Goal: Task Accomplishment & Management: Complete application form

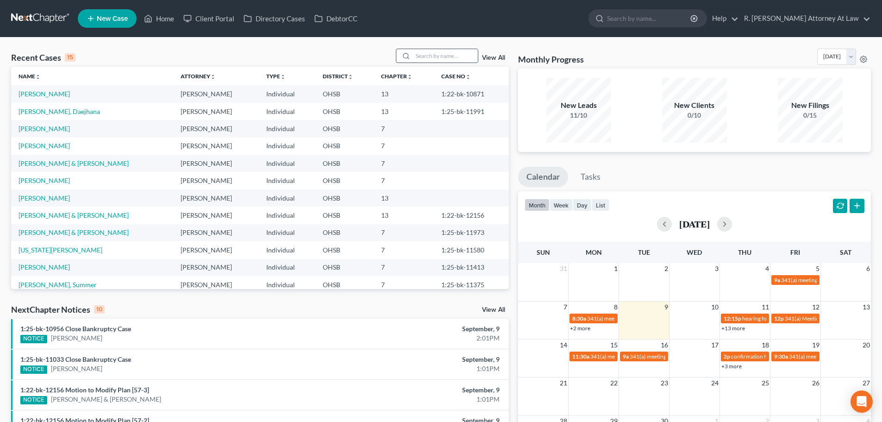
click at [425, 59] on input "search" at bounding box center [445, 55] width 65 height 13
type input "michaels"
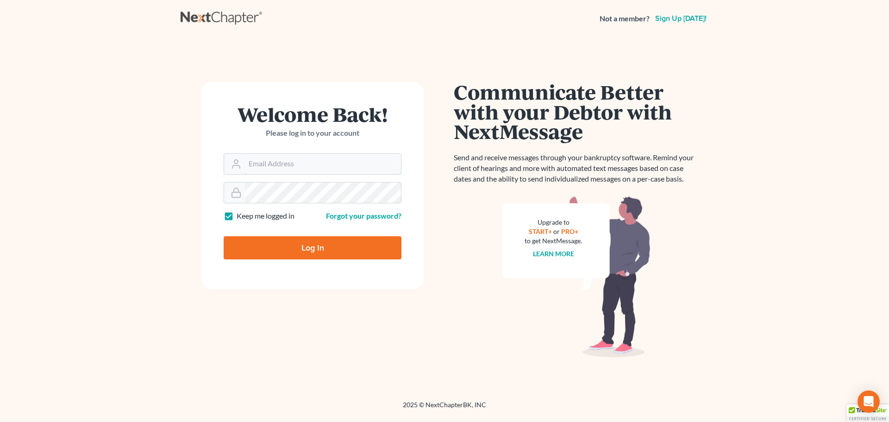
type input "[EMAIL_ADDRESS][DOMAIN_NAME]"
click at [300, 248] on input "Log In" at bounding box center [313, 247] width 178 height 23
type input "Thinking..."
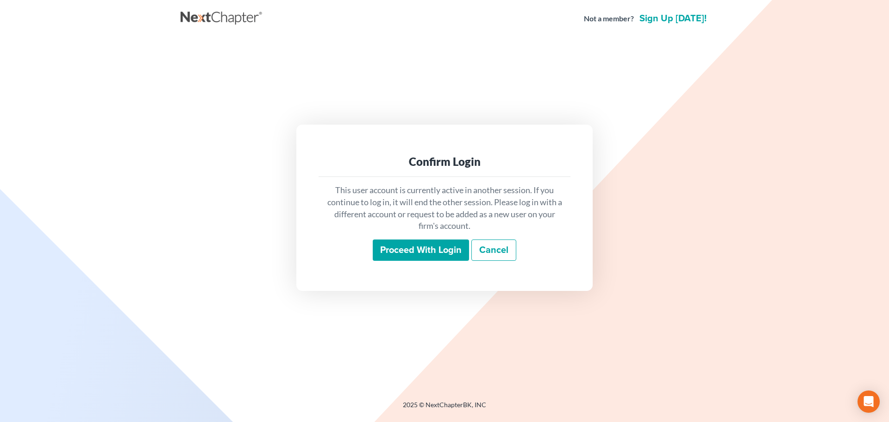
click at [395, 253] on input "Proceed with login" at bounding box center [421, 249] width 96 height 21
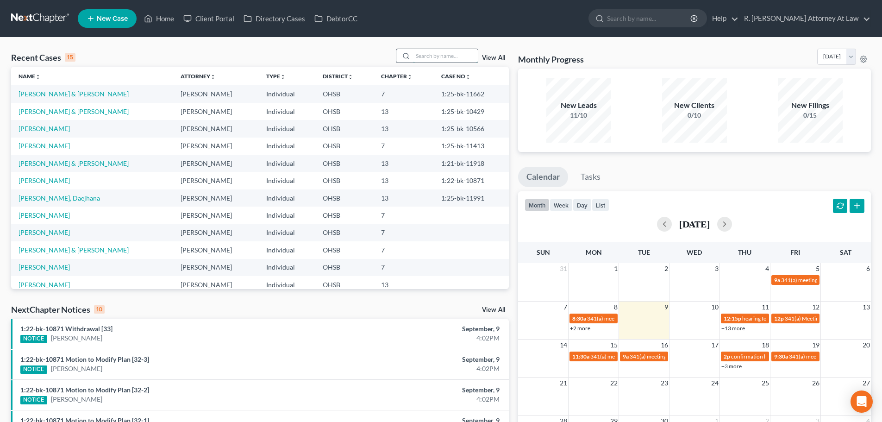
click at [432, 51] on input "search" at bounding box center [445, 55] width 65 height 13
type input "[PERSON_NAME]"
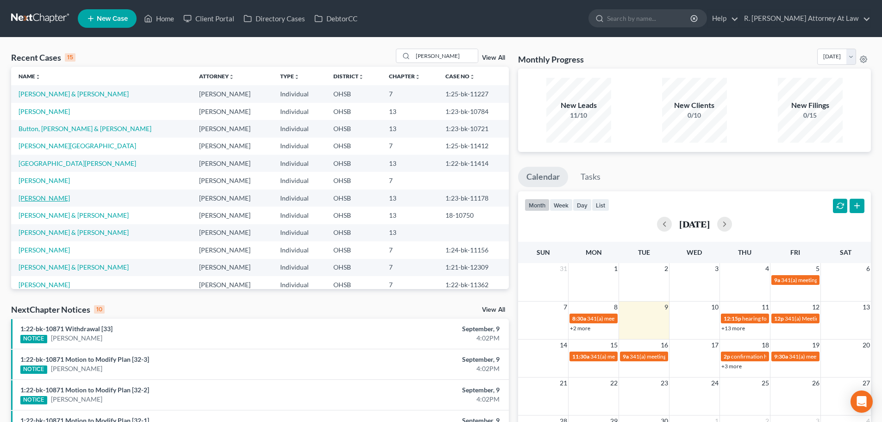
click at [43, 197] on link "Michaels, Jennifer" at bounding box center [44, 198] width 51 height 8
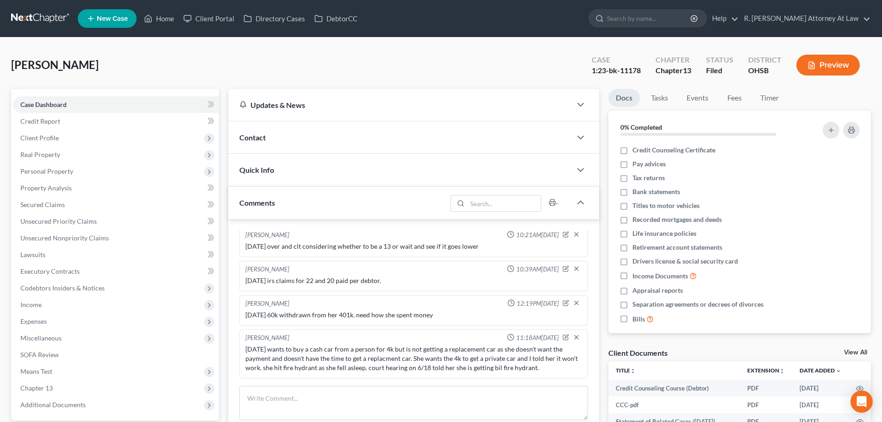
scroll to position [46, 0]
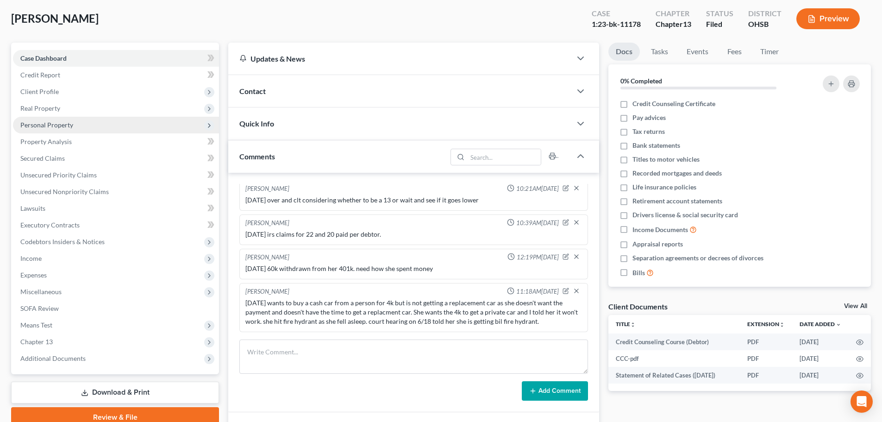
click at [30, 125] on span "Personal Property" at bounding box center [46, 125] width 53 height 8
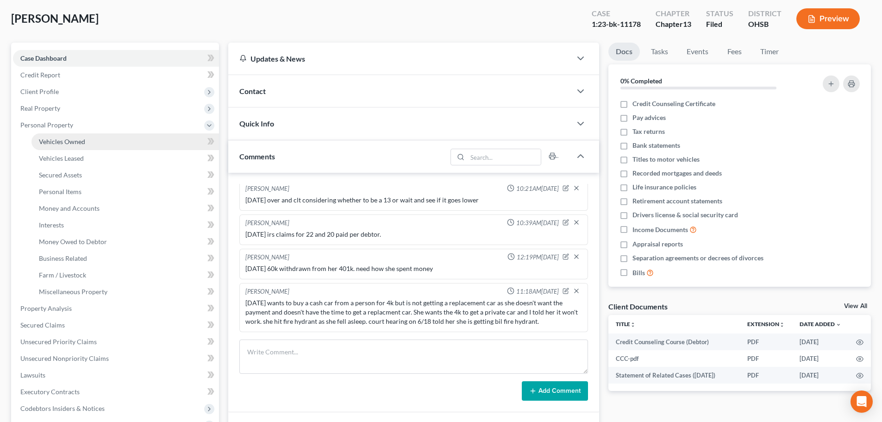
click at [50, 139] on span "Vehicles Owned" at bounding box center [62, 142] width 46 height 8
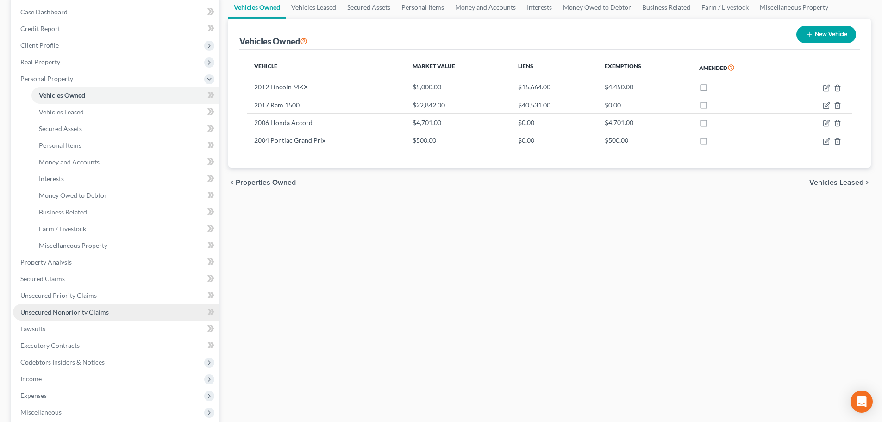
click at [67, 312] on span "Unsecured Nonpriority Claims" at bounding box center [64, 312] width 88 height 8
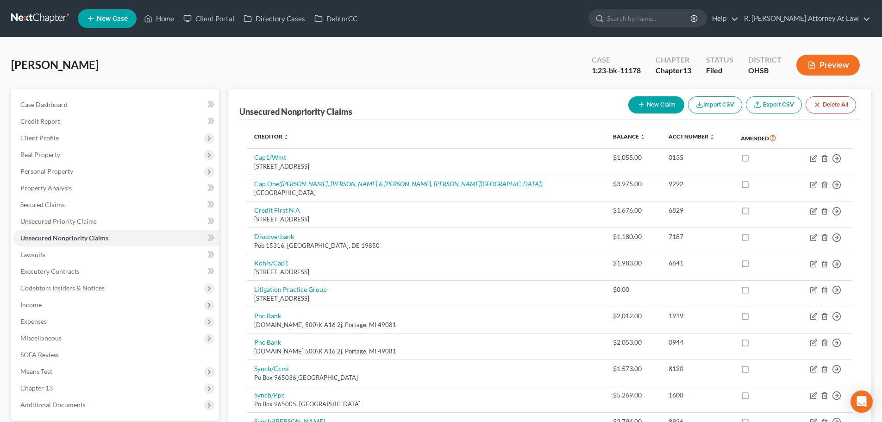
click at [97, 13] on link "New Case" at bounding box center [107, 18] width 59 height 19
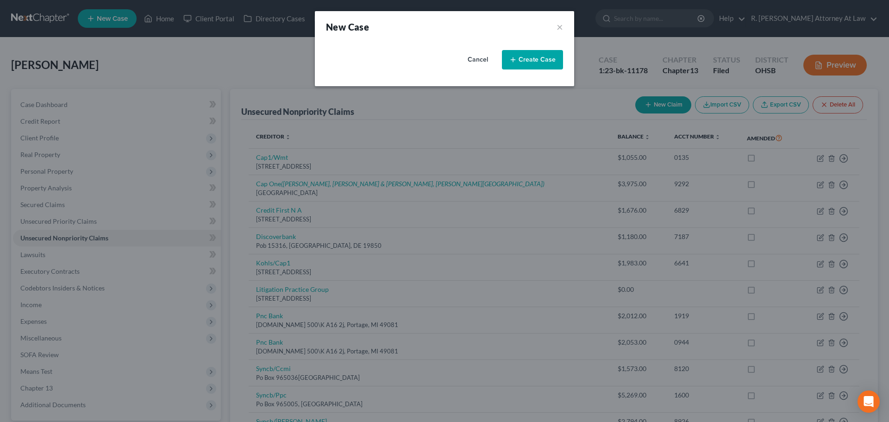
select select "62"
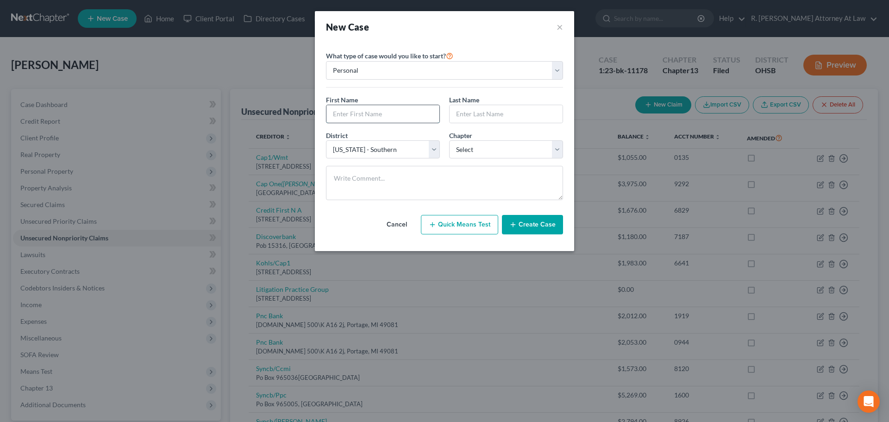
drag, startPoint x: 358, startPoint y: 116, endPoint x: 353, endPoint y: 117, distance: 4.7
click at [357, 116] on input "text" at bounding box center [383, 114] width 113 height 18
type input "Richard"
type input "Bonapfel"
click at [485, 152] on select "Select 7 11 12 13" at bounding box center [506, 149] width 114 height 19
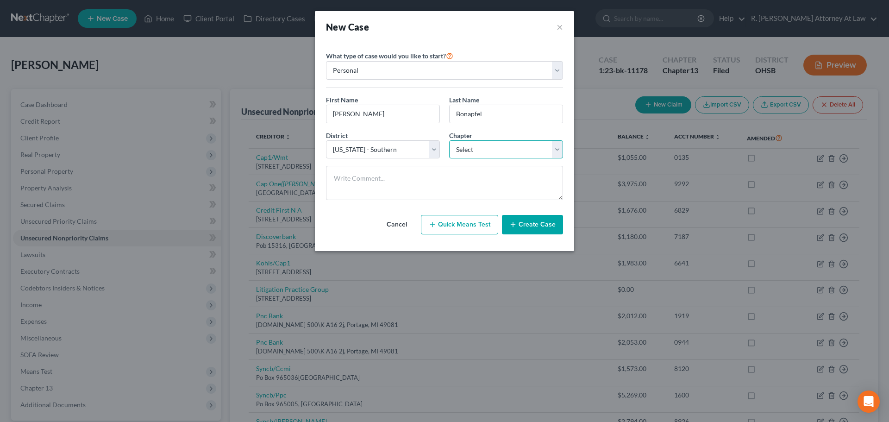
select select "0"
click at [449, 140] on select "Select 7 11 12 13" at bounding box center [506, 149] width 114 height 19
click at [523, 226] on button "Create Case" at bounding box center [532, 224] width 61 height 19
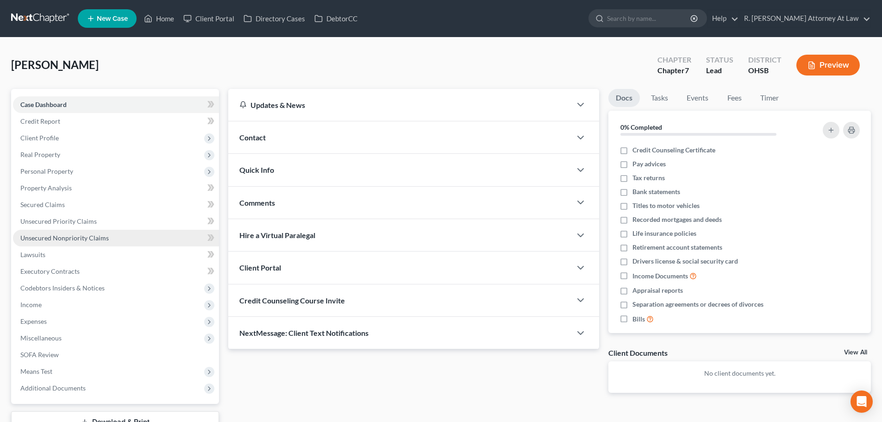
click at [43, 233] on link "Unsecured Nonpriority Claims" at bounding box center [116, 238] width 206 height 17
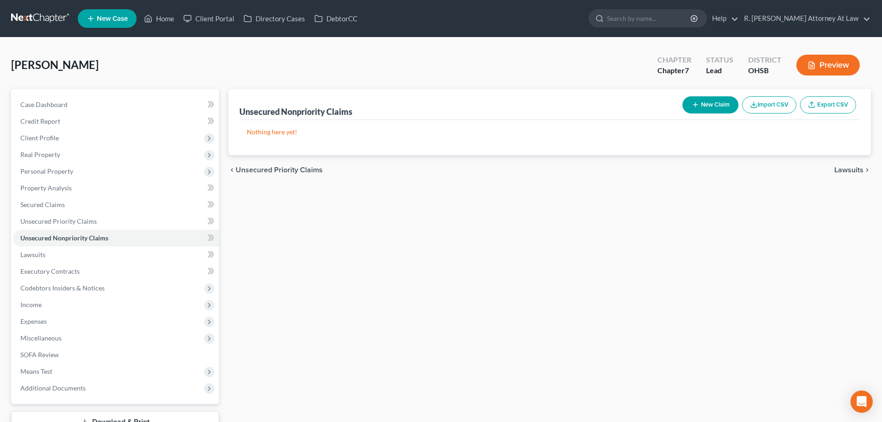
click at [705, 99] on button "New Claim" at bounding box center [711, 104] width 56 height 17
select select "0"
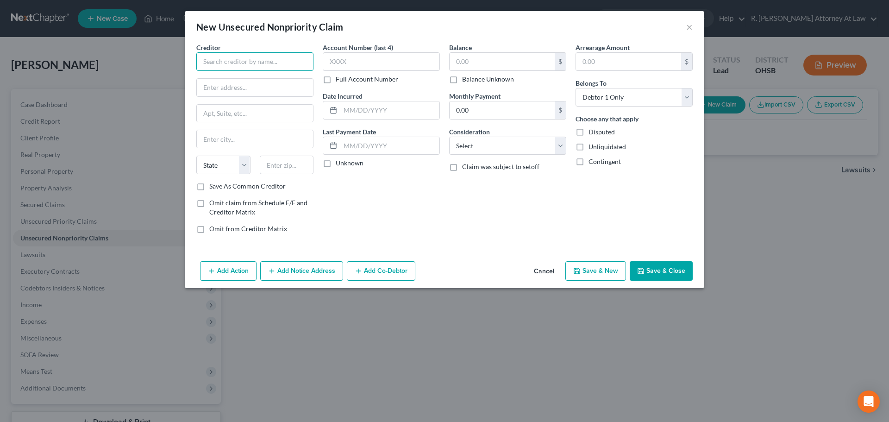
click at [234, 59] on input "text" at bounding box center [254, 61] width 117 height 19
type input "OneMain Financial"
click at [661, 271] on button "Save & Close" at bounding box center [661, 270] width 63 height 19
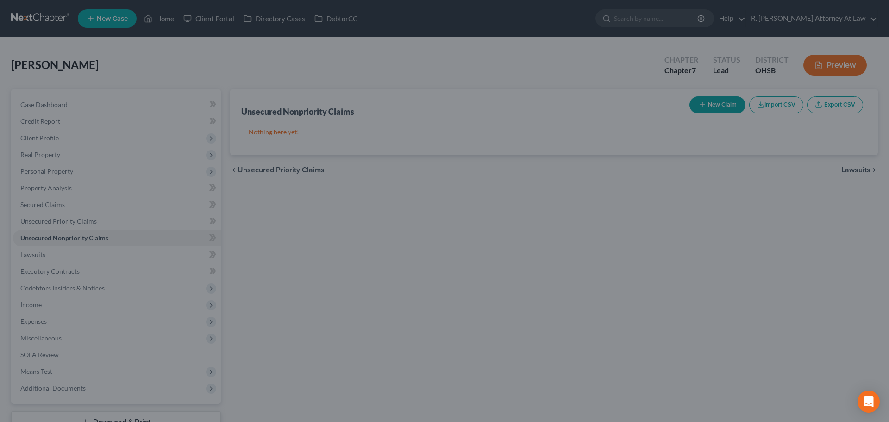
type input "0.00"
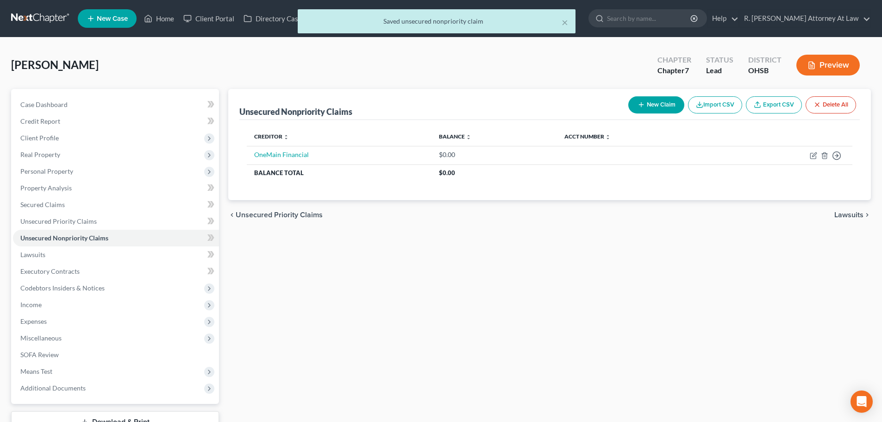
click at [656, 107] on button "New Claim" at bounding box center [657, 104] width 56 height 17
select select "0"
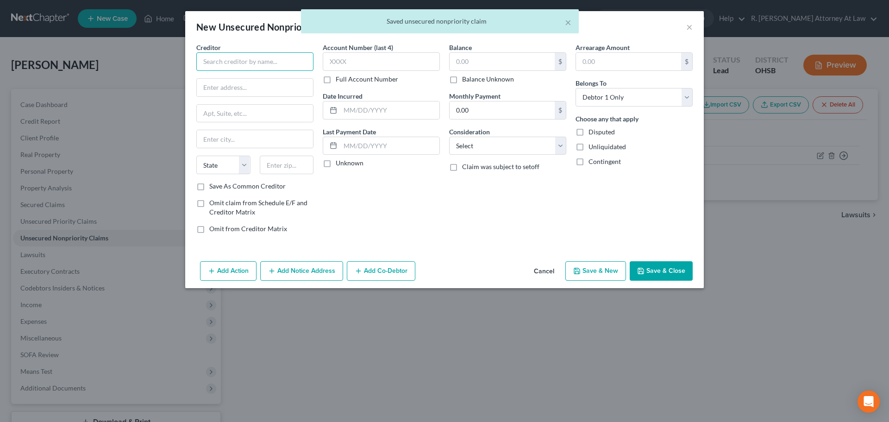
click at [214, 66] on input "text" at bounding box center [254, 61] width 117 height 19
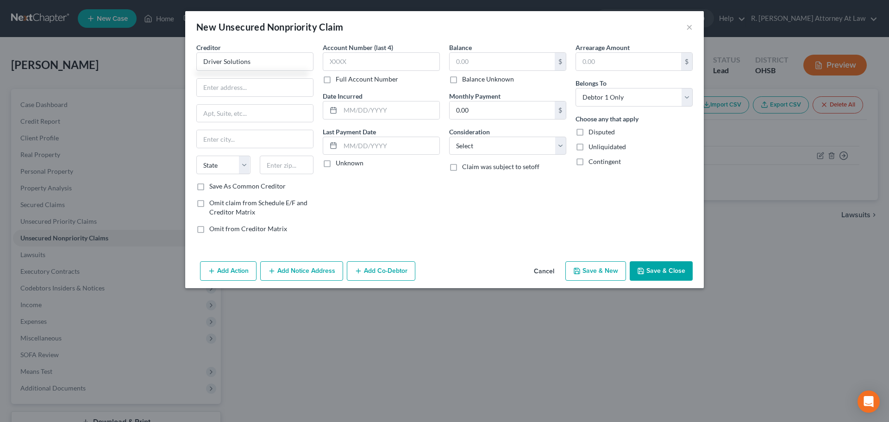
click at [655, 271] on button "Save & Close" at bounding box center [661, 270] width 63 height 19
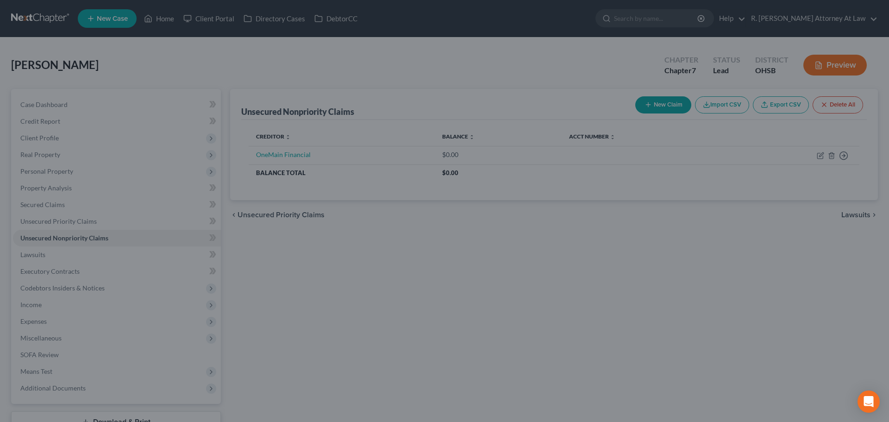
type input "Driver Solutions"
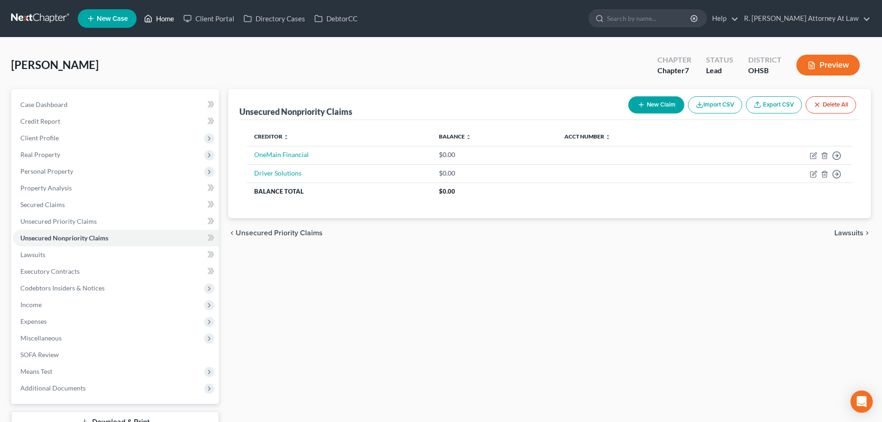
click at [159, 19] on link "Home" at bounding box center [158, 18] width 39 height 17
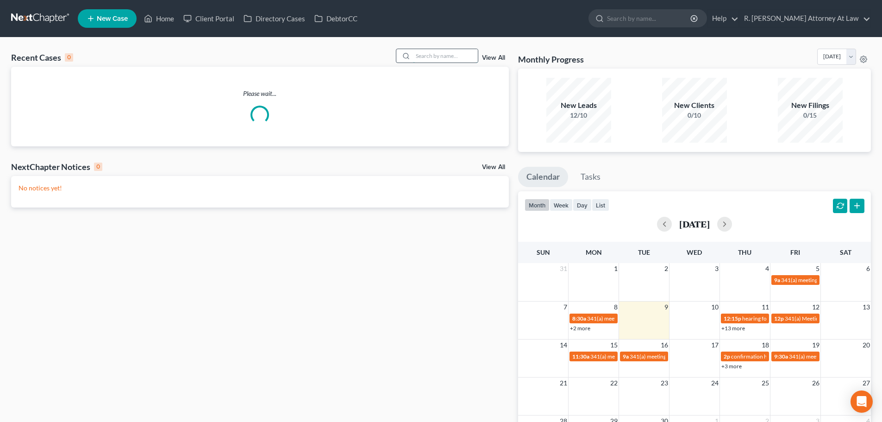
click at [422, 52] on input "search" at bounding box center [445, 55] width 65 height 13
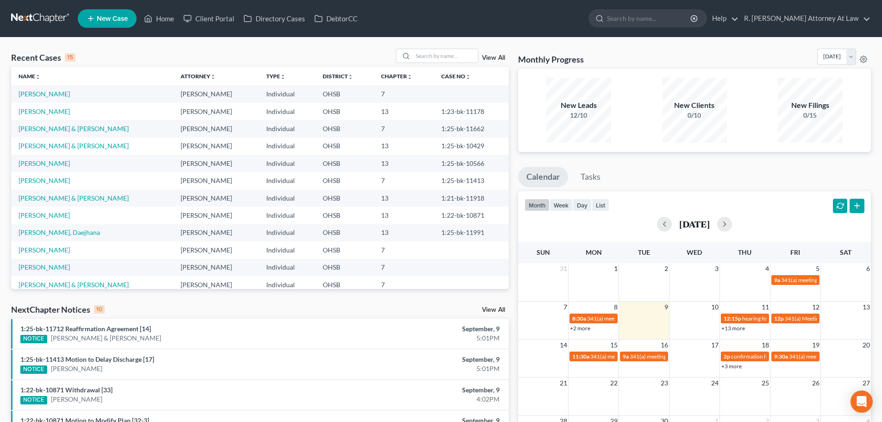
click at [101, 15] on span "New Case" at bounding box center [112, 18] width 31 height 7
select select "62"
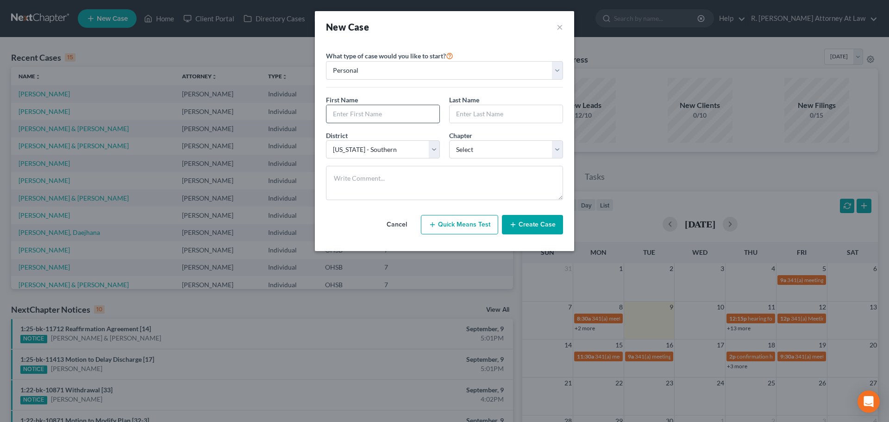
drag, startPoint x: 367, startPoint y: 116, endPoint x: 358, endPoint y: 112, distance: 10.2
click at [367, 116] on input "text" at bounding box center [383, 114] width 113 height 18
type input "Emily"
click at [464, 108] on input "text" at bounding box center [506, 114] width 113 height 18
type input "Price"
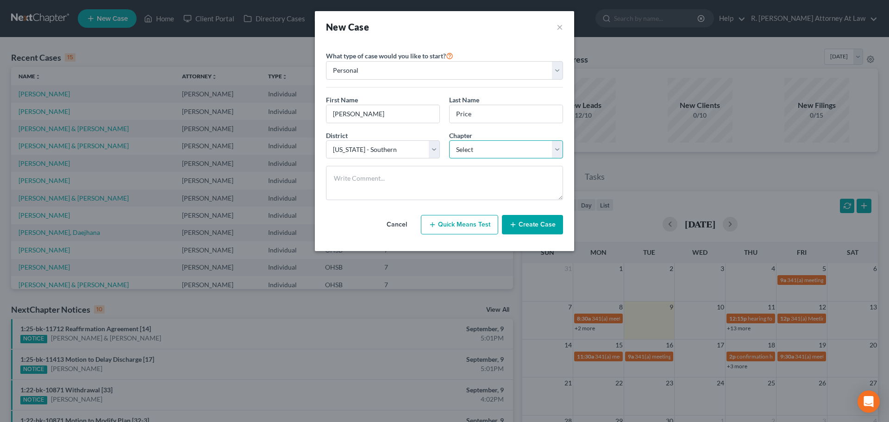
click at [466, 147] on select "Select 7 11 12 13" at bounding box center [506, 149] width 114 height 19
select select "0"
click at [449, 140] on select "Select 7 11 12 13" at bounding box center [506, 149] width 114 height 19
click at [529, 227] on button "Create Case" at bounding box center [532, 224] width 61 height 19
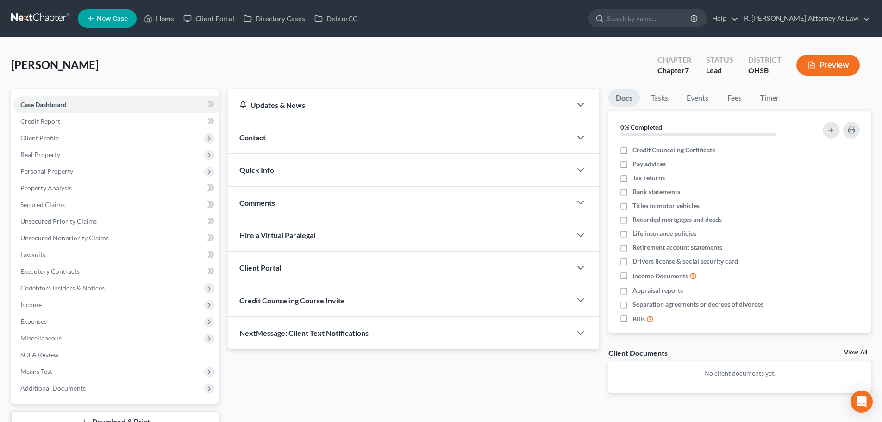
click at [240, 48] on div "Price, Emily Upgraded Chapter Chapter 7 Status Lead District OHSB Preview Petit…" at bounding box center [441, 257] width 882 height 438
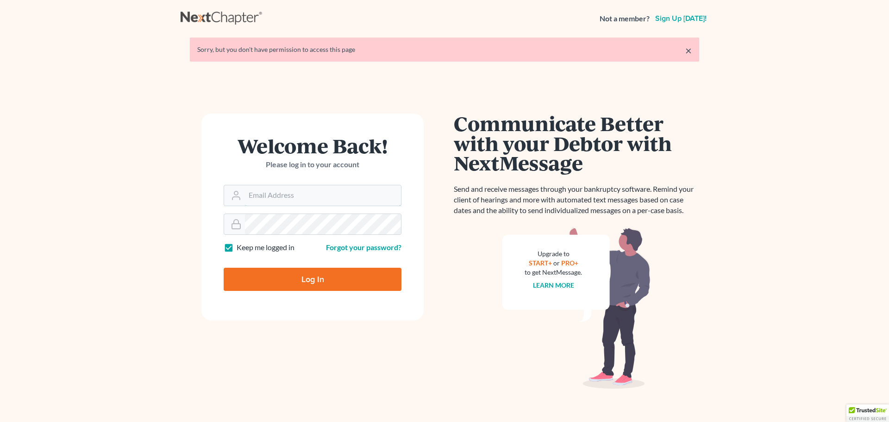
type input "[EMAIL_ADDRESS][DOMAIN_NAME]"
click at [303, 277] on input "Log In" at bounding box center [313, 279] width 178 height 23
type input "Thinking..."
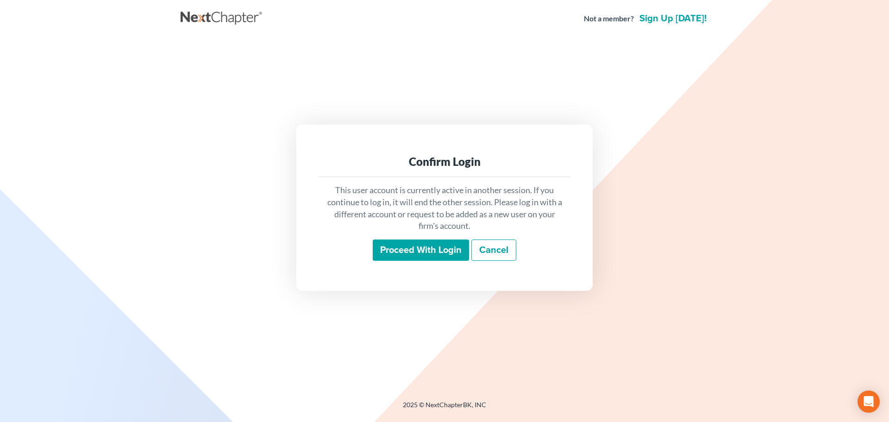
click at [416, 252] on input "Proceed with login" at bounding box center [421, 249] width 96 height 21
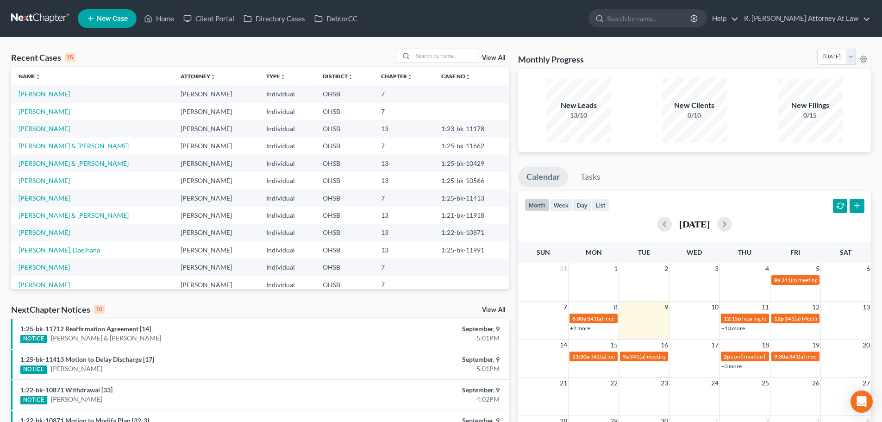
click at [32, 94] on link "[PERSON_NAME]" at bounding box center [44, 94] width 51 height 8
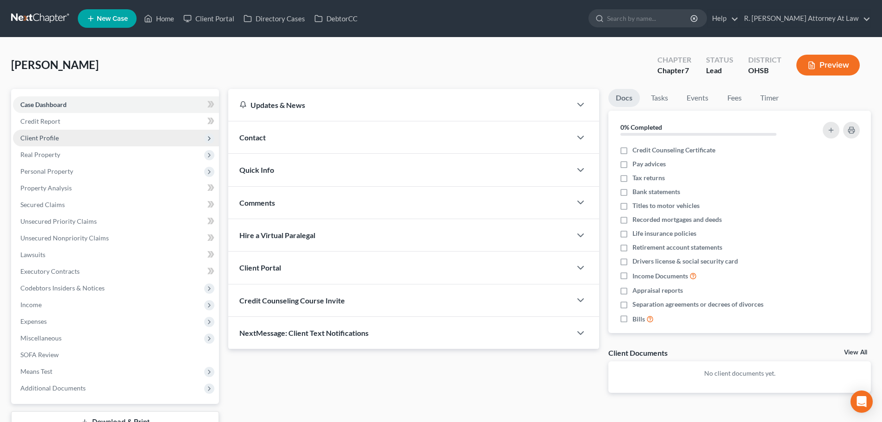
click at [48, 139] on span "Client Profile" at bounding box center [39, 138] width 38 height 8
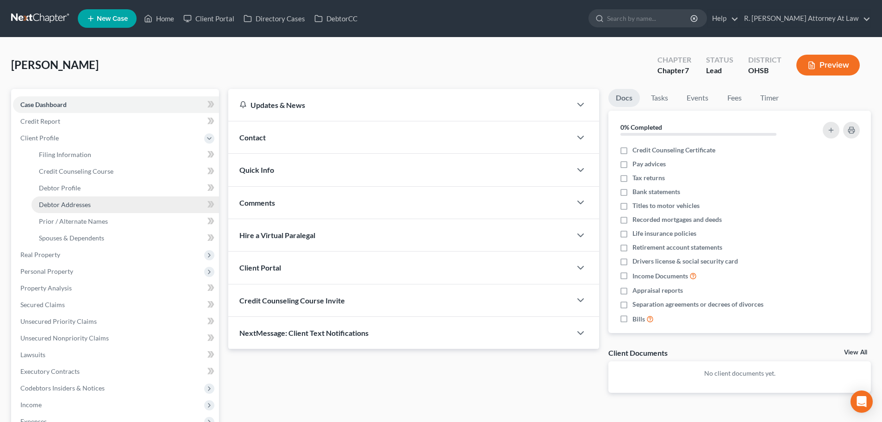
click at [66, 200] on link "Debtor Addresses" at bounding box center [126, 204] width 188 height 17
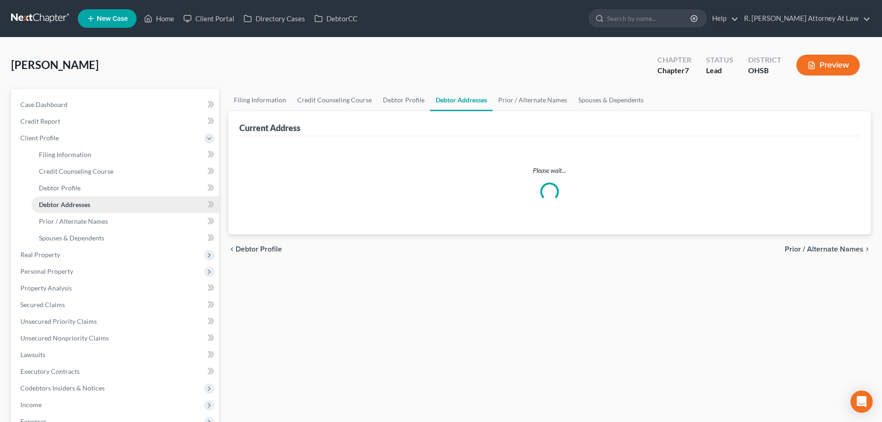
select select "0"
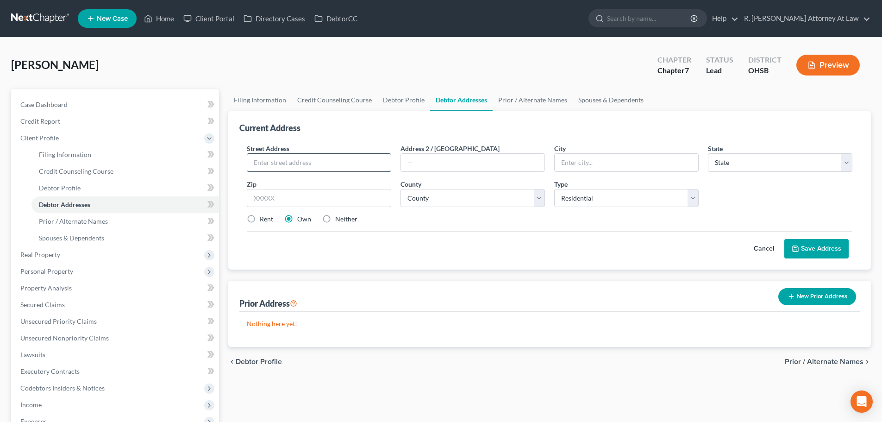
click at [280, 166] on input "text" at bounding box center [319, 163] width 144 height 18
type input "3313 Ainsworth Drive"
type input "45251"
type input "Cincinnati"
select select "36"
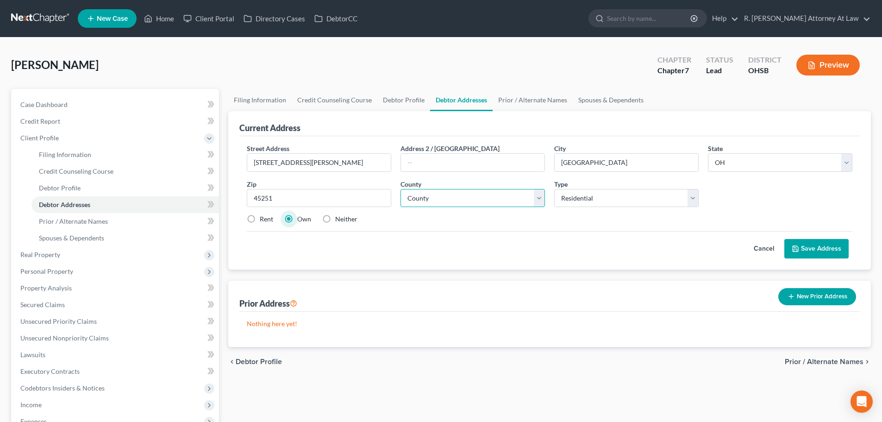
drag, startPoint x: 444, startPoint y: 198, endPoint x: 436, endPoint y: 200, distance: 7.6
click at [438, 199] on select "County Adams County Allen County Ashland County Ashtabula County Athens County …" at bounding box center [473, 198] width 145 height 19
select select "30"
click at [401, 189] on select "County Adams County Allen County Ashland County Ashtabula County Athens County …" at bounding box center [473, 198] width 145 height 19
click at [260, 219] on label "Rent" at bounding box center [266, 218] width 13 height 9
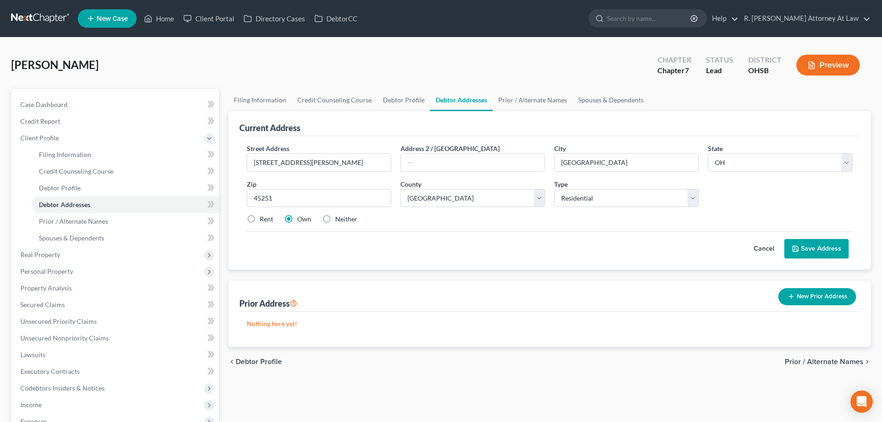
click at [264, 219] on input "Rent" at bounding box center [267, 217] width 6 height 6
radio input "true"
click at [794, 250] on icon at bounding box center [795, 248] width 7 height 7
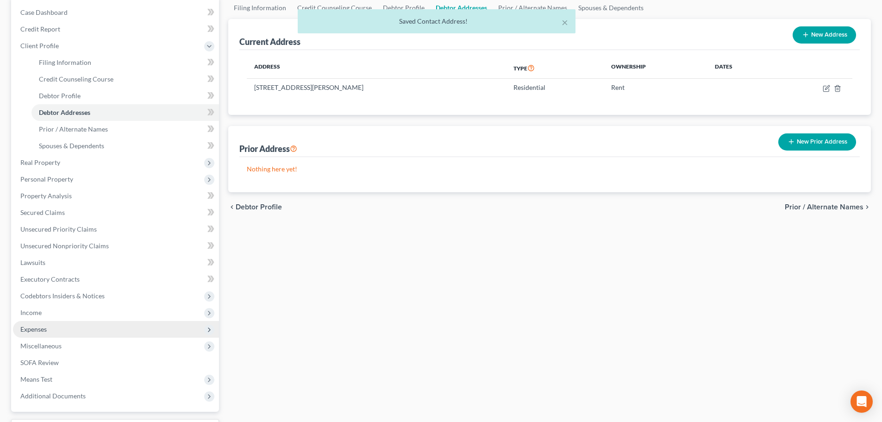
scroll to position [93, 0]
click at [43, 329] on span "Expenses" at bounding box center [33, 329] width 26 height 8
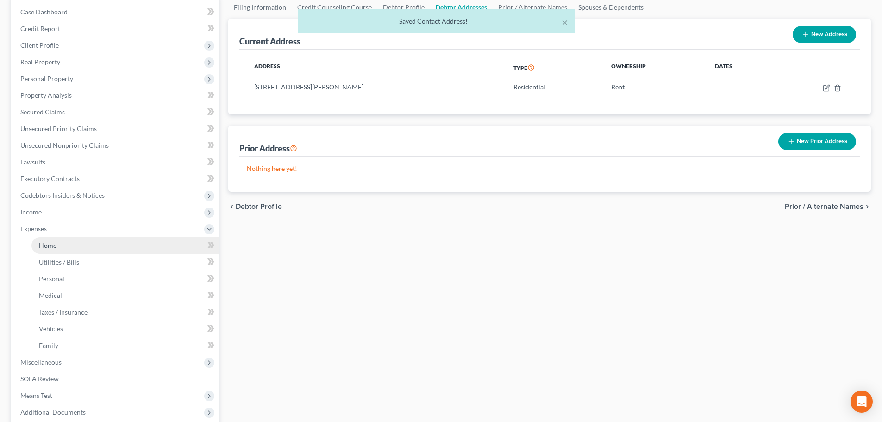
click at [46, 243] on span "Home" at bounding box center [48, 245] width 18 height 8
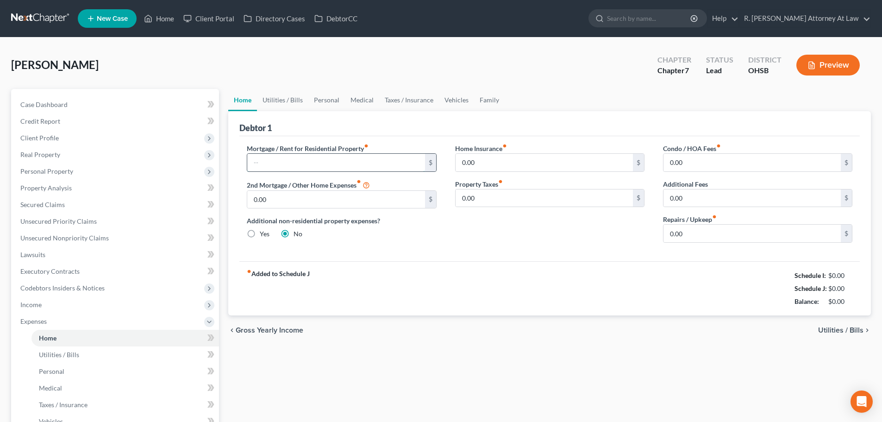
click at [282, 158] on input "text" at bounding box center [335, 163] width 177 height 18
type input "500"
click at [288, 97] on link "Utilities / Bills" at bounding box center [282, 100] width 51 height 22
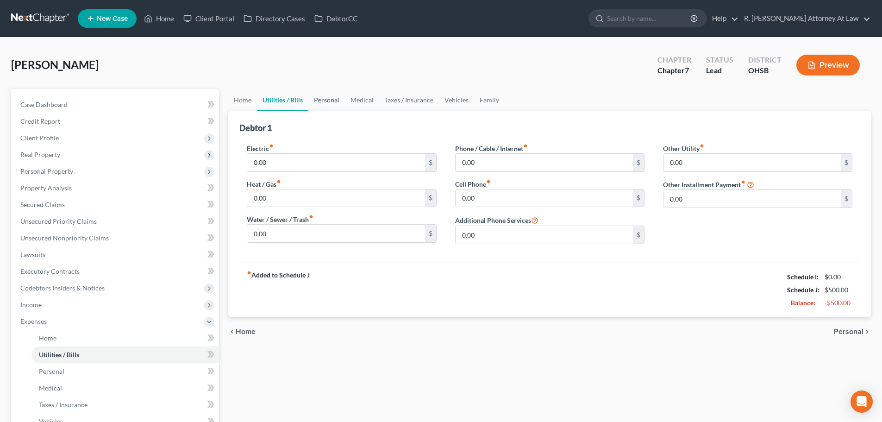
click at [328, 99] on link "Personal" at bounding box center [327, 100] width 37 height 22
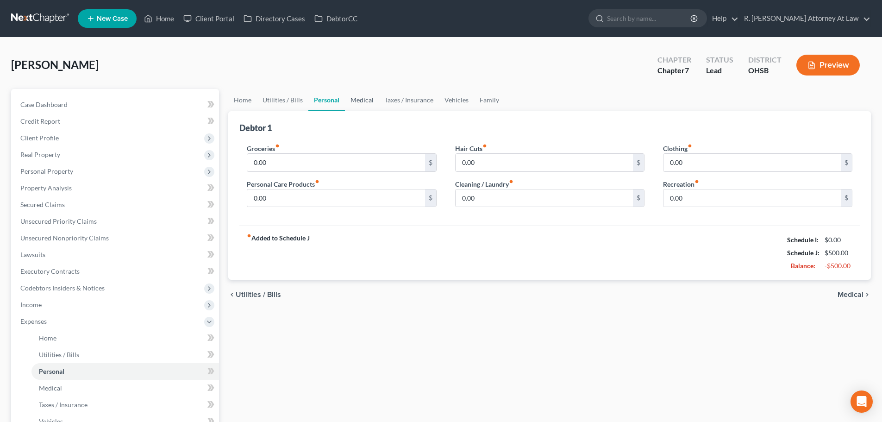
click at [358, 98] on link "Medical" at bounding box center [362, 100] width 34 height 22
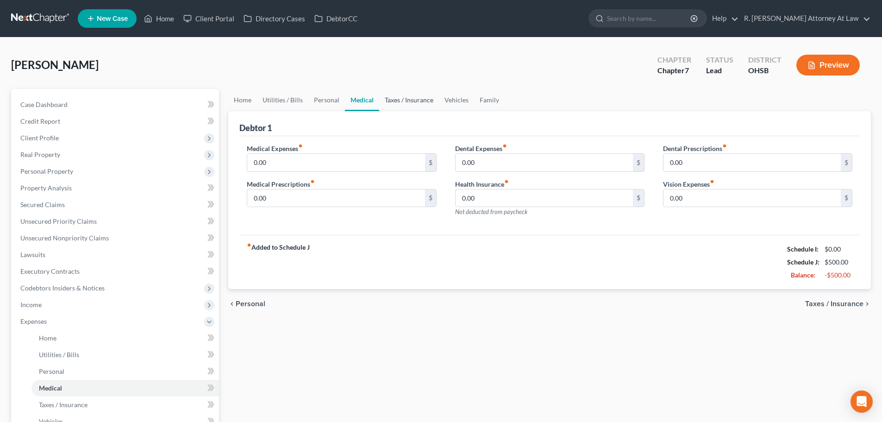
click at [393, 101] on link "Taxes / Insurance" at bounding box center [409, 100] width 60 height 22
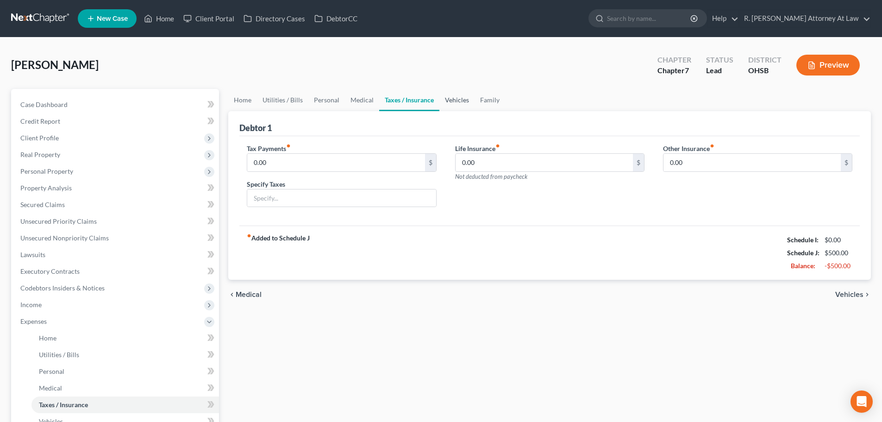
click at [453, 99] on link "Vehicles" at bounding box center [457, 100] width 35 height 22
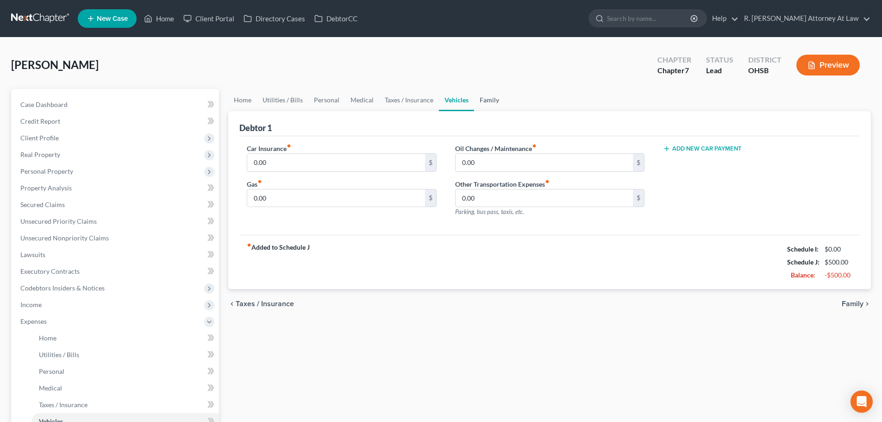
click at [482, 100] on link "Family" at bounding box center [489, 100] width 31 height 22
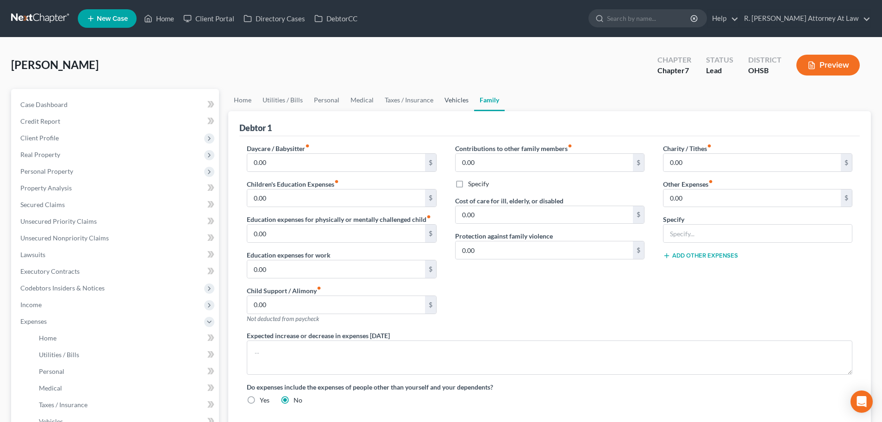
click at [446, 101] on link "Vehicles" at bounding box center [456, 100] width 35 height 22
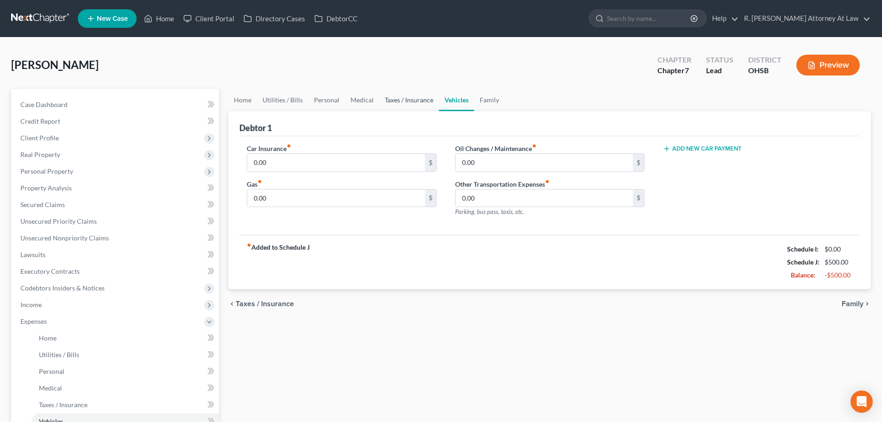
click at [414, 101] on link "Taxes / Insurance" at bounding box center [409, 100] width 60 height 22
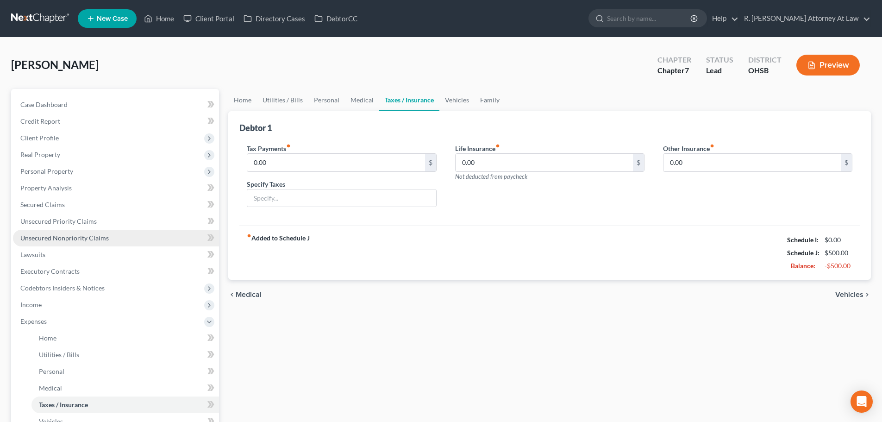
click at [53, 242] on link "Unsecured Nonpriority Claims" at bounding box center [116, 238] width 206 height 17
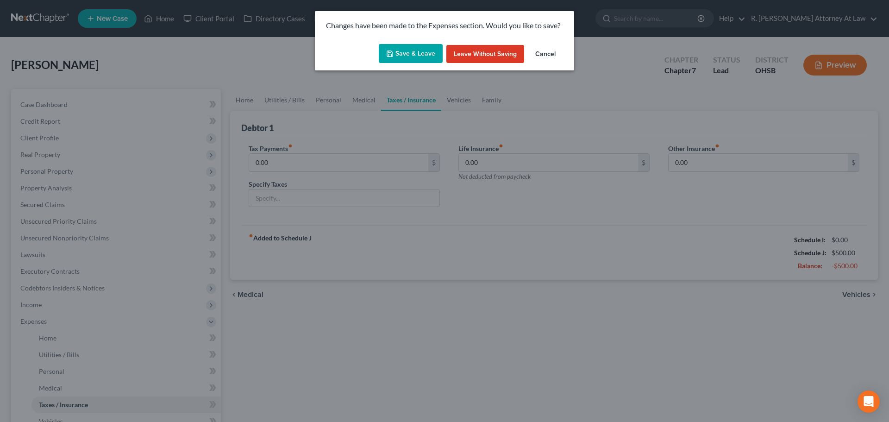
click at [401, 50] on button "Save & Leave" at bounding box center [411, 53] width 64 height 19
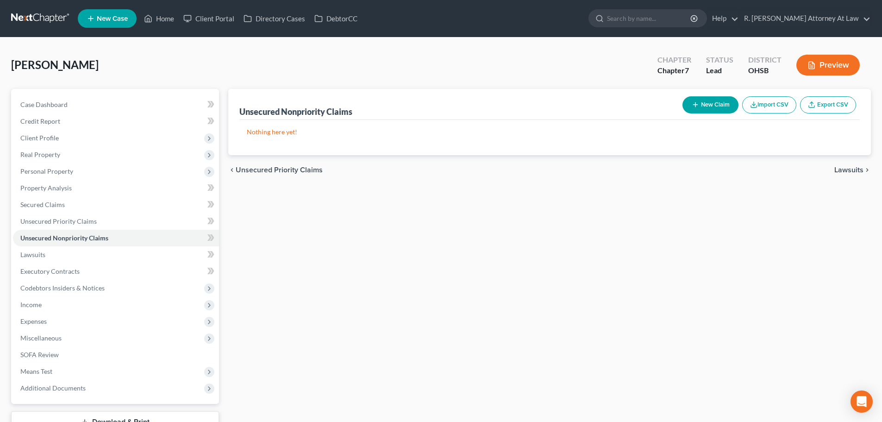
click at [706, 103] on button "New Claim" at bounding box center [711, 104] width 56 height 17
select select "0"
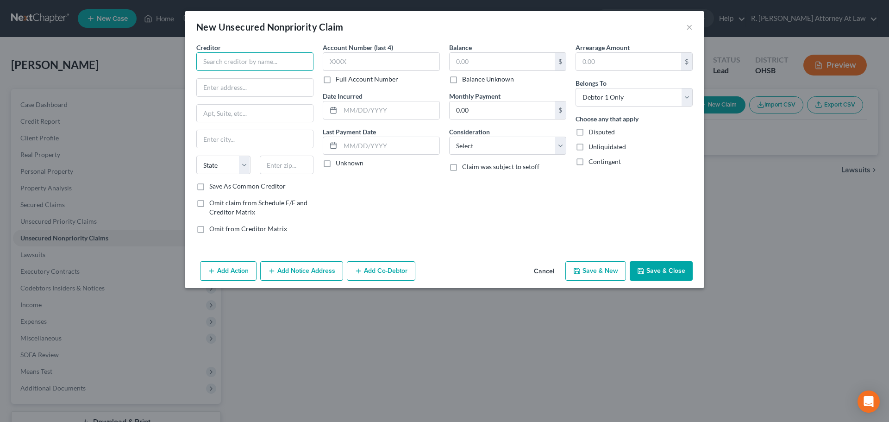
click at [214, 66] on input "text" at bounding box center [254, 61] width 117 height 19
drag, startPoint x: 221, startPoint y: 81, endPoint x: 233, endPoint y: 81, distance: 12.5
click at [222, 81] on div "OneMain Financial" at bounding box center [252, 77] width 96 height 9
type input "OneMain Financial"
type input "601 NW 2nd St #300"
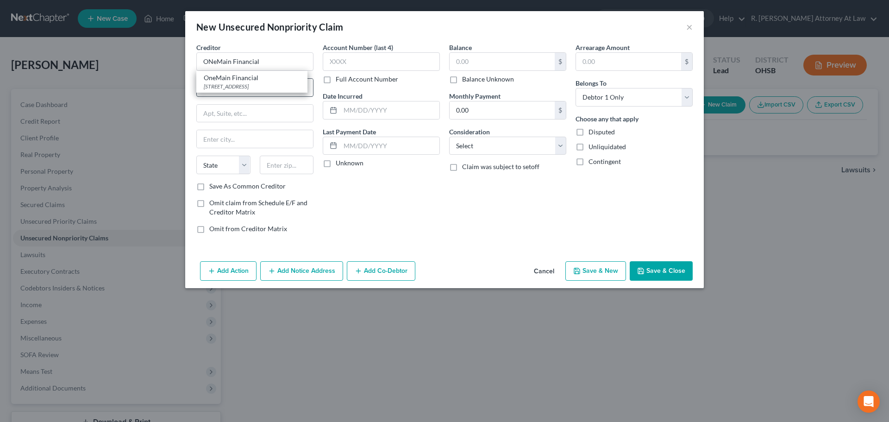
type input "Evansville"
select select "15"
type input "47708"
click at [356, 108] on input "text" at bounding box center [389, 110] width 99 height 18
type input "2024"
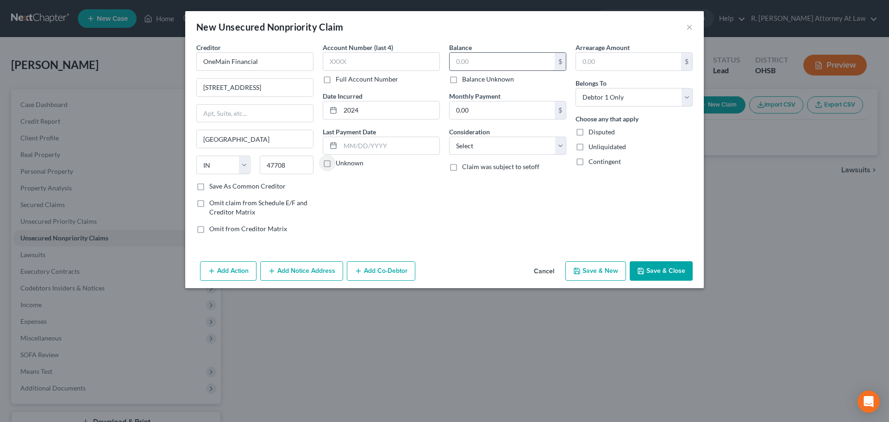
click at [477, 60] on input "text" at bounding box center [502, 62] width 105 height 18
click at [299, 270] on button "Add Notice Address" at bounding box center [301, 270] width 83 height 19
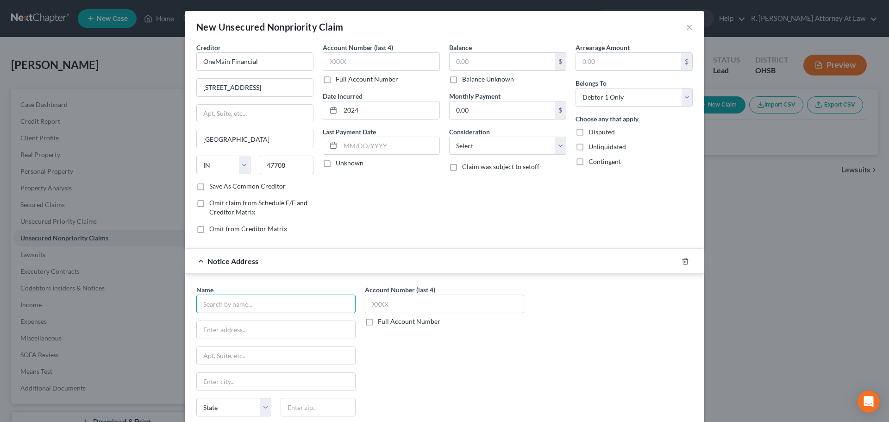
click at [234, 303] on input "text" at bounding box center [275, 304] width 159 height 19
type input "C"
click at [261, 305] on input "Hamilton County Muncipal Court" at bounding box center [275, 304] width 159 height 19
click at [249, 305] on input "Hamilton County Municipal Court" at bounding box center [275, 304] width 159 height 19
type input "Hamilton County Municipal Court"
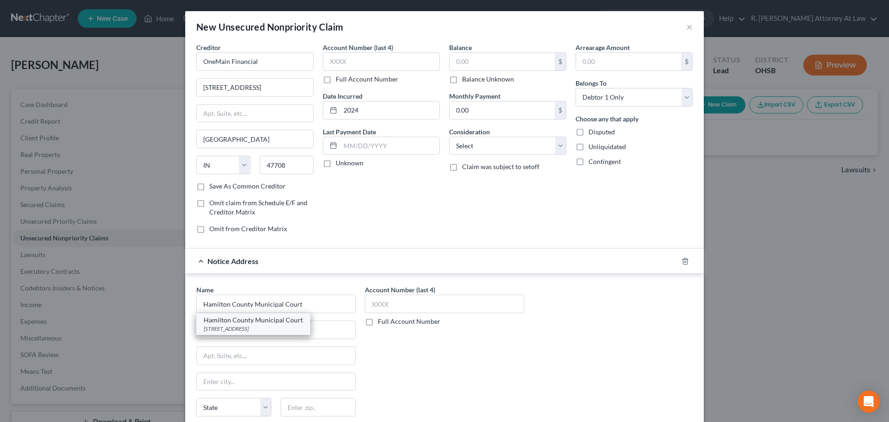
click at [241, 326] on div "1000 Main Street, Cincinnati, OH 45202" at bounding box center [253, 329] width 99 height 8
type input "1000 Main Street"
type input "Cincinnati"
select select "36"
type input "45202"
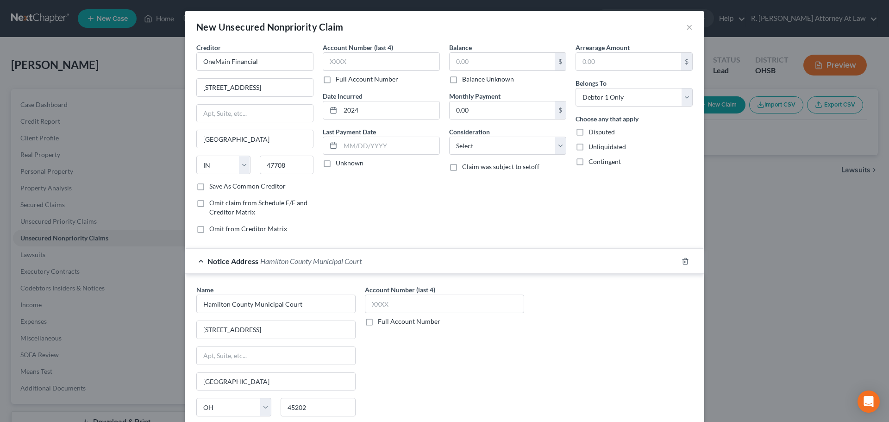
click at [378, 320] on label "Full Account Number" at bounding box center [409, 321] width 63 height 9
click at [382, 320] on input "Full Account Number" at bounding box center [385, 320] width 6 height 6
click at [374, 304] on input "text" at bounding box center [444, 304] width 159 height 19
click at [356, 117] on input "2024" at bounding box center [389, 110] width 99 height 18
type input "2"
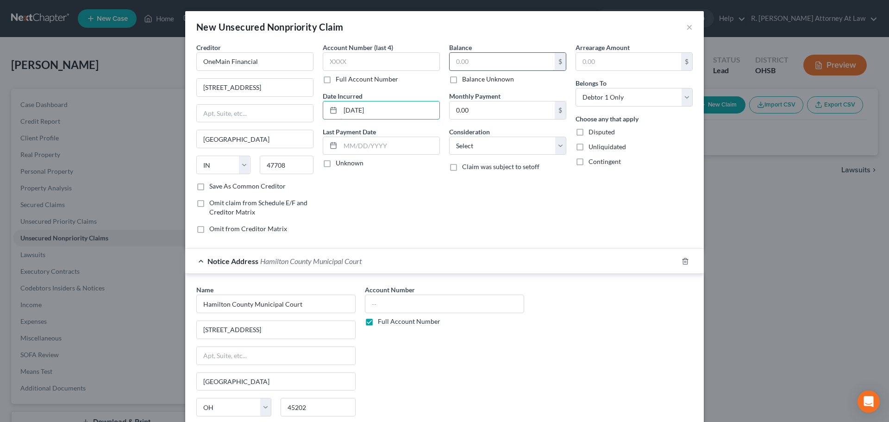
type input "07/8/2022"
click at [501, 57] on input "text" at bounding box center [502, 62] width 105 height 18
type input "10,000"
click at [483, 191] on div "Balance 10,000.00 $ Balance Unknown Balance Undetermined 10,000 $ Balance Unkno…" at bounding box center [508, 142] width 126 height 198
click at [467, 152] on select "Select Cable / Satellite Services Collection Agency Credit Card Debt Debt Couns…" at bounding box center [507, 146] width 117 height 19
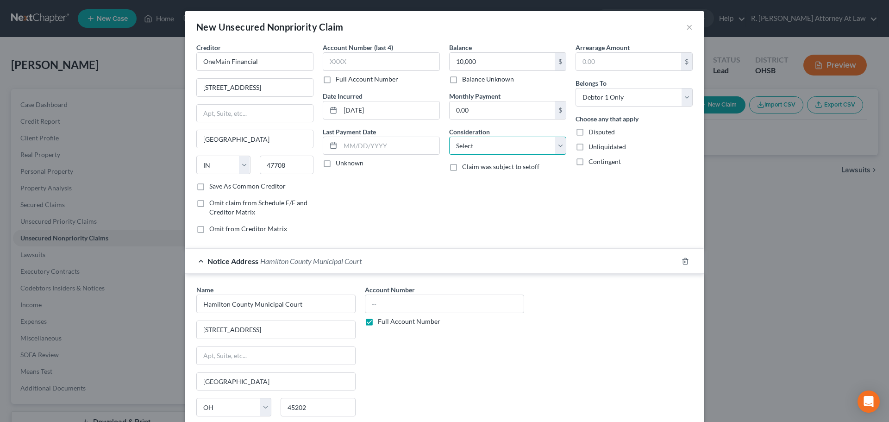
select select "10"
click at [449, 137] on select "Select Cable / Satellite Services Collection Agency Credit Card Debt Debt Couns…" at bounding box center [507, 146] width 117 height 19
click at [416, 227] on div "Account Number (last 4) Full Account Number Date Incurred 07/8/2022 Last Paymen…" at bounding box center [381, 142] width 126 height 198
click at [375, 308] on input "text" at bounding box center [444, 304] width 159 height 19
click at [472, 61] on input "10,000" at bounding box center [502, 62] width 105 height 18
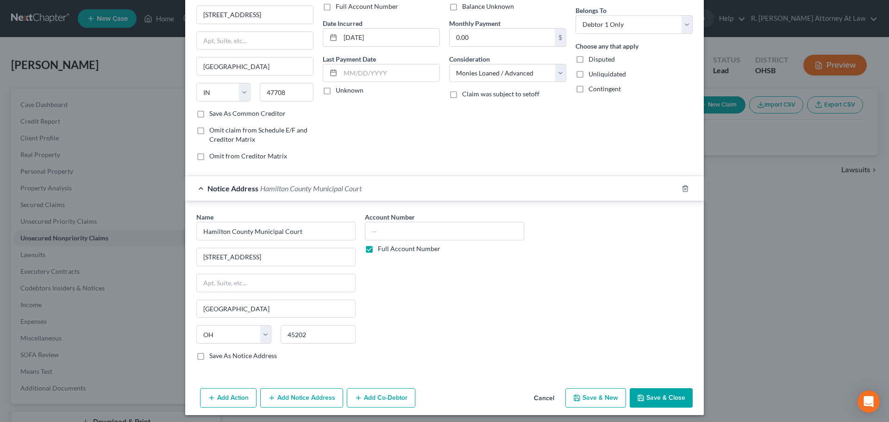
scroll to position [77, 0]
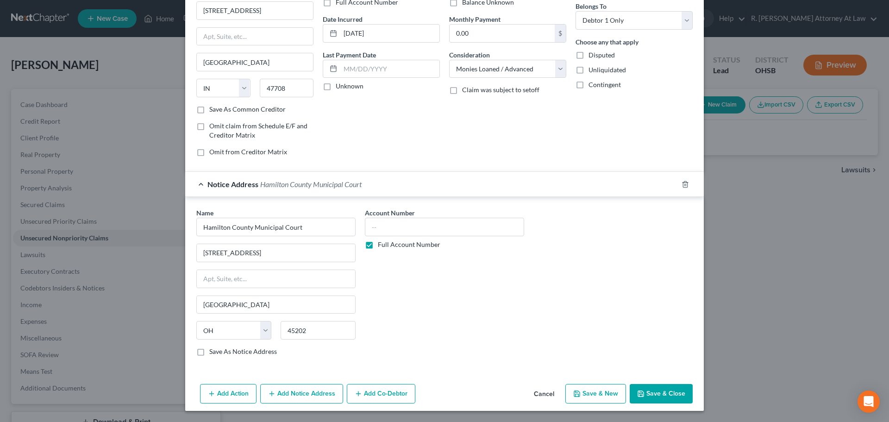
type input "6,836"
click at [273, 391] on button "Add Notice Address" at bounding box center [301, 393] width 83 height 19
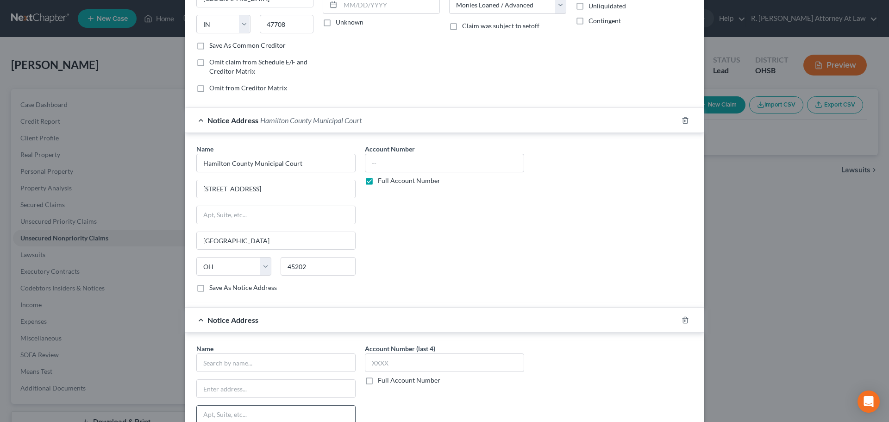
scroll to position [262, 0]
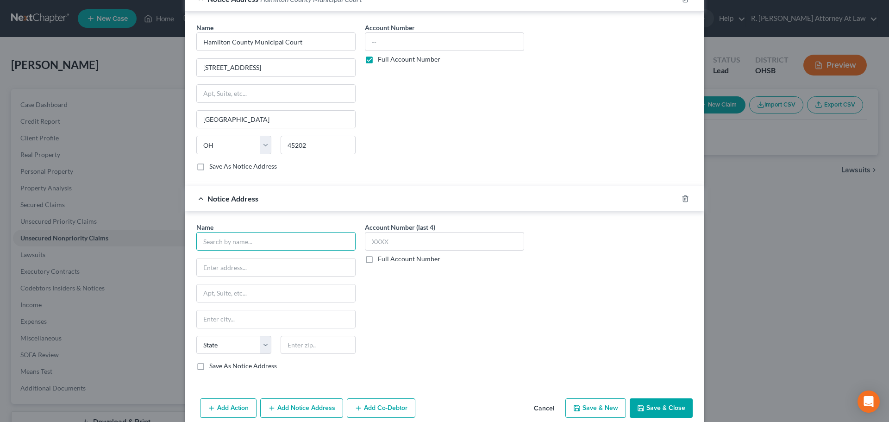
click at [235, 245] on input "text" at bounding box center [275, 241] width 159 height 19
type input "Bleecker Brodey & Andres"
type input "9247 N Meridian, Suite 101"
type input "46260"
type input "Indianapolis"
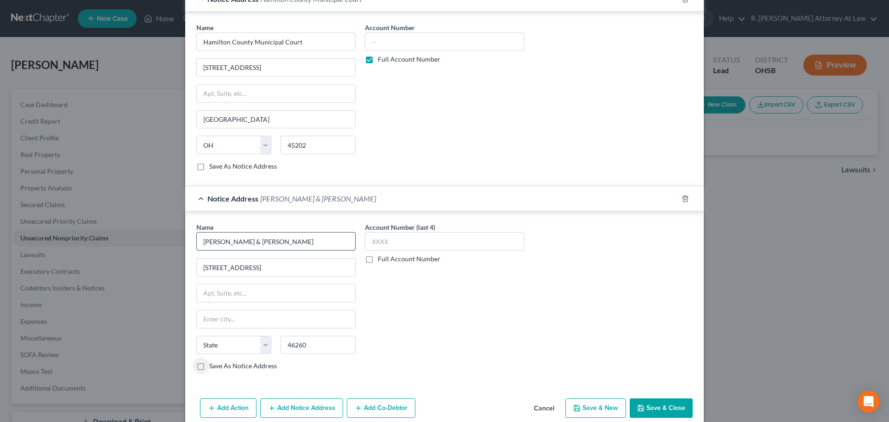
select select "15"
click at [378, 260] on label "Full Account Number" at bounding box center [409, 258] width 63 height 9
click at [382, 260] on input "Full Account Number" at bounding box center [385, 257] width 6 height 6
click at [385, 233] on input "text" at bounding box center [444, 241] width 159 height 19
drag, startPoint x: 411, startPoint y: 244, endPoint x: 348, endPoint y: 241, distance: 63.1
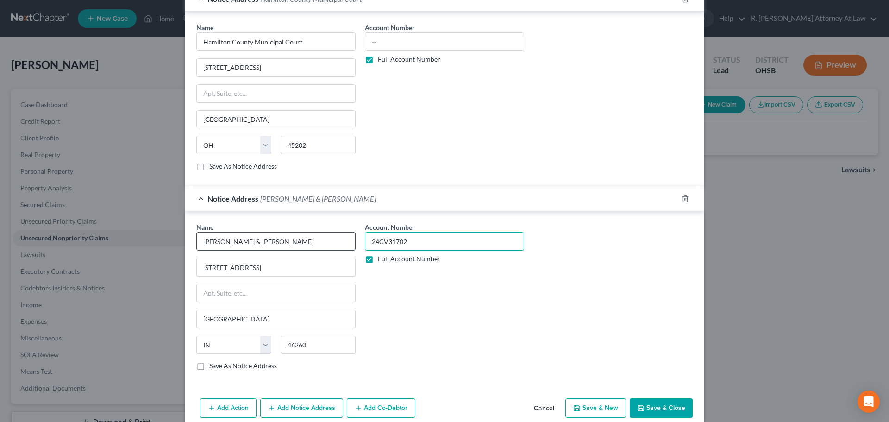
click at [348, 241] on div "Name * Bleecker Brodey & Andres 9247 N Meridian, Suite 101 Indianapolis State A…" at bounding box center [445, 300] width 506 height 156
type input "24CV31702"
click at [379, 44] on input "text" at bounding box center [444, 41] width 159 height 19
paste input "24CV31702"
type input "24CV31702"
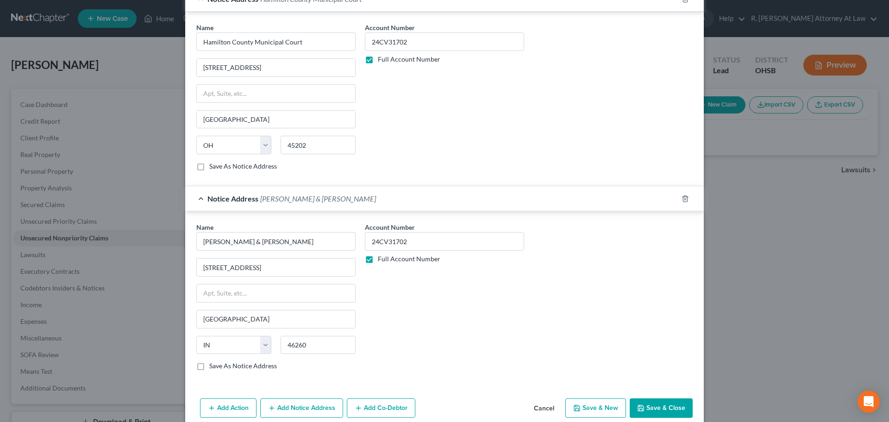
click at [399, 147] on div "Account Number 24CV31702 Full Account Number" at bounding box center [444, 101] width 169 height 156
click at [644, 405] on button "Save & Close" at bounding box center [661, 407] width 63 height 19
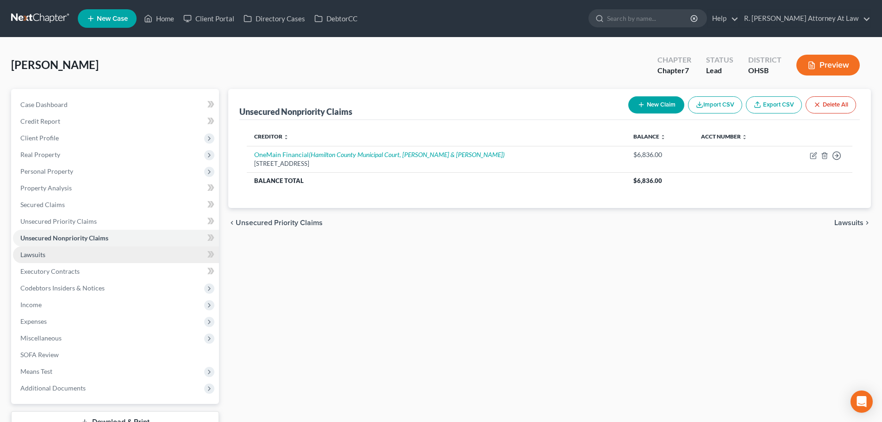
click at [28, 248] on link "Lawsuits" at bounding box center [116, 254] width 206 height 17
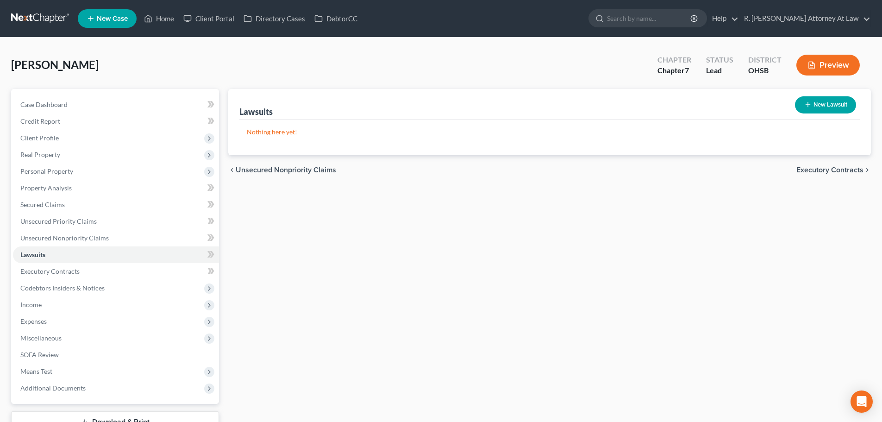
click at [810, 102] on icon "button" at bounding box center [808, 104] width 7 height 7
select select "0"
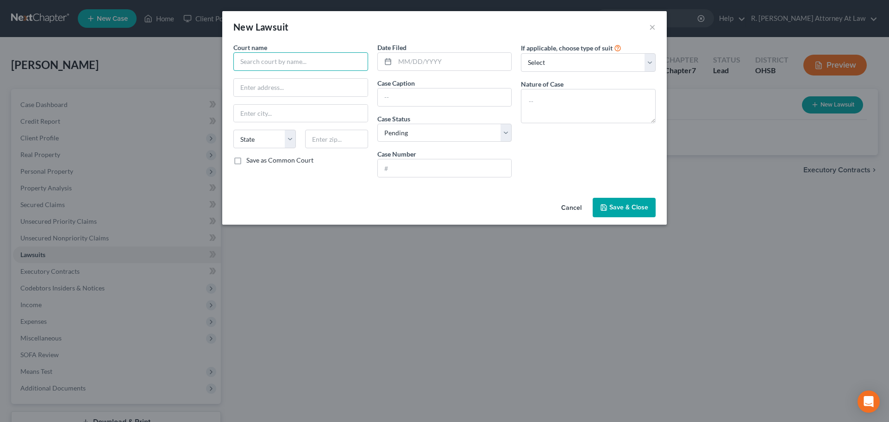
click at [260, 61] on input "text" at bounding box center [300, 61] width 135 height 19
type input "Hamilton County Municipal Court"
click at [262, 77] on div "Hamilton County Municipal Court" at bounding box center [290, 77] width 99 height 9
type input "1000 Main Street"
type input "Cincinnati"
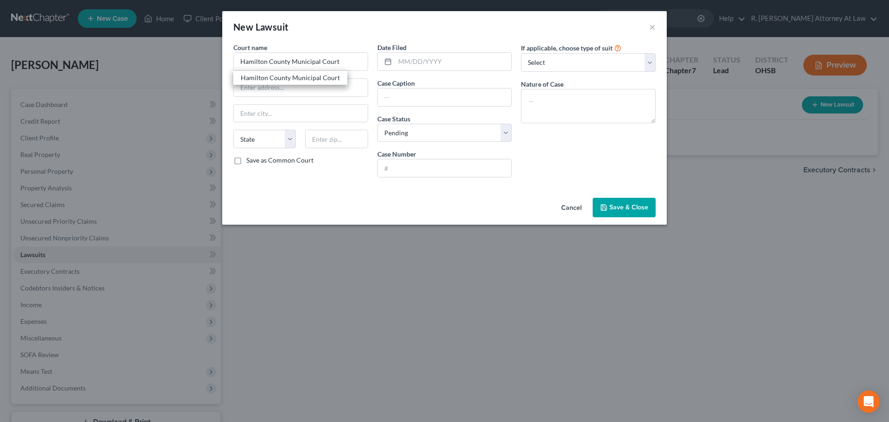
select select "36"
type input "45202"
click at [417, 61] on input "text" at bounding box center [453, 62] width 117 height 18
type input "02/07/2025"
type input "o"
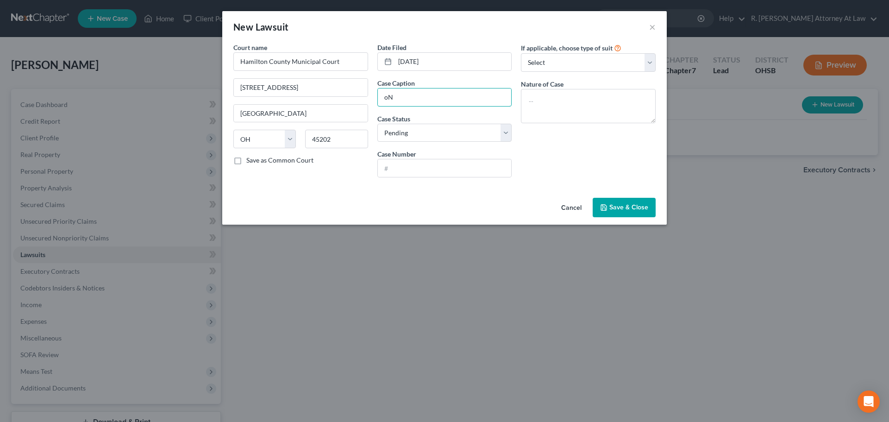
type input "o"
type input "OneMain Financial"
type input "24vfcd31702"
click at [591, 99] on textarea at bounding box center [588, 106] width 135 height 34
type textarea "Money"
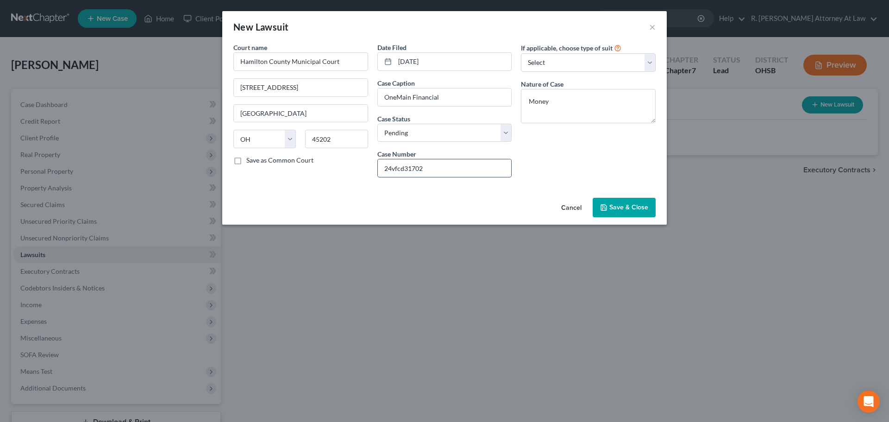
click at [405, 169] on input "24vfcd31702" at bounding box center [445, 168] width 134 height 18
type input "24cvf31702"
click at [611, 201] on button "Save & Close" at bounding box center [624, 207] width 63 height 19
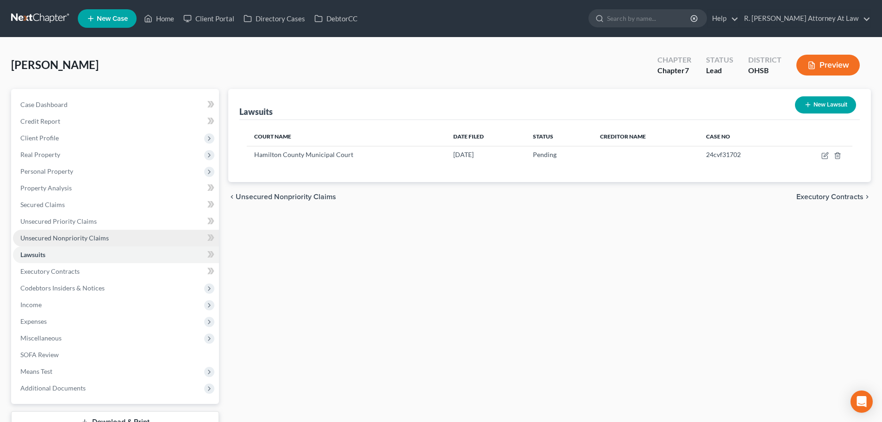
click at [60, 239] on span "Unsecured Nonpriority Claims" at bounding box center [64, 238] width 88 height 8
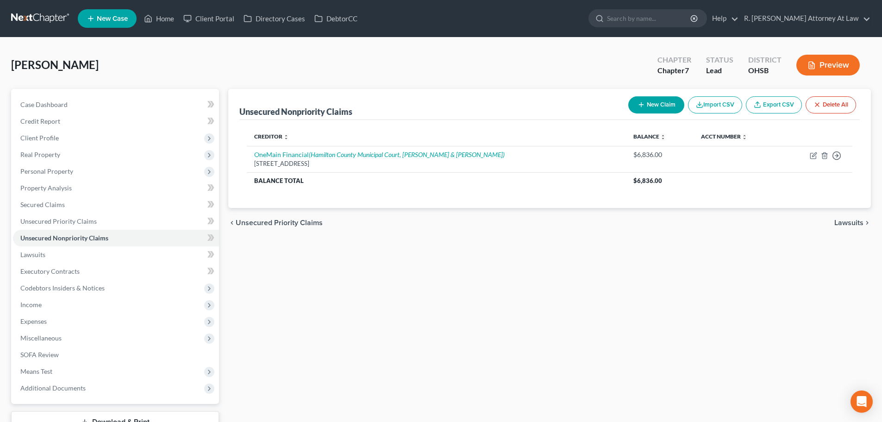
click at [658, 106] on button "New Claim" at bounding box center [657, 104] width 56 height 17
select select "0"
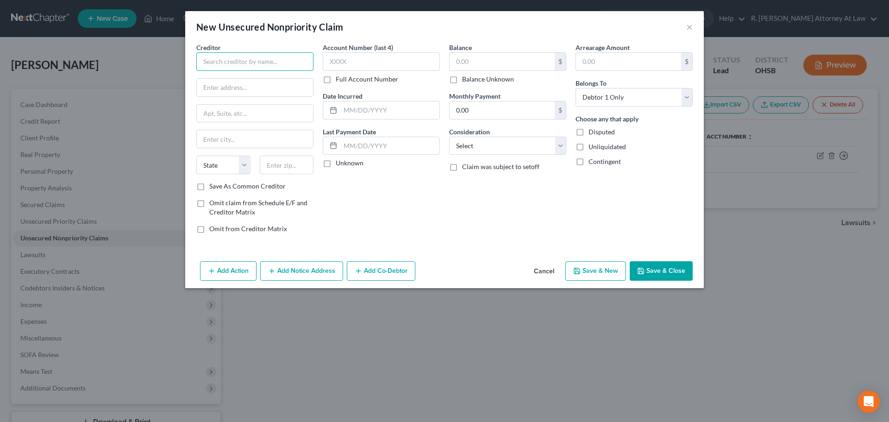
drag, startPoint x: 234, startPoint y: 63, endPoint x: 235, endPoint y: 58, distance: 4.7
click at [234, 62] on input "text" at bounding box center [254, 61] width 117 height 19
type input "Midland Credit Management"
drag, startPoint x: 226, startPoint y: 87, endPoint x: 297, endPoint y: 87, distance: 71.8
click at [227, 87] on div "350 Camino De La Reina Suite 300, San Diego, CA 92108" at bounding box center [252, 86] width 96 height 8
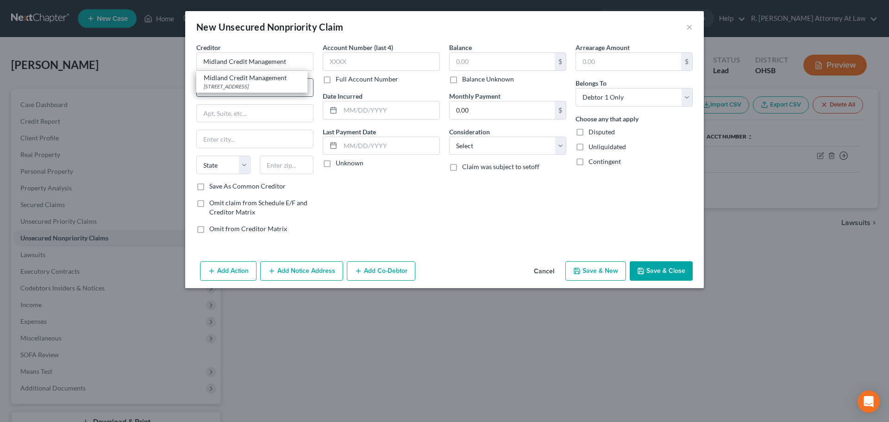
type input "350 Camino De La Reina"
type input "Suite 300"
type input "San Diego"
select select "4"
type input "92108"
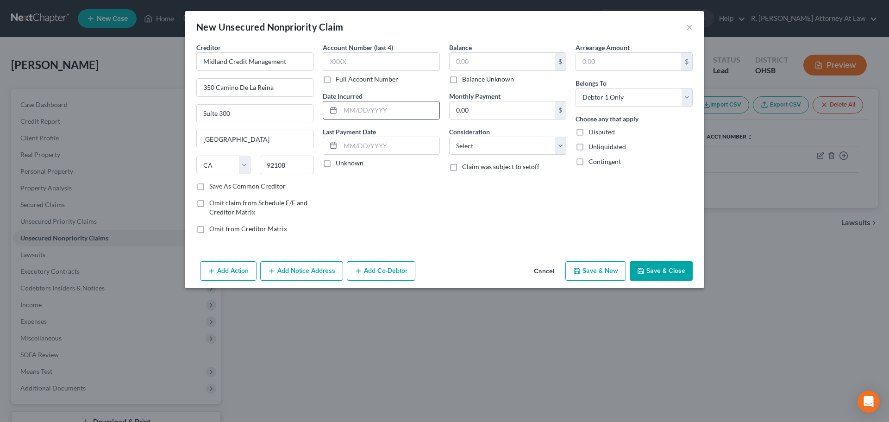
drag, startPoint x: 361, startPoint y: 108, endPoint x: 366, endPoint y: 106, distance: 5.8
click at [361, 108] on input "text" at bounding box center [389, 110] width 99 height 18
type input "2024"
type input "389"
click at [463, 152] on select "Select Cable / Satellite Services Collection Agency Credit Card Debt Debt Couns…" at bounding box center [507, 146] width 117 height 19
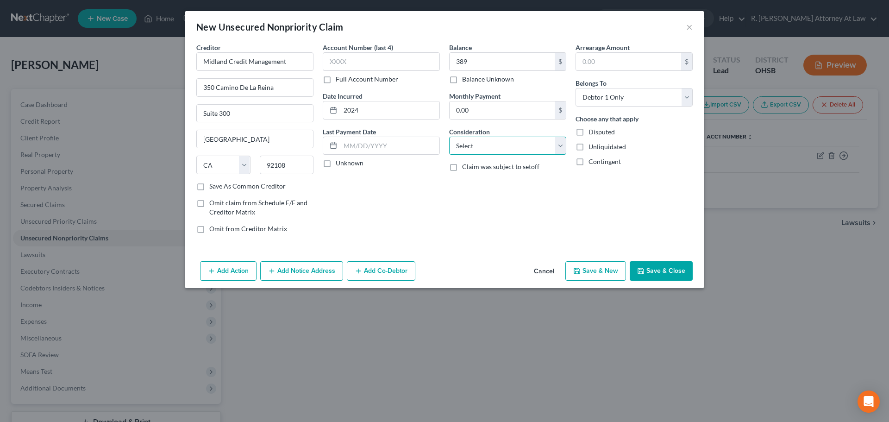
select select "14"
click at [449, 137] on select "Select Cable / Satellite Services Collection Agency Credit Card Debt Debt Couns…" at bounding box center [507, 146] width 117 height 19
click at [465, 182] on input "text" at bounding box center [508, 181] width 116 height 18
type input "debt buyer of Coemnity"
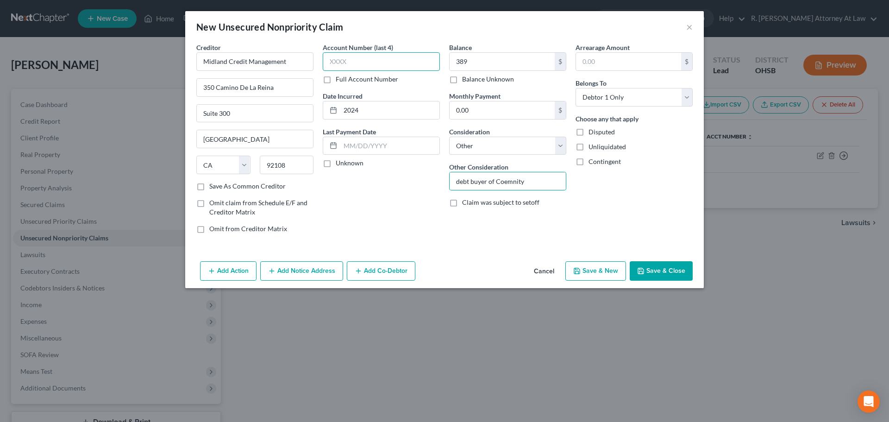
click at [350, 62] on input "text" at bounding box center [381, 61] width 117 height 19
type input "6897"
click at [541, 184] on input "debt buyer of Coemnity" at bounding box center [508, 181] width 116 height 18
type input "debt buyer of Comenity"
drag, startPoint x: 666, startPoint y: 268, endPoint x: 667, endPoint y: 247, distance: 20.9
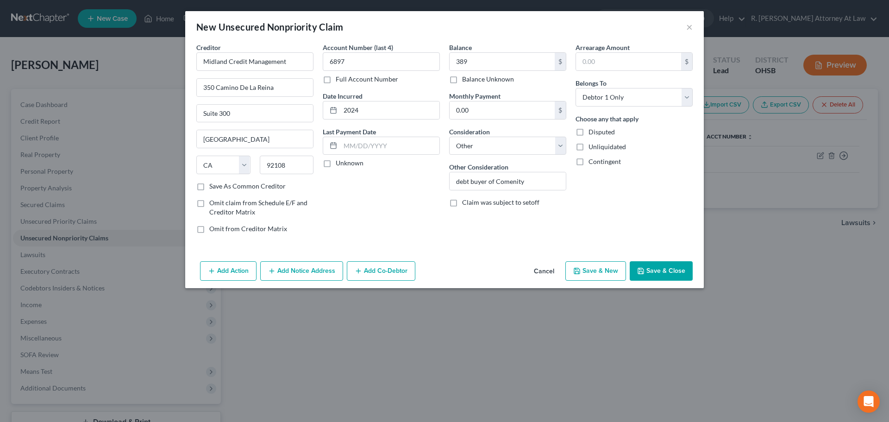
click at [662, 260] on div "Add Action Add Notice Address Add Co-Debtor Cancel Save & New Save & Close" at bounding box center [444, 273] width 519 height 31
click at [641, 265] on button "Save & Close" at bounding box center [661, 270] width 63 height 19
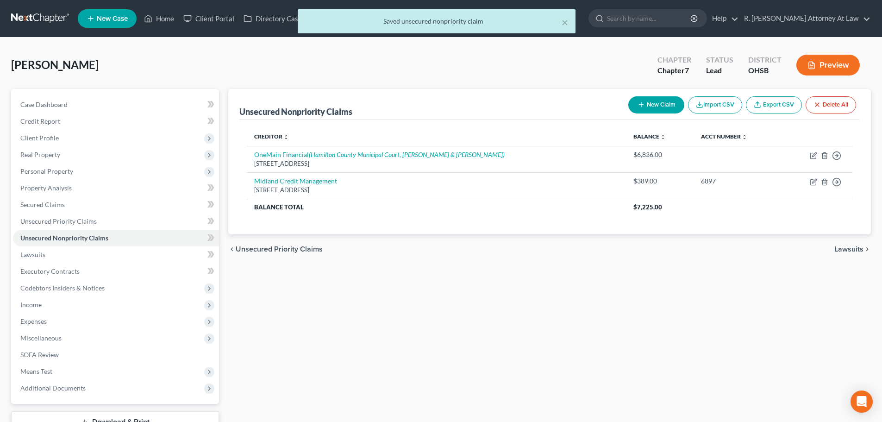
click at [653, 107] on button "New Claim" at bounding box center [657, 104] width 56 height 17
select select "0"
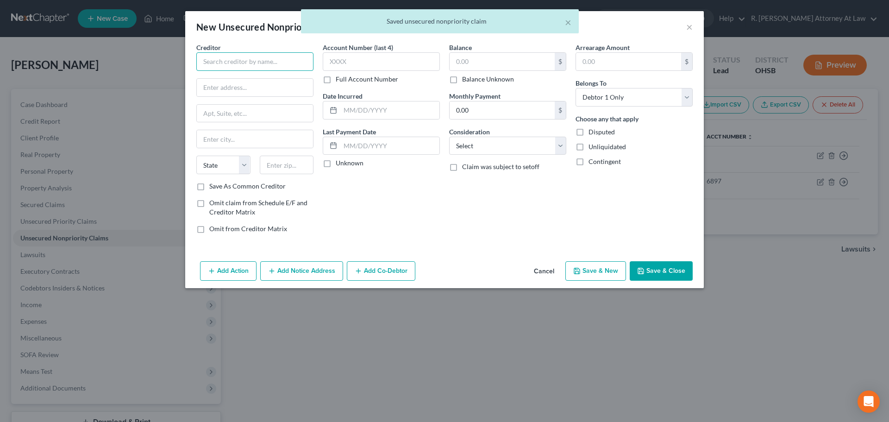
click at [265, 55] on input "text" at bounding box center [254, 61] width 117 height 19
type input "B"
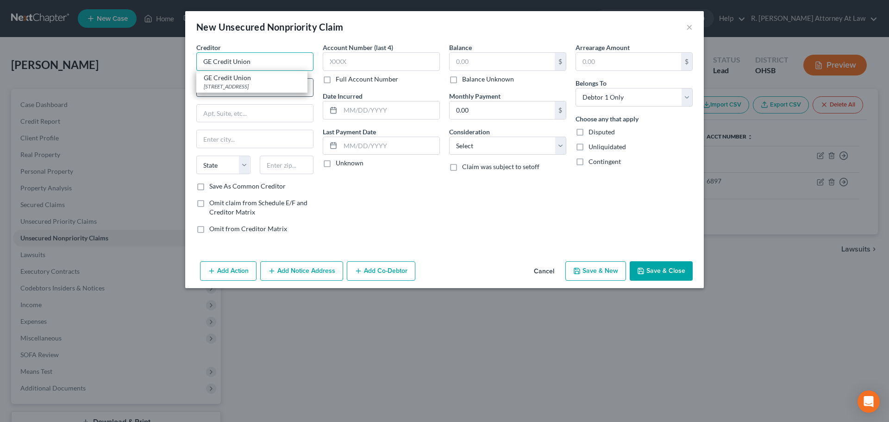
type input "GE Credit Union"
click at [225, 81] on div "GE Credit Union" at bounding box center [252, 77] width 96 height 9
type input "10485 Reading Road"
type input "Cincinnati"
select select "36"
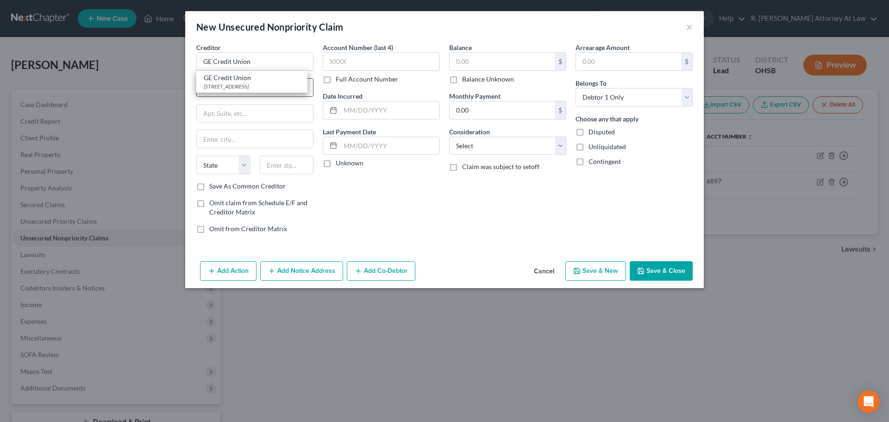
type input "45241"
click at [367, 107] on input "text" at bounding box center [389, 110] width 99 height 18
type input "2020"
type input "2,528"
click at [471, 143] on select "Select Cable / Satellite Services Collection Agency Credit Card Debt Debt Couns…" at bounding box center [507, 146] width 117 height 19
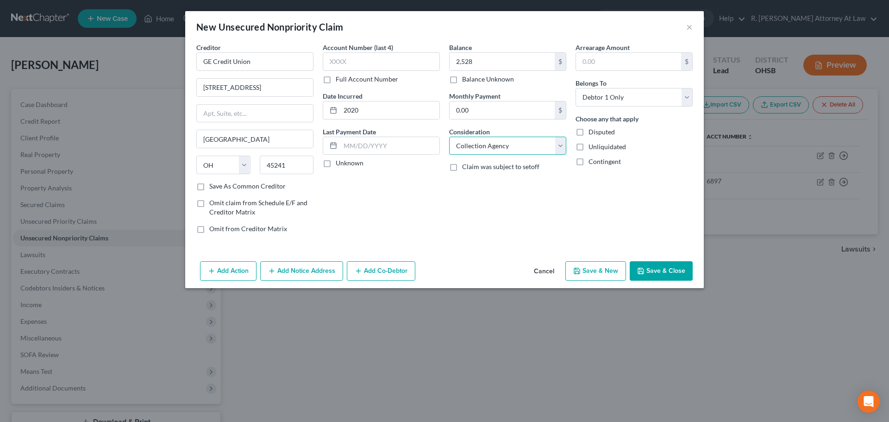
select select "2"
click at [449, 137] on select "Select Cable / Satellite Services Collection Agency Credit Card Debt Debt Couns…" at bounding box center [507, 146] width 117 height 19
click at [669, 271] on button "Save & Close" at bounding box center [661, 270] width 63 height 19
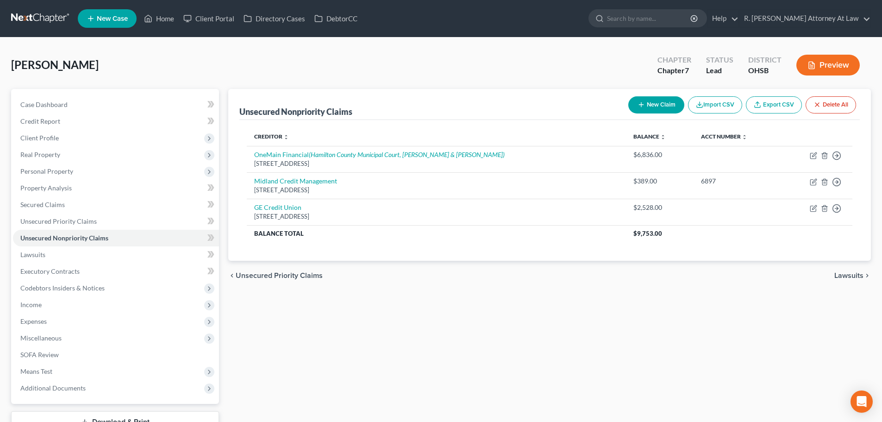
click at [655, 103] on button "New Claim" at bounding box center [657, 104] width 56 height 17
select select "0"
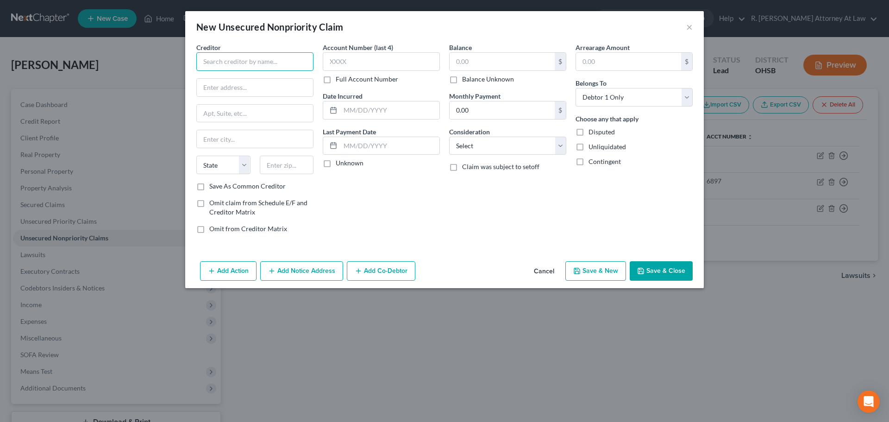
drag, startPoint x: 247, startPoint y: 62, endPoint x: 303, endPoint y: 53, distance: 56.4
click at [247, 62] on input "text" at bounding box center [254, 61] width 117 height 19
type input "Synchrony Bank"
drag, startPoint x: 219, startPoint y: 78, endPoint x: 226, endPoint y: 79, distance: 7.0
click at [220, 79] on div "Synchrony Bank" at bounding box center [252, 77] width 96 height 9
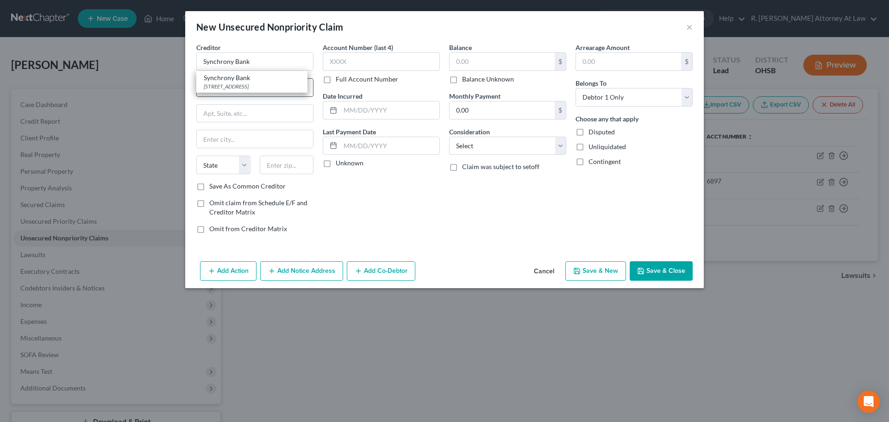
type input "140 Wekiva Springs Road"
type input "Longwood"
select select "9"
type input "32779"
click at [370, 111] on input "text" at bounding box center [389, 110] width 99 height 18
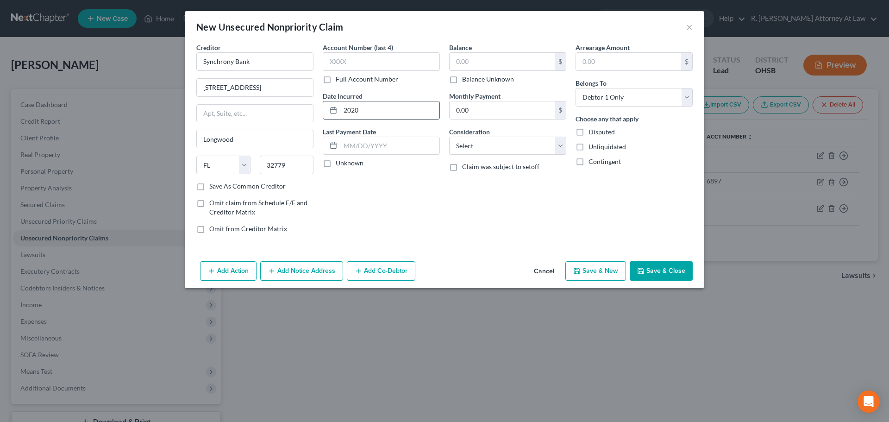
type input "2020"
type input "1,417"
click at [333, 63] on input "text" at bounding box center [381, 61] width 117 height 19
type input "3159"
click at [492, 147] on select "Select Cable / Satellite Services Collection Agency Credit Card Debt Debt Couns…" at bounding box center [507, 146] width 117 height 19
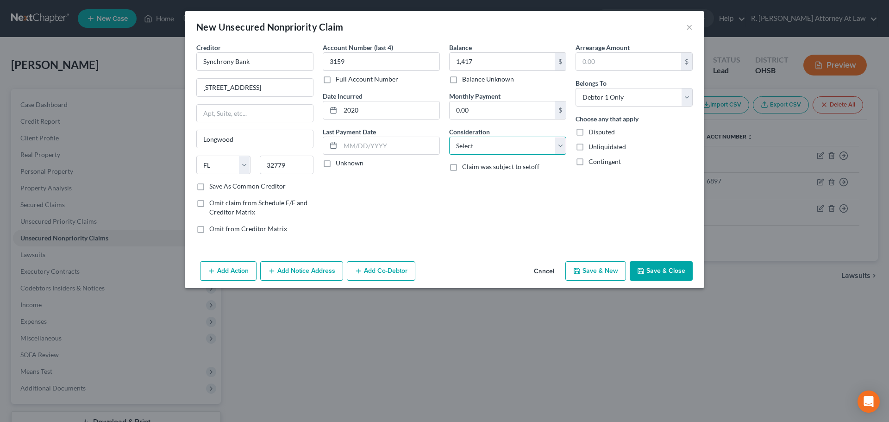
select select "14"
click at [449, 137] on select "Select Cable / Satellite Services Collection Agency Credit Card Debt Debt Couns…" at bounding box center [507, 146] width 117 height 19
click at [469, 186] on input "text" at bounding box center [508, 181] width 116 height 18
type input "Meineke CC"
click at [649, 271] on button "Save & Close" at bounding box center [661, 270] width 63 height 19
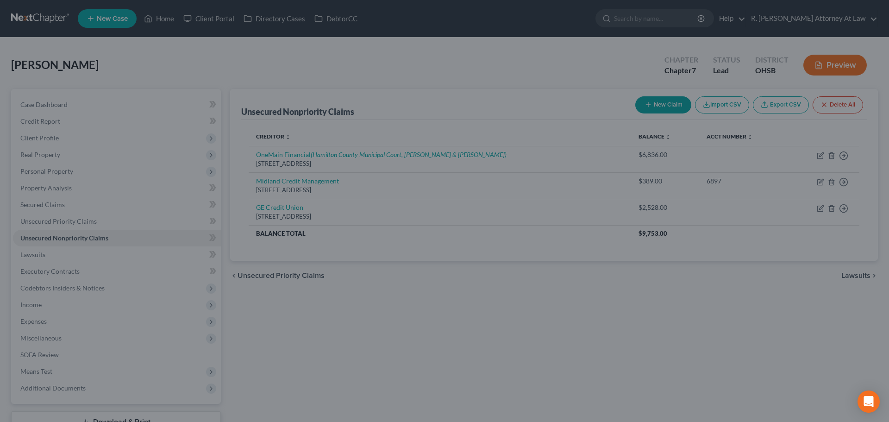
type input "1,417.00"
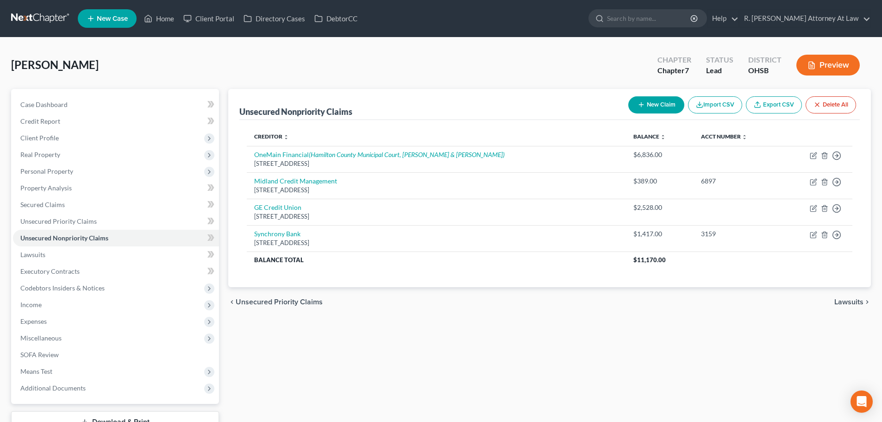
click at [643, 101] on icon "button" at bounding box center [641, 104] width 7 height 7
select select "0"
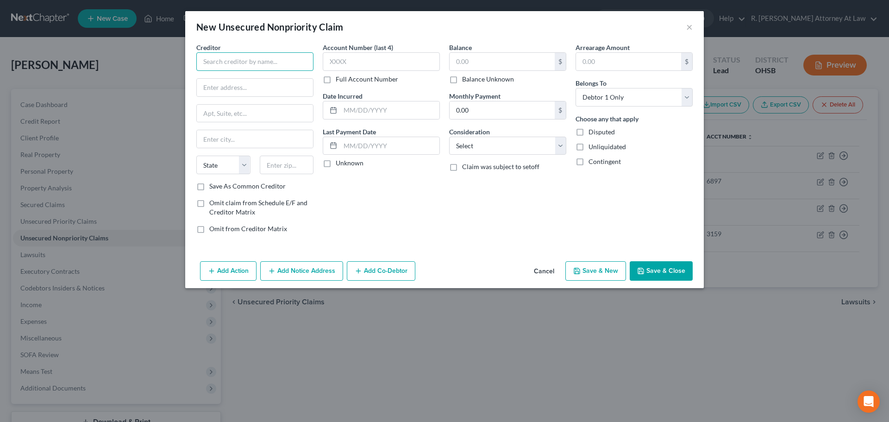
click at [229, 61] on input "text" at bounding box center [254, 61] width 117 height 19
type input "Ally Financial"
type input "4285 Genesee Street"
type input "14225"
type input "Buffalo"
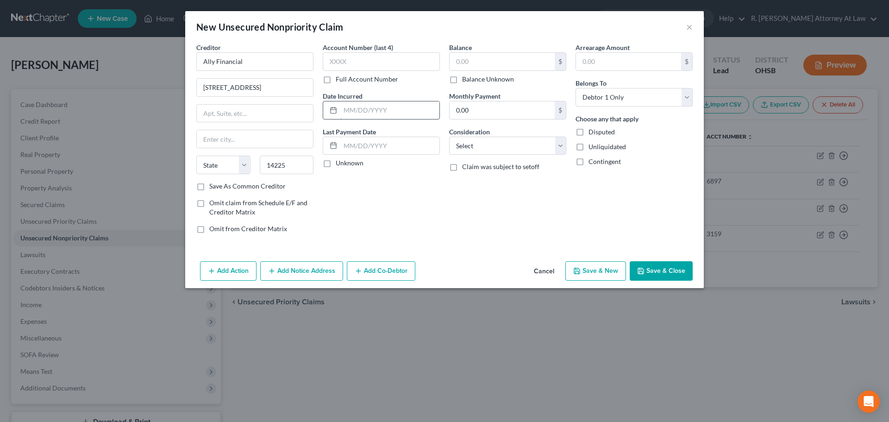
select select "35"
click at [355, 108] on input "text" at bounding box center [389, 110] width 99 height 18
type input "2024"
click at [472, 63] on input "text" at bounding box center [502, 62] width 105 height 18
type input "1,623"
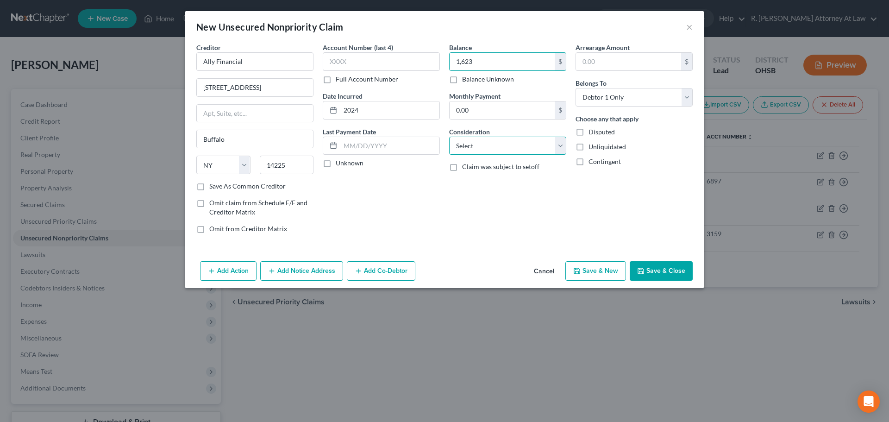
click at [460, 149] on select "Select Cable / Satellite Services Collection Agency Credit Card Debt Debt Couns…" at bounding box center [507, 146] width 117 height 19
select select "14"
click at [449, 137] on select "Select Cable / Satellite Services Collection Agency Credit Card Debt Debt Couns…" at bounding box center [507, 146] width 117 height 19
click at [470, 182] on input "text" at bounding box center [508, 181] width 116 height 18
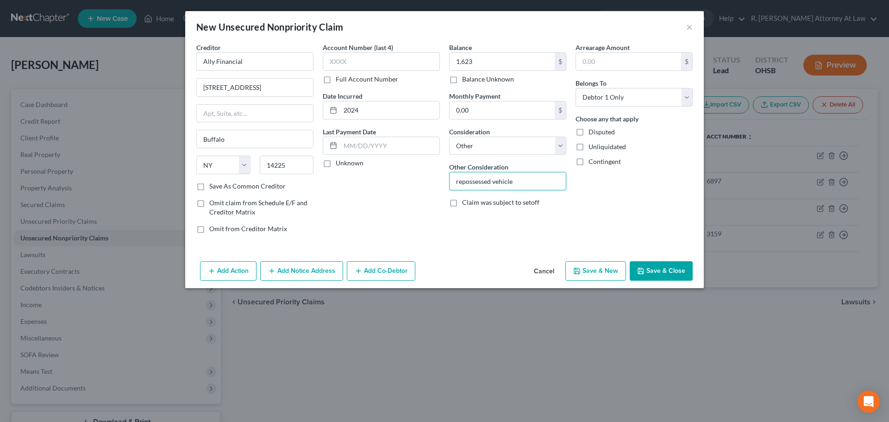
type input "repossessed vehicle"
click at [301, 269] on button "Add Notice Address" at bounding box center [301, 270] width 83 height 19
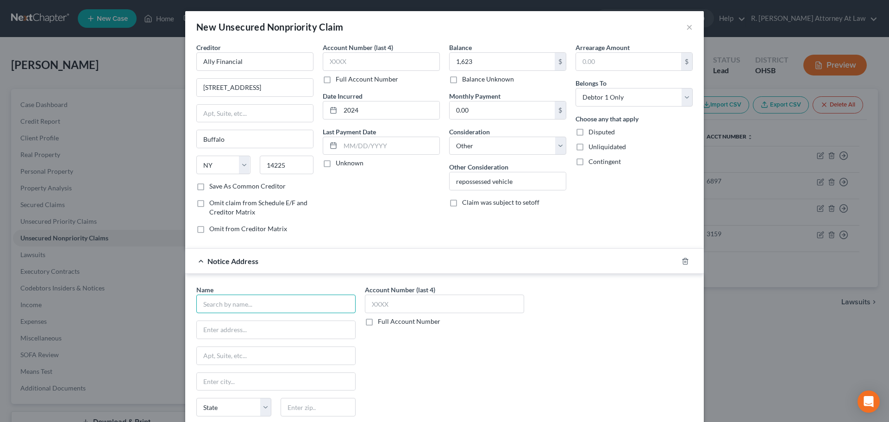
click at [226, 304] on input "text" at bounding box center [275, 304] width 159 height 19
type input "Northstar Location Services"
type input "Attn Financial Services Dept"
type input "14225"
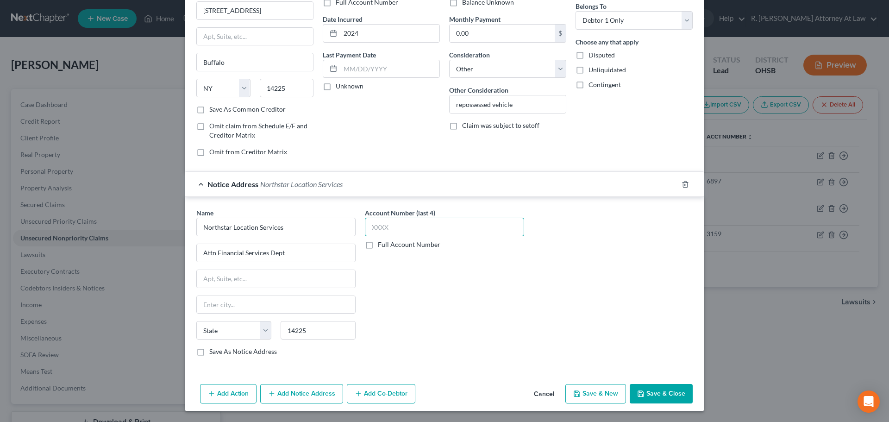
type input "Buffalo"
select select "35"
click at [640, 392] on icon "button" at bounding box center [640, 393] width 7 height 7
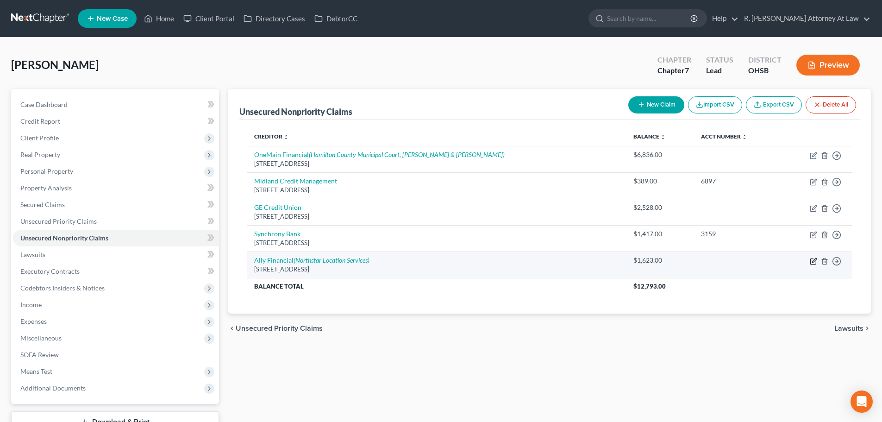
click at [813, 261] on icon "button" at bounding box center [815, 260] width 4 height 4
select select "35"
select select "14"
select select "0"
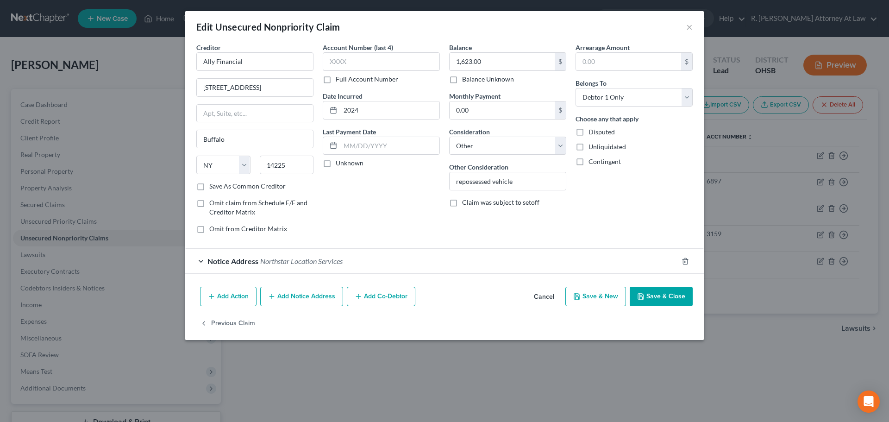
click at [295, 296] on button "Add Notice Address" at bounding box center [301, 296] width 83 height 19
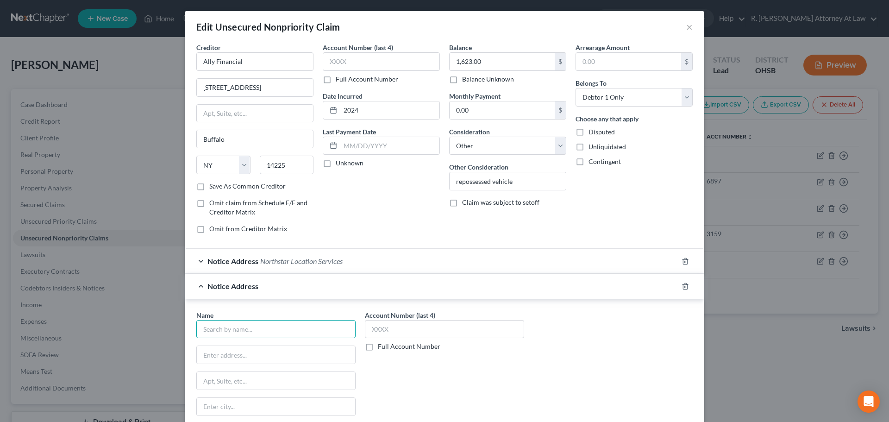
click at [232, 331] on input "text" at bounding box center [275, 329] width 159 height 19
type input "Investinet"
drag, startPoint x: 220, startPoint y: 358, endPoint x: 218, endPoint y: 344, distance: 14.0
click at [218, 355] on input "text" at bounding box center [276, 355] width 158 height 18
type input "910 Pinckney SAt"
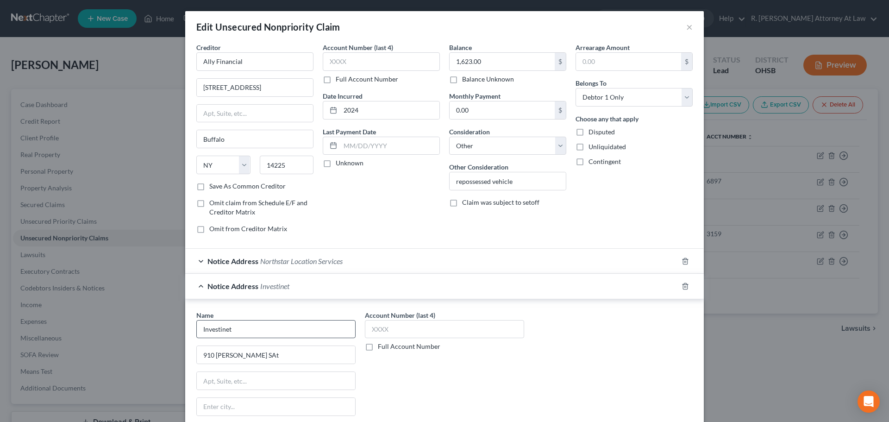
scroll to position [129, 0]
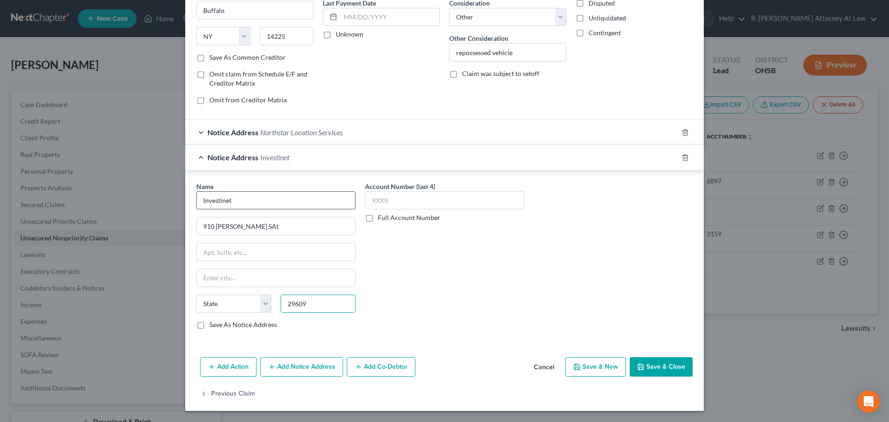
type input "29609"
type input "Greenville"
select select "42"
click at [253, 225] on input "910 Pinckney SAt" at bounding box center [276, 226] width 158 height 18
type input "910 Pinckney St."
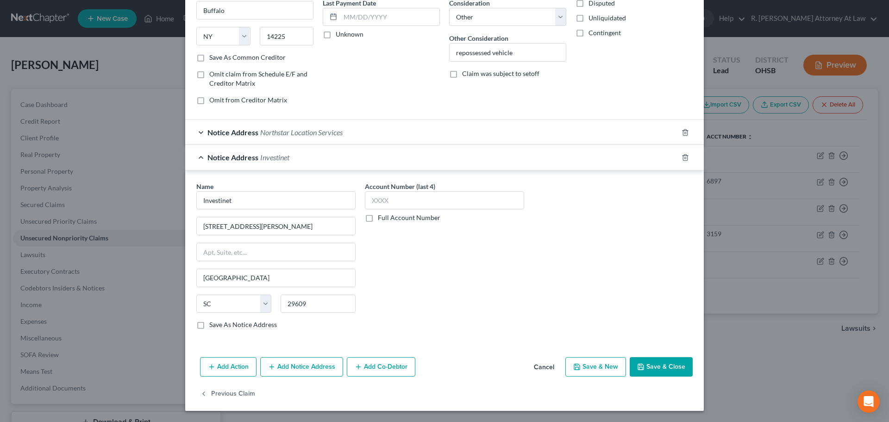
click at [646, 361] on button "Save & Close" at bounding box center [661, 366] width 63 height 19
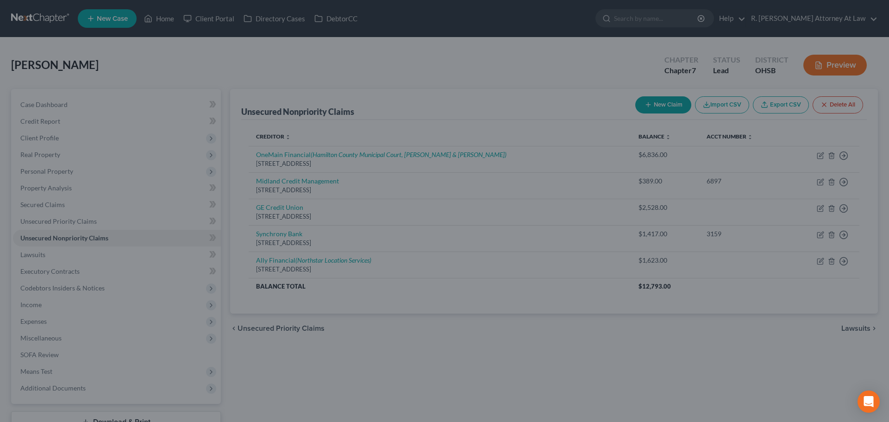
type input "0"
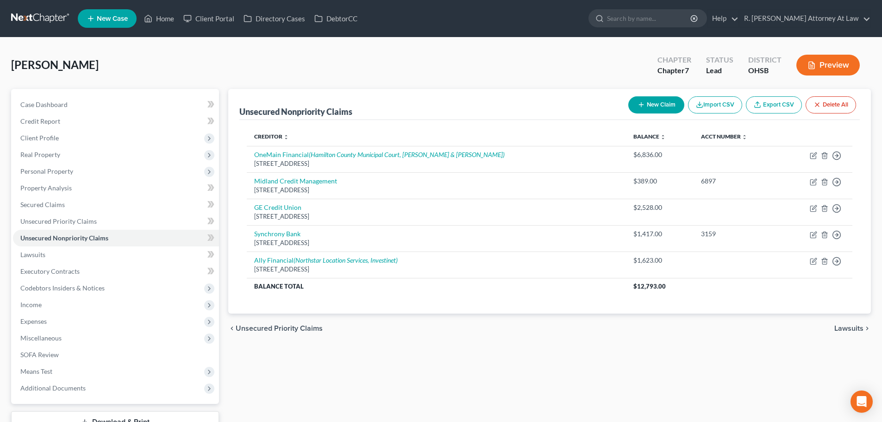
click at [633, 100] on button "New Claim" at bounding box center [657, 104] width 56 height 17
select select "0"
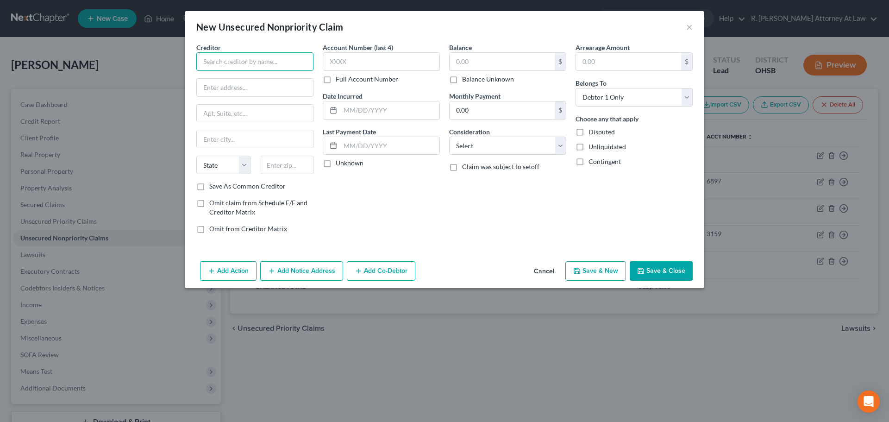
click at [240, 65] on input "text" at bounding box center [254, 61] width 117 height 19
type input "Midland Credit Management"
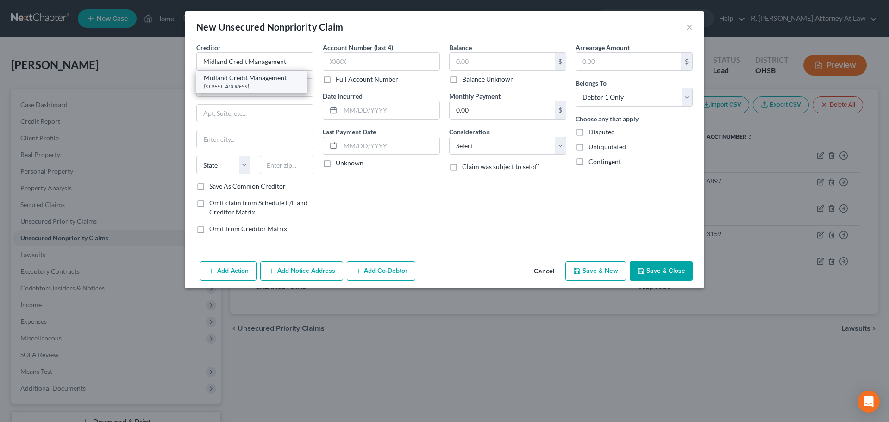
click at [240, 88] on div "350 Camino De La Reina Suite 300, San Diego, CA 92108" at bounding box center [252, 86] width 96 height 8
type input "350 Camino De La Reina"
type input "Suite 300"
type input "San Diego"
select select "4"
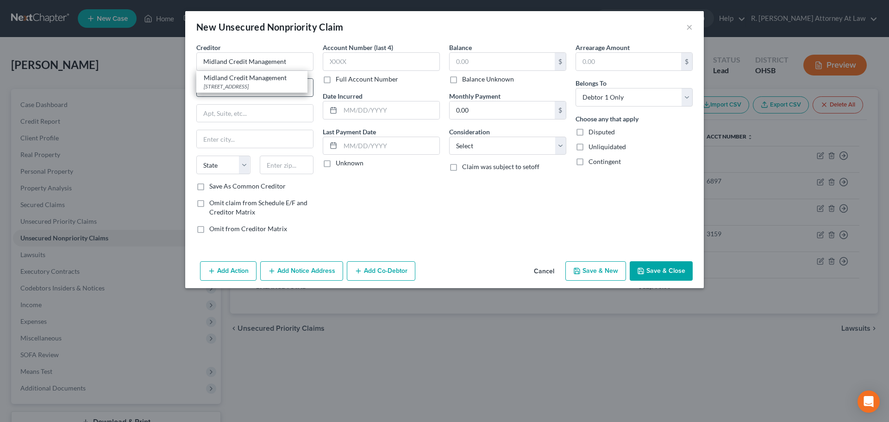
type input "92108"
click at [372, 106] on input "text" at bounding box center [389, 110] width 99 height 18
type input "2020"
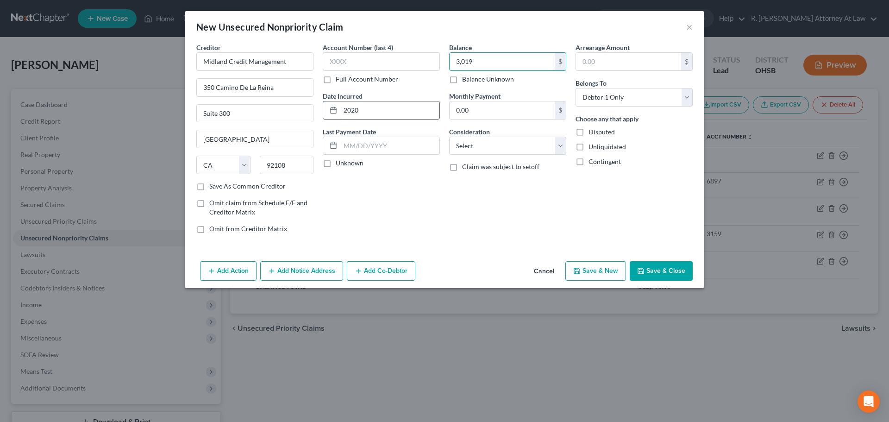
type input "3,019"
click at [481, 145] on select "Select Cable / Satellite Services Collection Agency Credit Card Debt Debt Couns…" at bounding box center [507, 146] width 117 height 19
select select "14"
click at [449, 137] on select "Select Cable / Satellite Services Collection Agency Credit Card Debt Debt Couns…" at bounding box center [507, 146] width 117 height 19
click at [473, 183] on input "text" at bounding box center [508, 181] width 116 height 18
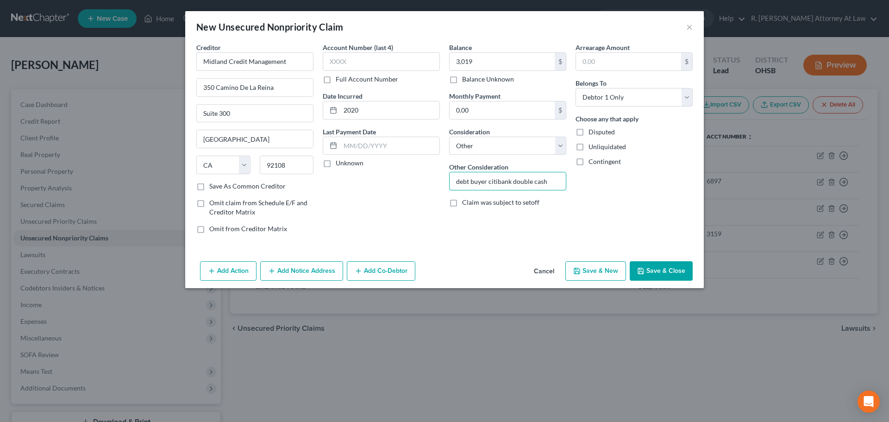
type input "debt buyer citibank double cash"
drag, startPoint x: 674, startPoint y: 273, endPoint x: 670, endPoint y: 268, distance: 5.9
click at [672, 271] on button "Save & Close" at bounding box center [661, 270] width 63 height 19
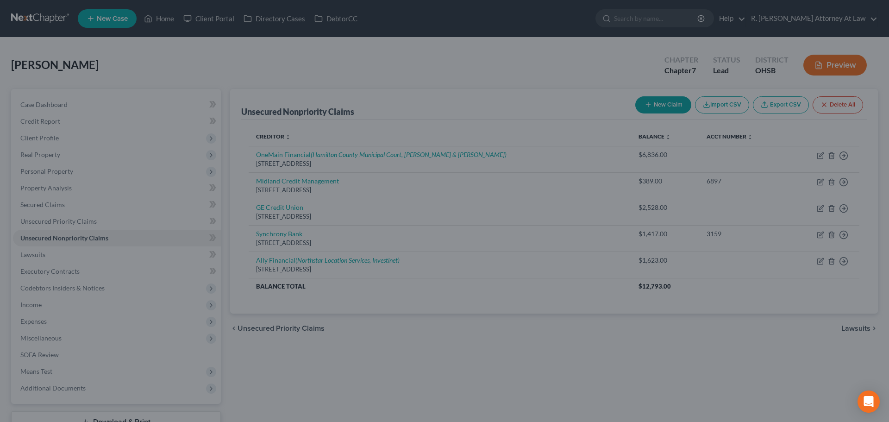
type input "3,019.00"
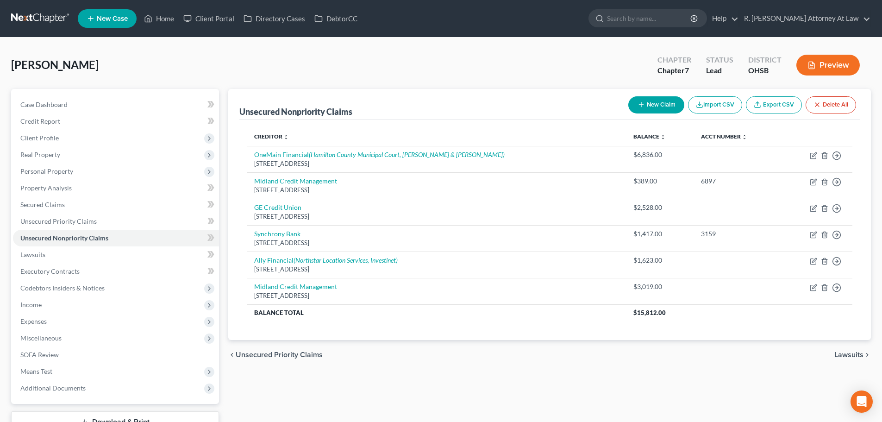
click at [640, 105] on icon "button" at bounding box center [641, 104] width 7 height 7
select select "0"
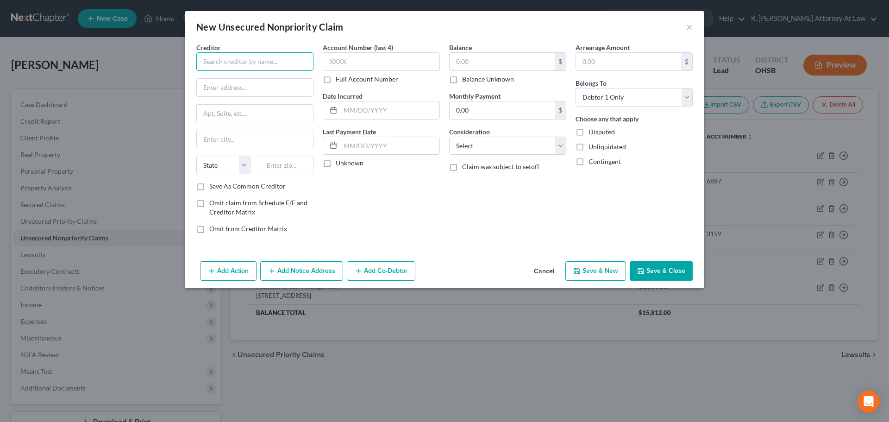
click at [246, 61] on input "text" at bounding box center [254, 61] width 117 height 19
click at [212, 85] on div "PO Box 70516, Charlotte, NC 28272" at bounding box center [252, 86] width 96 height 8
type input "Duke Energy"
type input "PO Box 70516"
type input "Charlotte"
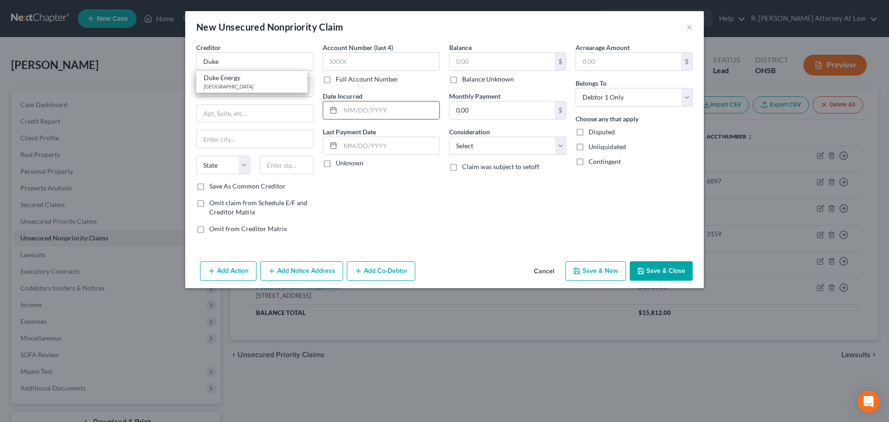
select select "28"
type input "28272"
drag, startPoint x: 352, startPoint y: 112, endPoint x: 357, endPoint y: 104, distance: 9.0
click at [352, 112] on input "text" at bounding box center [389, 110] width 99 height 18
type input "2025"
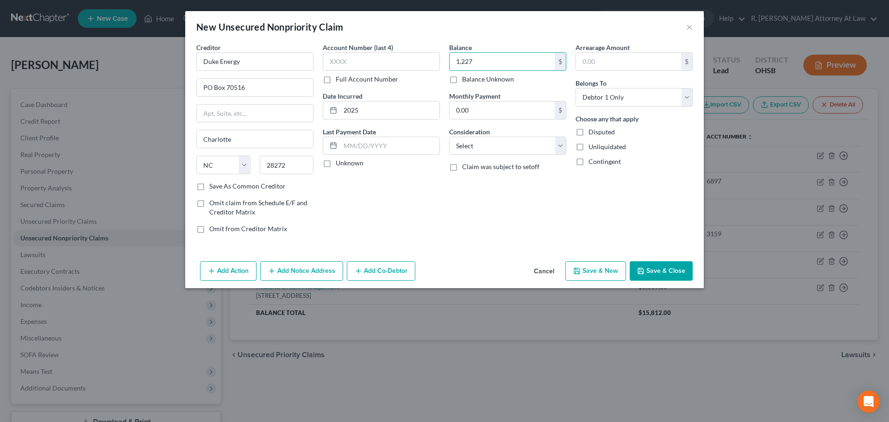
type input "1,227"
drag, startPoint x: 475, startPoint y: 138, endPoint x: 476, endPoint y: 143, distance: 4.8
click at [475, 139] on select "Select Cable / Satellite Services Collection Agency Credit Card Debt Debt Couns…" at bounding box center [507, 146] width 117 height 19
select select "20"
click at [449, 137] on select "Select Cable / Satellite Services Collection Agency Credit Card Debt Debt Couns…" at bounding box center [507, 146] width 117 height 19
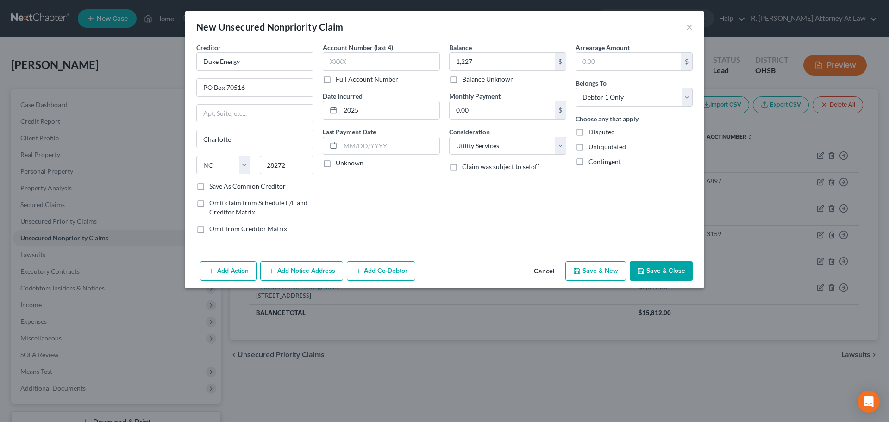
click at [648, 271] on button "Save & Close" at bounding box center [661, 270] width 63 height 19
type input "1,227.00"
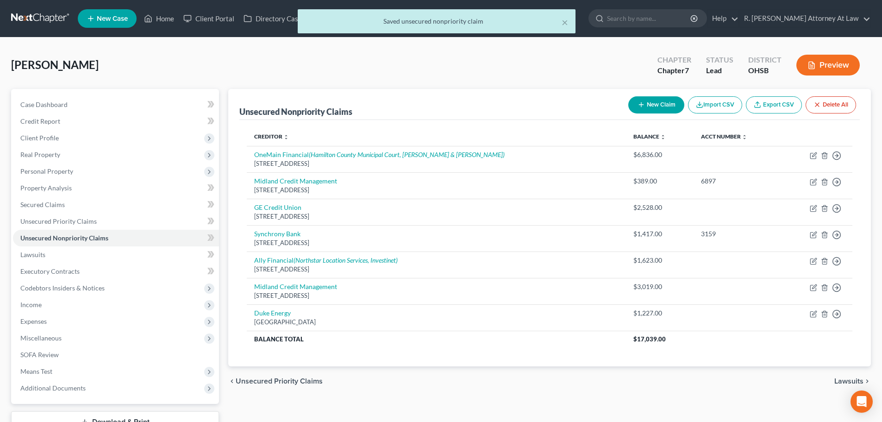
click at [645, 101] on button "New Claim" at bounding box center [657, 104] width 56 height 17
select select "0"
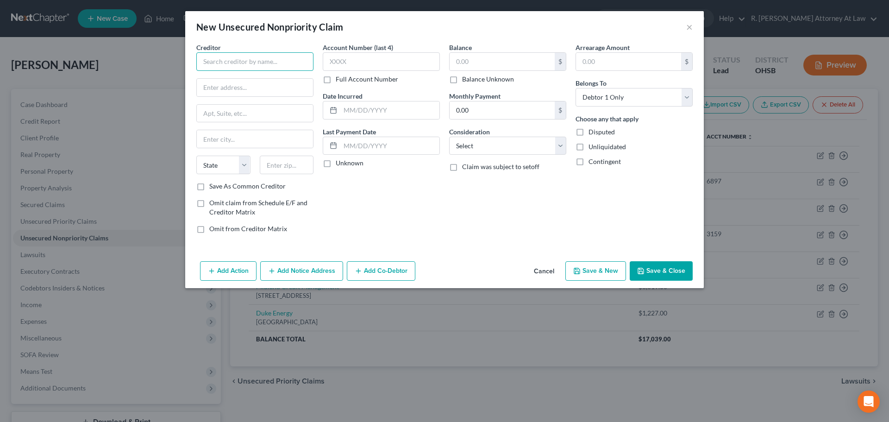
click at [231, 55] on input "text" at bounding box center [254, 61] width 117 height 19
type input "Ohio Dept of Taxation"
type input "PO BOX 182847"
type input "43218"
type input "Columbus"
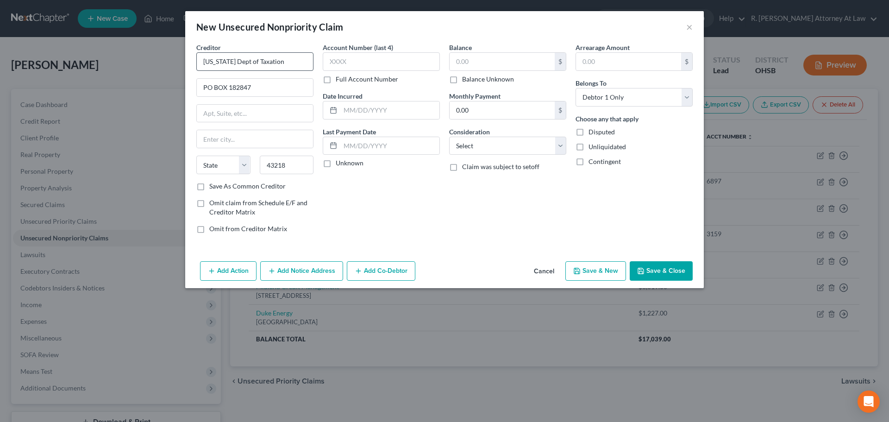
select select "36"
type input "2011"
type input "1,072"
click at [311, 267] on button "Add Notice Address" at bounding box center [301, 270] width 83 height 19
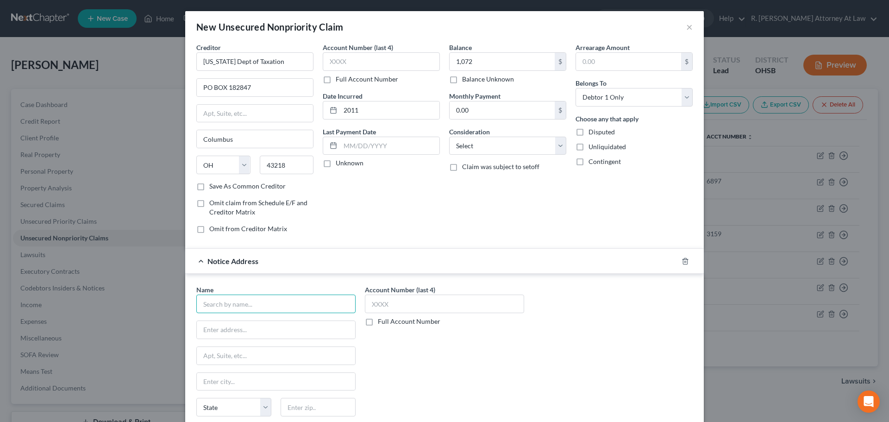
click at [234, 296] on input "text" at bounding box center [275, 304] width 159 height 19
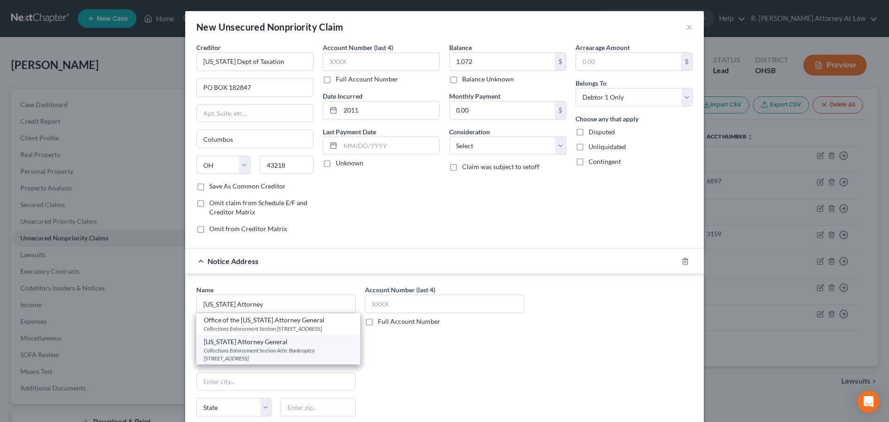
click at [239, 362] on div "Collections Enforcement Section Attn: Bankruptcy Unit 30 East Broad St., 14th F…" at bounding box center [278, 355] width 149 height 16
type input "Ohio Attorney General"
type input "Collections Enforcement Section Attn: Bankruptcy Unit"
type input "30 East Broad St., 14th Floor"
type input "Columbus"
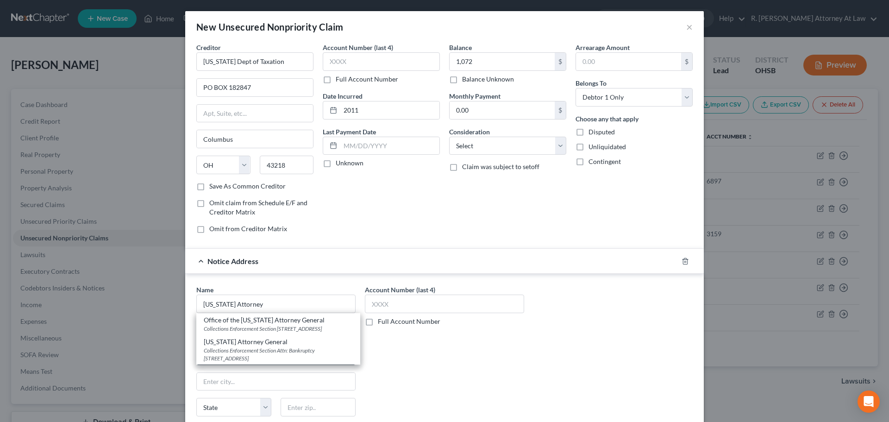
select select "36"
type input "43215"
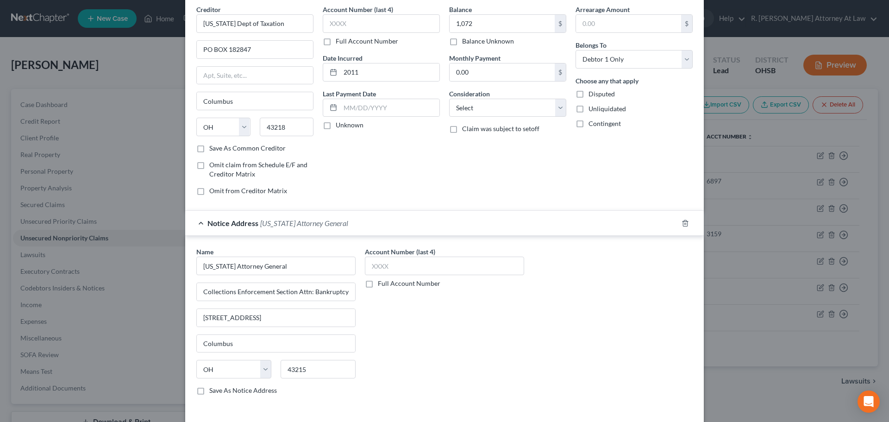
scroll to position [77, 0]
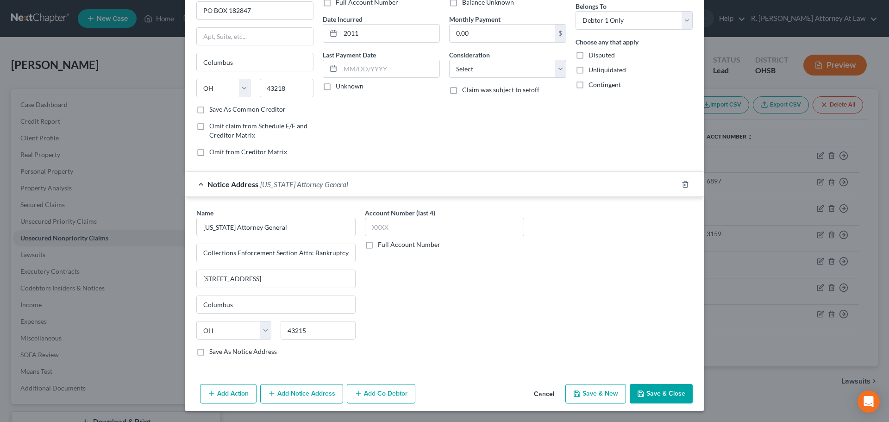
click at [649, 388] on button "Save & Close" at bounding box center [661, 393] width 63 height 19
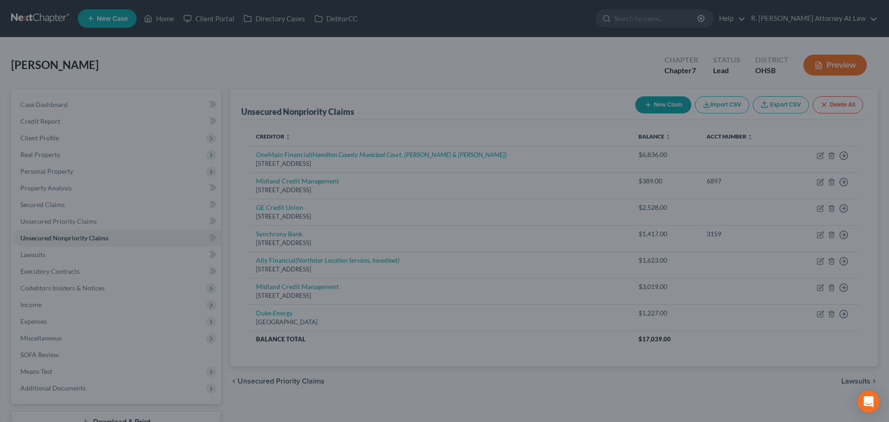
type input "1,072.00"
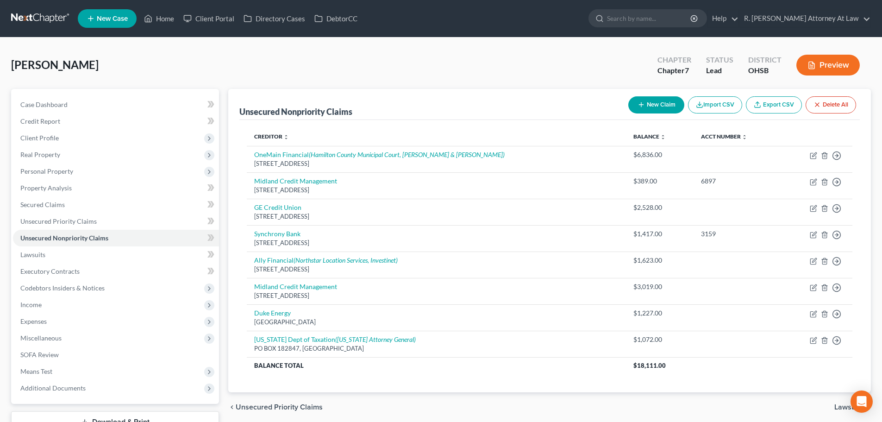
click at [648, 106] on button "New Claim" at bounding box center [657, 104] width 56 height 17
select select "0"
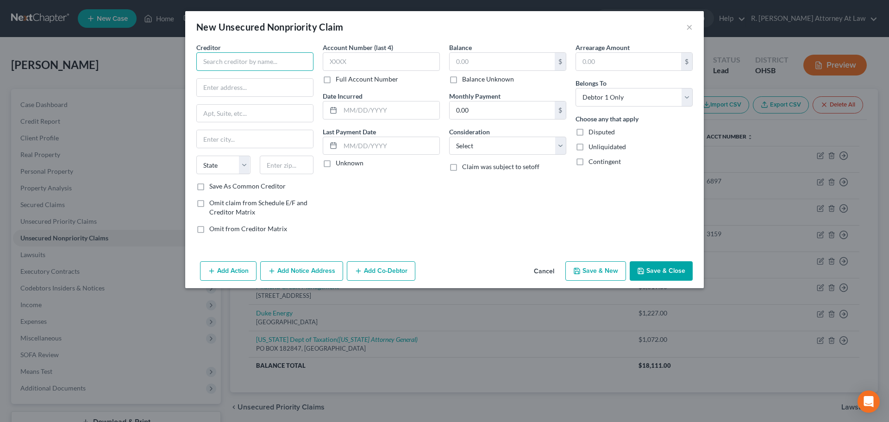
click at [221, 63] on input "text" at bounding box center [254, 61] width 117 height 19
type input "Wright Patt"
click at [471, 147] on select "Select Cable / Satellite Services Collection Agency Credit Card Debt Debt Couns…" at bounding box center [507, 146] width 117 height 19
select select "14"
click at [449, 137] on select "Select Cable / Satellite Services Collection Agency Credit Card Debt Debt Couns…" at bounding box center [507, 146] width 117 height 19
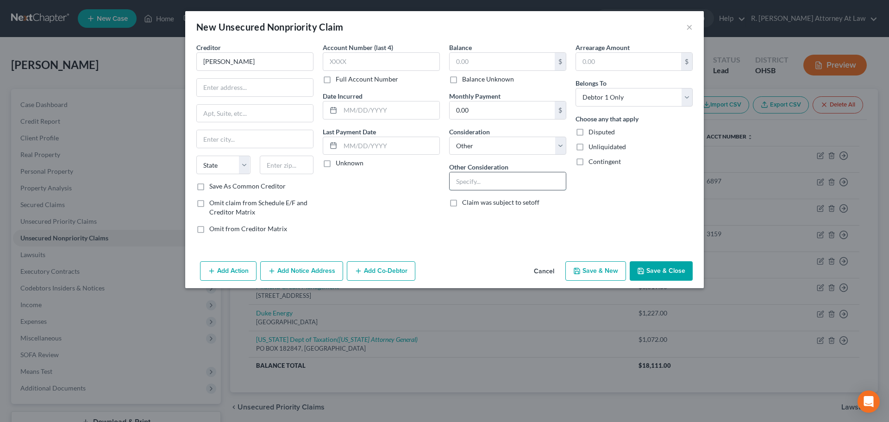
click at [468, 188] on input "text" at bounding box center [508, 181] width 116 height 18
type input "repossessed vehicle"
click at [644, 274] on icon "button" at bounding box center [641, 271] width 6 height 6
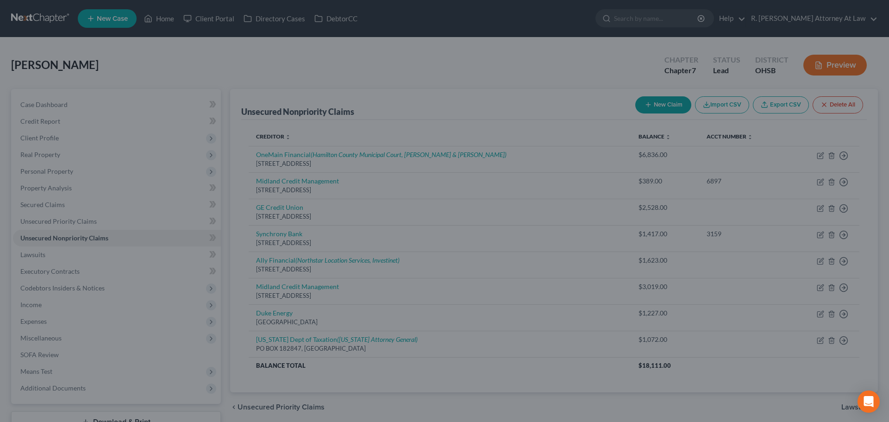
type input "0.00"
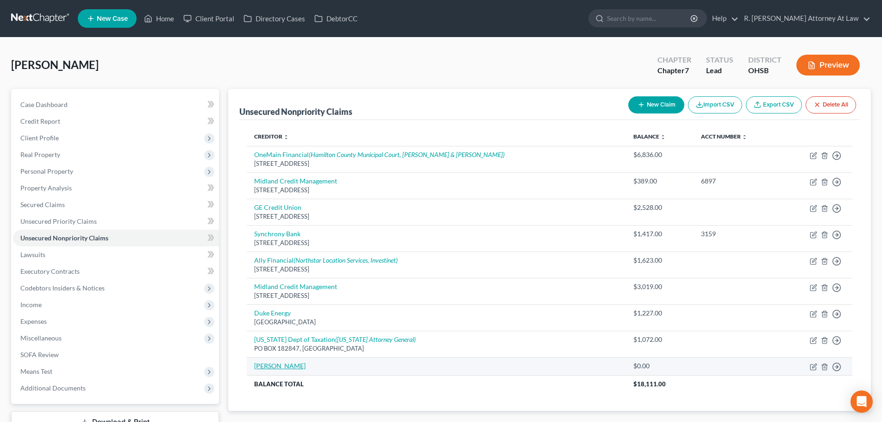
click at [272, 363] on link "Wright Patt" at bounding box center [279, 366] width 51 height 8
select select "14"
select select "0"
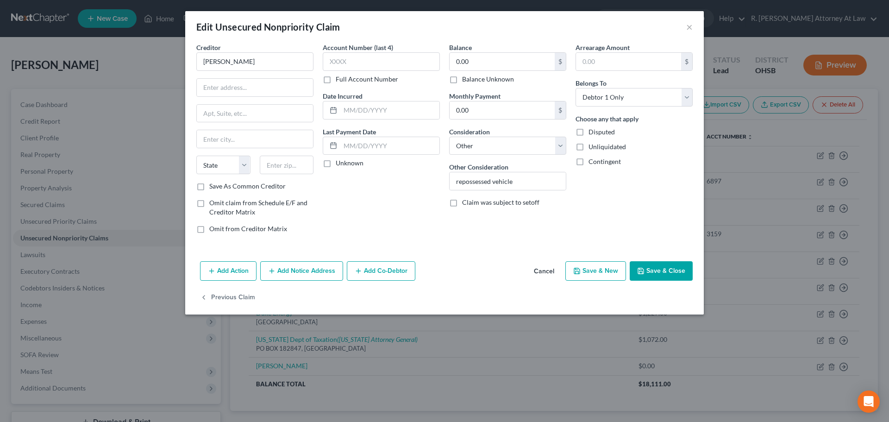
click at [237, 267] on button "Add Action" at bounding box center [228, 270] width 57 height 19
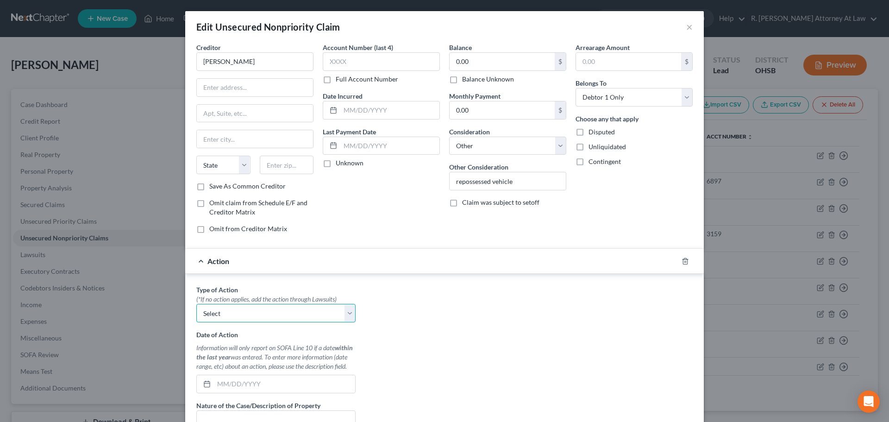
click at [237, 308] on select "Select Repossession Garnishment Foreclosure Personal Injury Attached, Seized, O…" at bounding box center [275, 313] width 159 height 19
select select "0"
click at [196, 304] on select "Select Repossession Garnishment Foreclosure Personal Injury Attached, Seized, O…" at bounding box center [275, 313] width 159 height 19
click at [227, 384] on input "text" at bounding box center [284, 384] width 141 height 18
type input "01/01/2025"
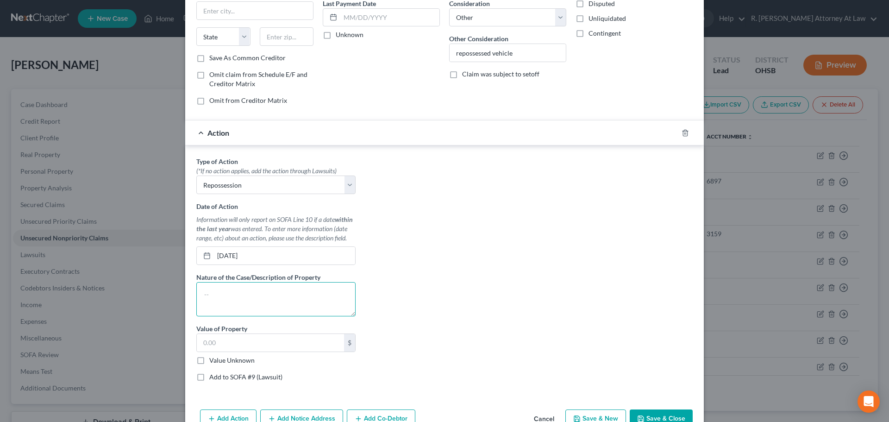
scroll to position [180, 0]
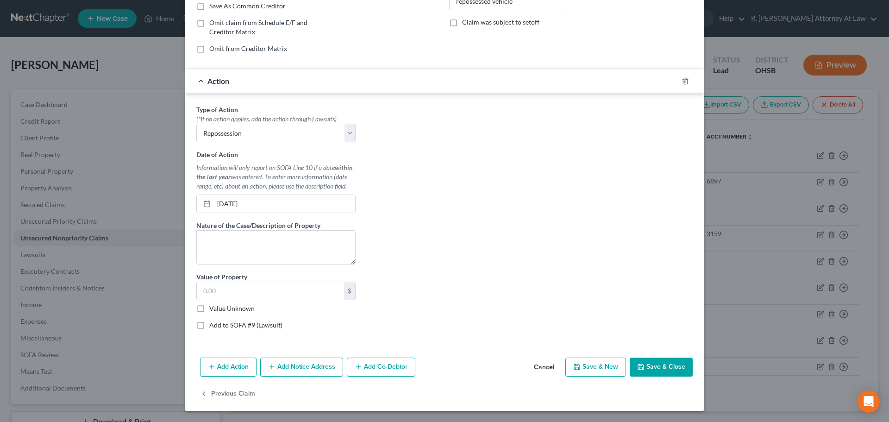
click at [649, 370] on button "Save & Close" at bounding box center [661, 367] width 63 height 19
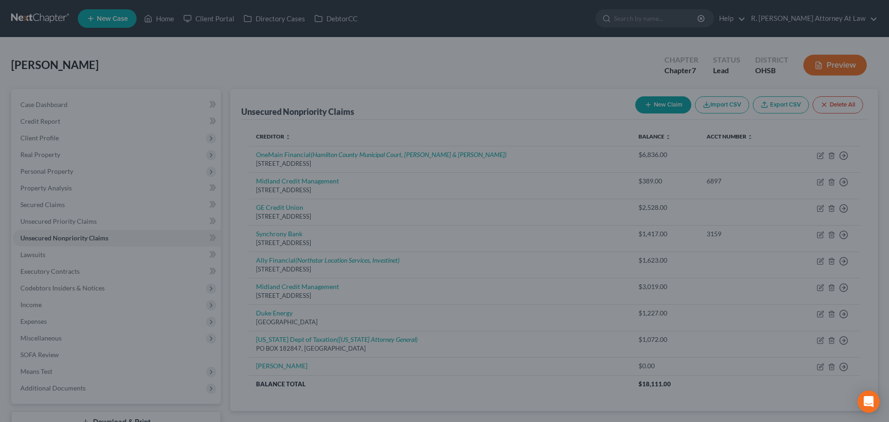
type input "0"
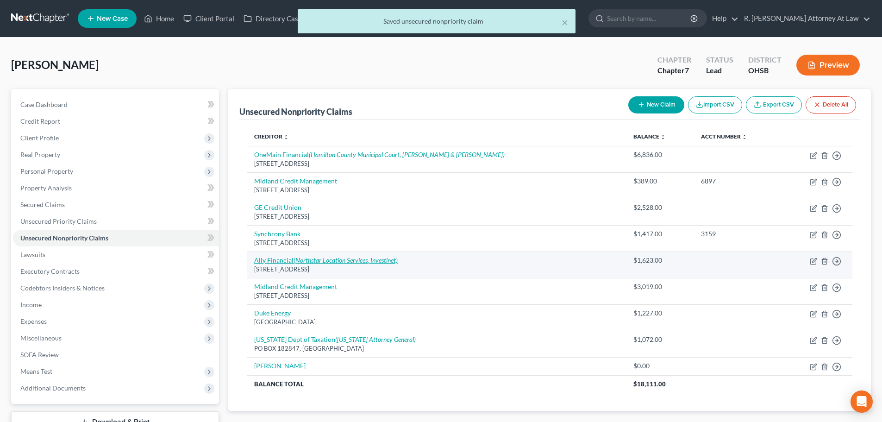
click at [264, 262] on link "Ally Financial (Northstar Location Services, Investinet)" at bounding box center [326, 260] width 144 height 8
select select "35"
select select "14"
select select "0"
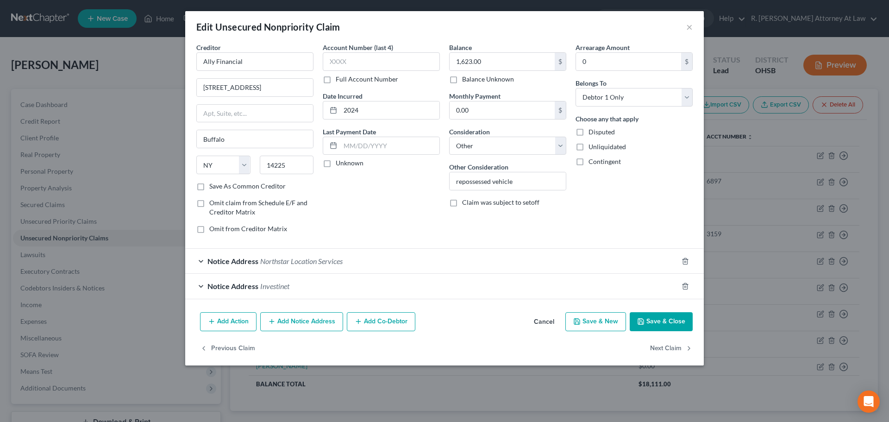
click at [225, 325] on button "Add Action" at bounding box center [228, 321] width 57 height 19
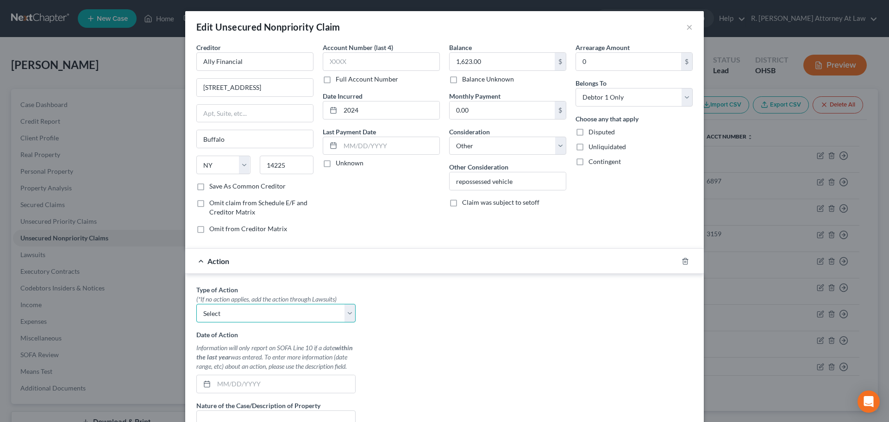
click at [232, 315] on select "Select Repossession Garnishment Foreclosure Personal Injury Attached, Seized, O…" at bounding box center [275, 313] width 159 height 19
select select "0"
click at [196, 304] on select "Select Repossession Garnishment Foreclosure Personal Injury Attached, Seized, O…" at bounding box center [275, 313] width 159 height 19
click at [222, 390] on input "text" at bounding box center [284, 384] width 141 height 18
type input "01/01/2025"
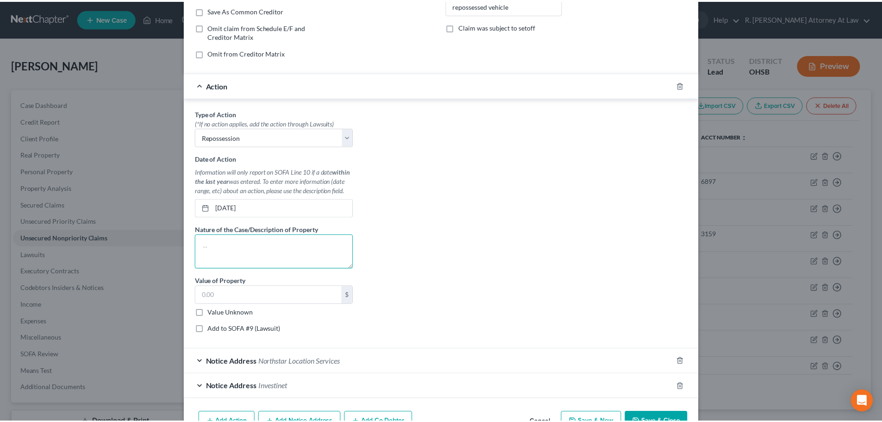
scroll to position [231, 0]
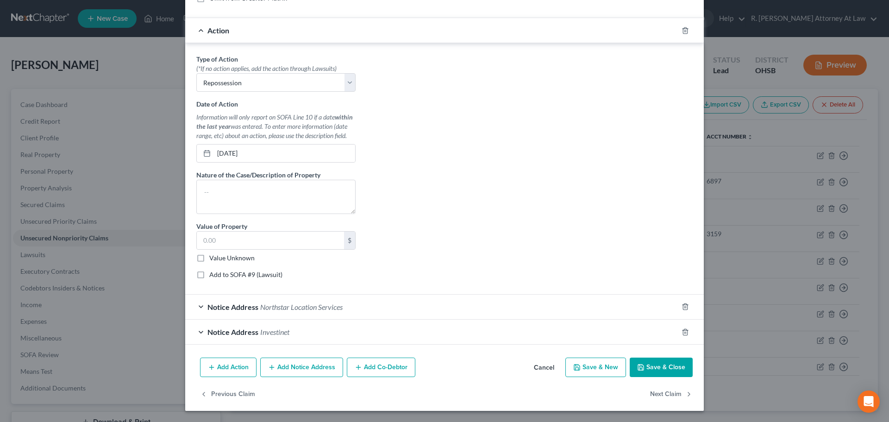
click at [646, 368] on button "Save & Close" at bounding box center [661, 367] width 63 height 19
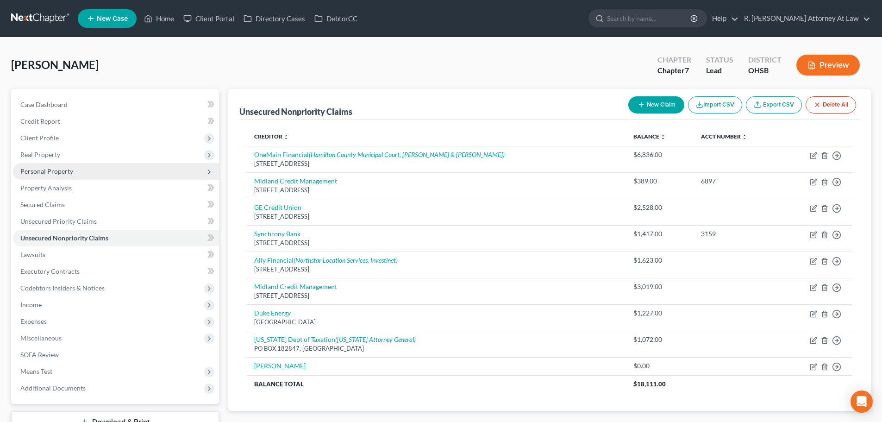
click at [40, 170] on span "Personal Property" at bounding box center [46, 171] width 53 height 8
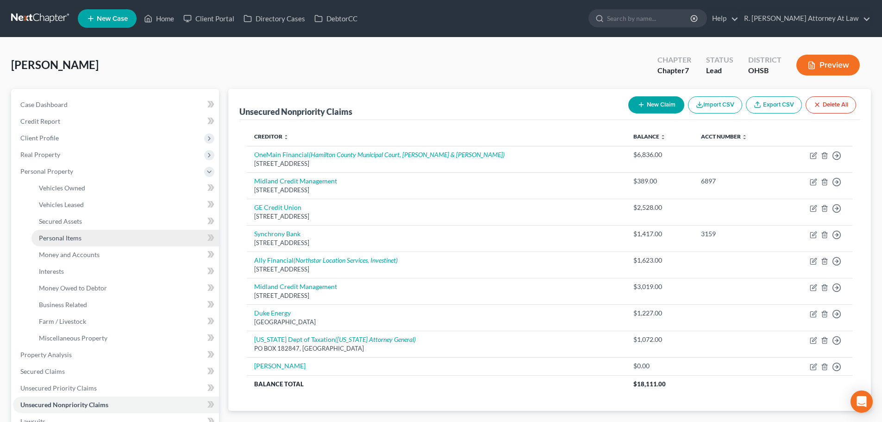
click at [50, 238] on span "Personal Items" at bounding box center [60, 238] width 43 height 8
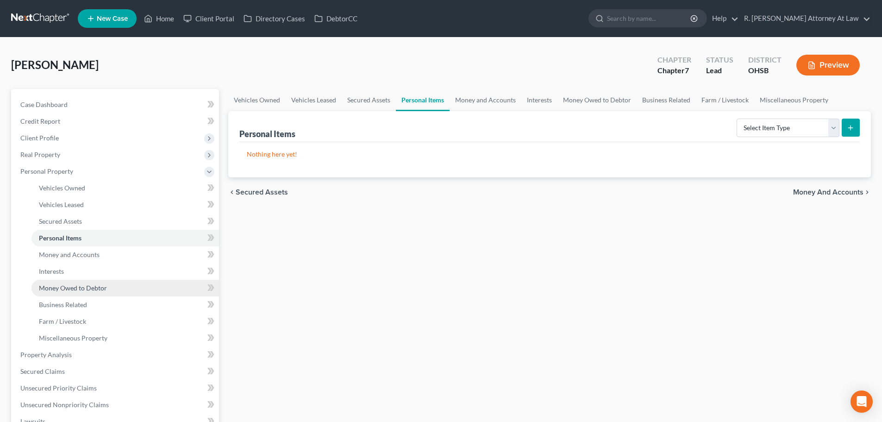
click at [68, 287] on span "Money Owed to Debtor" at bounding box center [73, 288] width 68 height 8
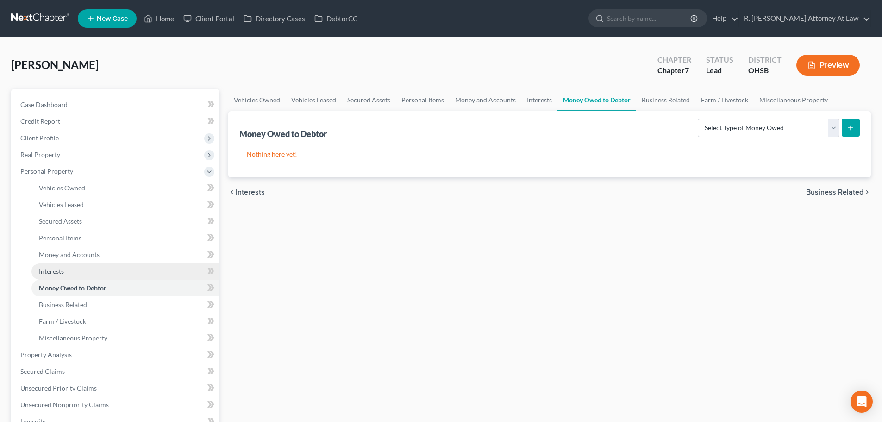
click at [55, 272] on span "Interests" at bounding box center [51, 271] width 25 height 8
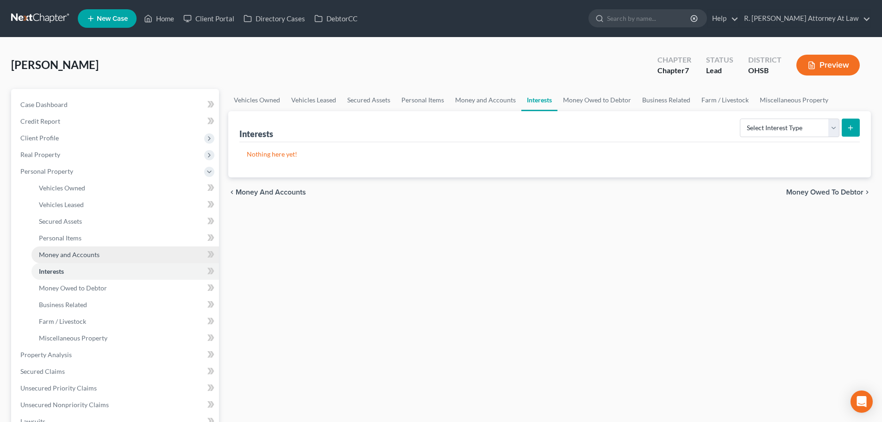
click at [60, 255] on span "Money and Accounts" at bounding box center [69, 255] width 61 height 8
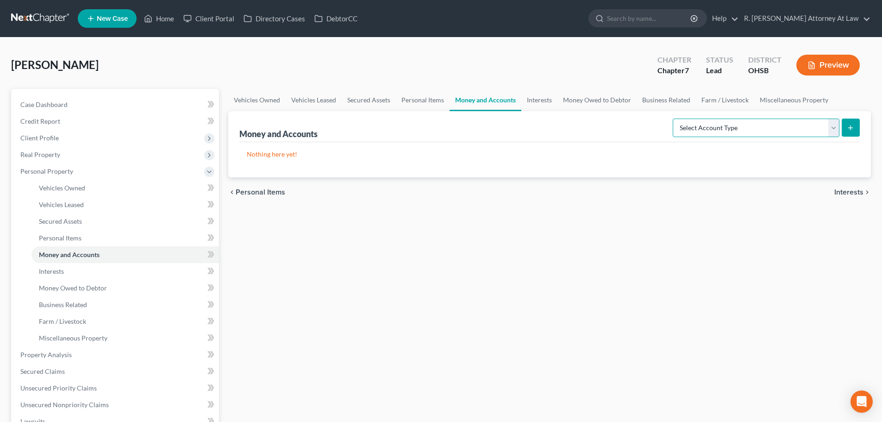
click at [789, 125] on select "Select Account Type Brokerage Cash on Hand Certificates of Deposit Checking Acc…" at bounding box center [756, 128] width 167 height 19
select select "checking"
click at [675, 119] on select "Select Account Type Brokerage Cash on Hand Certificates of Deposit Checking Acc…" at bounding box center [756, 128] width 167 height 19
click at [853, 127] on icon "submit" at bounding box center [850, 127] width 7 height 7
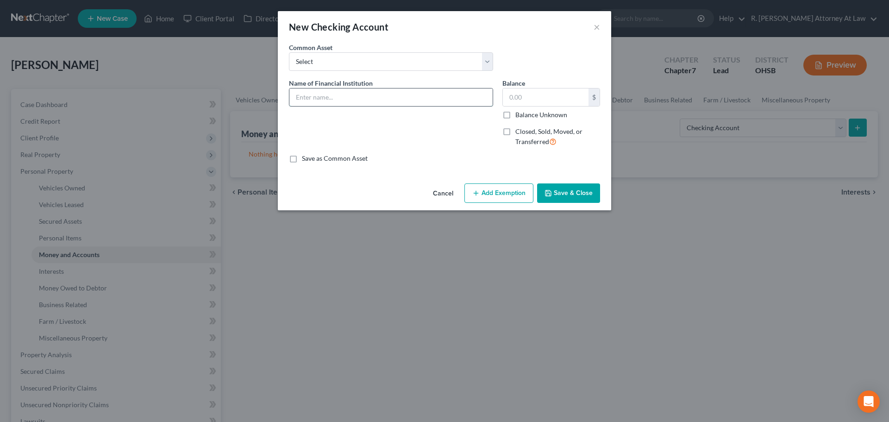
drag, startPoint x: 336, startPoint y: 98, endPoint x: 380, endPoint y: 98, distance: 44.5
click at [336, 98] on input "text" at bounding box center [391, 97] width 203 height 18
type input "5th 3rd Bank Checkings"
click at [562, 194] on button "Save & Close" at bounding box center [568, 192] width 63 height 19
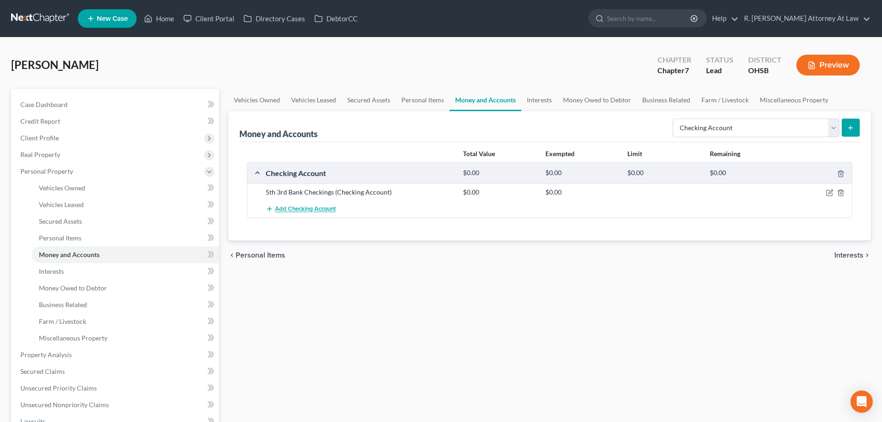
click at [291, 208] on span "Add Checking Account" at bounding box center [305, 209] width 61 height 7
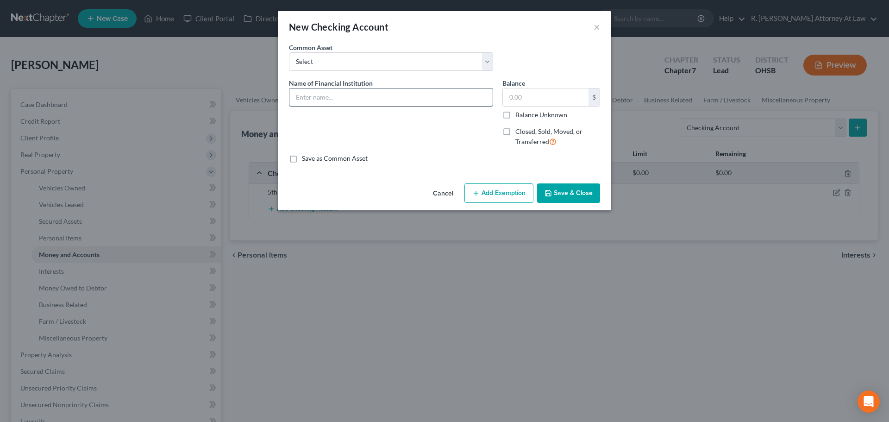
click at [308, 105] on input "text" at bounding box center [391, 97] width 203 height 18
type input "Venmo transfer account no balance"
click at [560, 196] on button "Save & Close" at bounding box center [568, 192] width 63 height 19
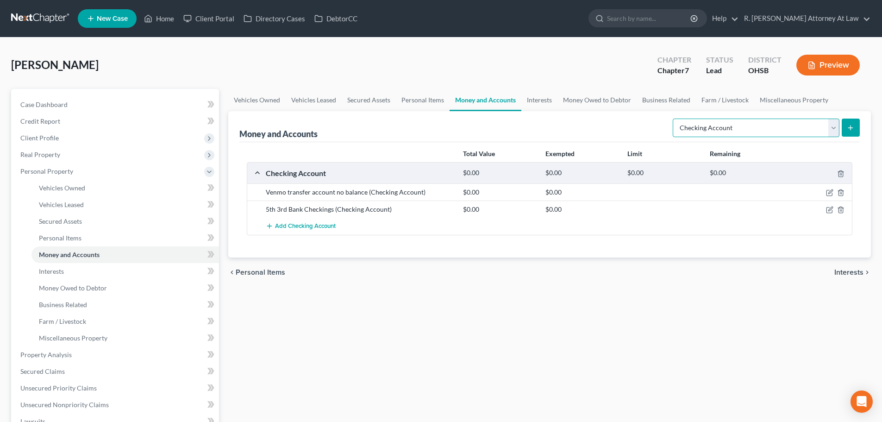
click at [694, 124] on select "Select Account Type Brokerage Cash on Hand Certificates of Deposit Checking Acc…" at bounding box center [756, 128] width 167 height 19
select select "savings"
click at [675, 119] on select "Select Account Type Brokerage Cash on Hand Certificates of Deposit Checking Acc…" at bounding box center [756, 128] width 167 height 19
drag, startPoint x: 845, startPoint y: 123, endPoint x: 744, endPoint y: 122, distance: 101.5
click at [845, 123] on button "submit" at bounding box center [851, 128] width 18 height 18
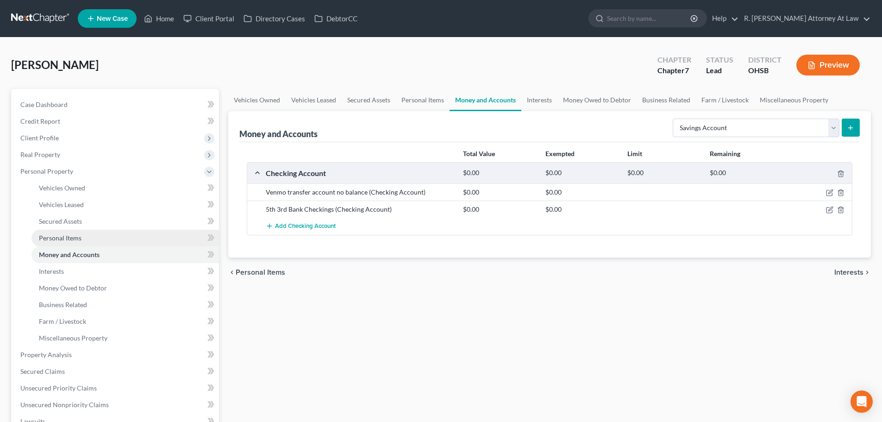
click at [57, 234] on span "Personal Items" at bounding box center [60, 238] width 43 height 8
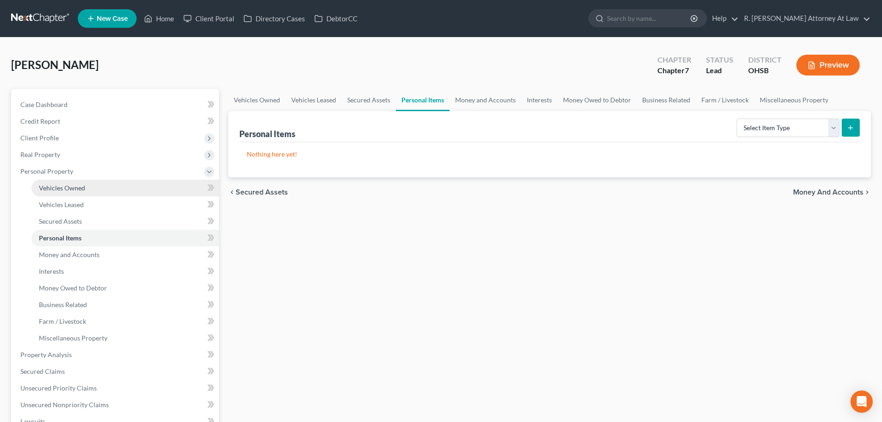
click at [51, 186] on span "Vehicles Owned" at bounding box center [62, 188] width 46 height 8
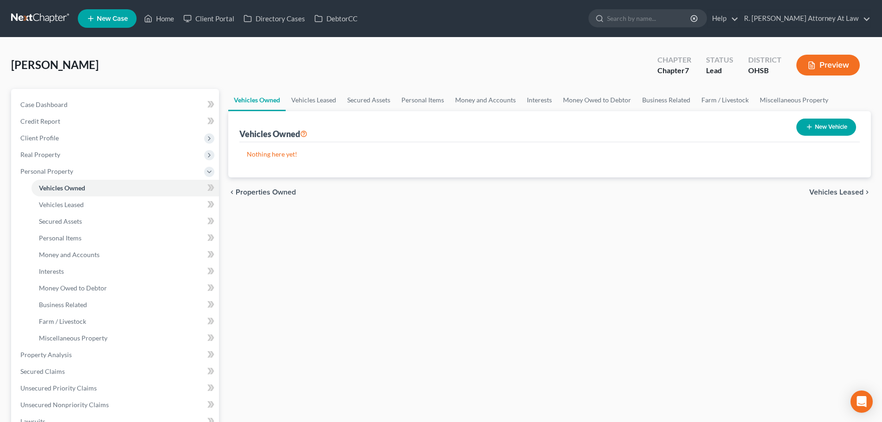
click at [804, 129] on button "New Vehicle" at bounding box center [827, 127] width 60 height 17
select select "0"
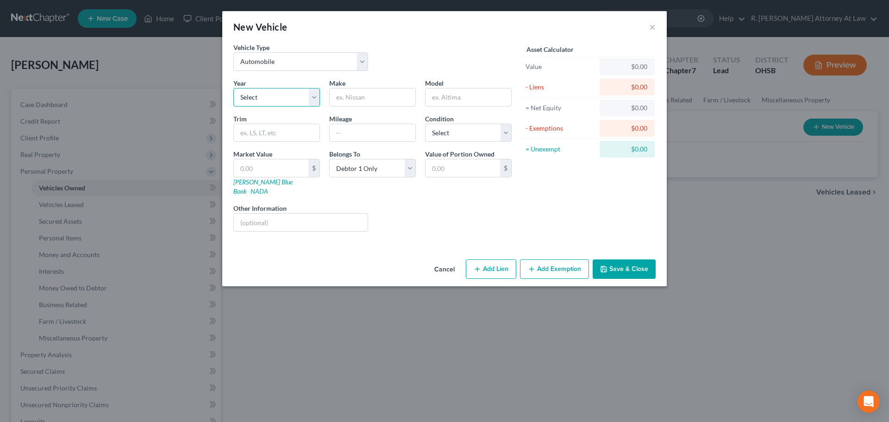
click at [260, 99] on select "Select 2026 2025 2024 2023 2022 2021 2020 2019 2018 2017 2016 2015 2014 2013 20…" at bounding box center [276, 97] width 87 height 19
select select "5"
click at [233, 88] on select "Select 2026 2025 2024 2023 2022 2021 2020 2019 2018 2017 2016 2015 2014 2013 20…" at bounding box center [276, 97] width 87 height 19
click at [341, 101] on input "text" at bounding box center [373, 97] width 86 height 18
type input "Nissan"
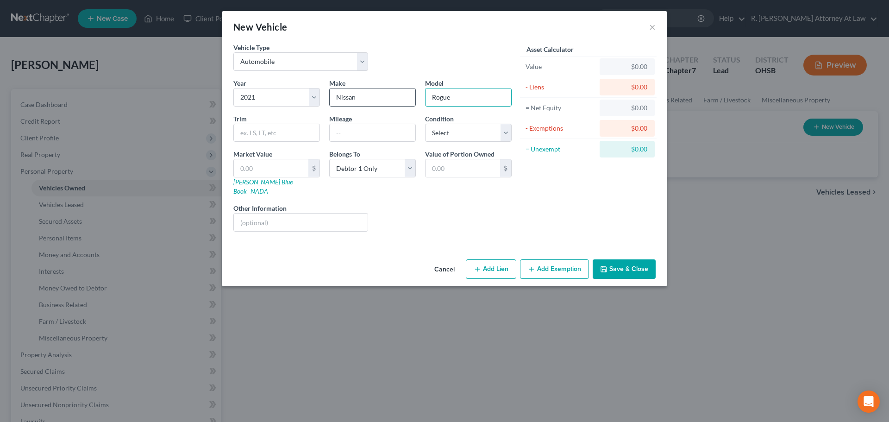
type input "Rogue"
type input "49000"
click at [435, 132] on select "Select Excellent Very Good Good Fair Poor" at bounding box center [468, 133] width 87 height 19
select select "2"
click at [425, 124] on select "Select Excellent Very Good Good Fair Poor" at bounding box center [468, 133] width 87 height 19
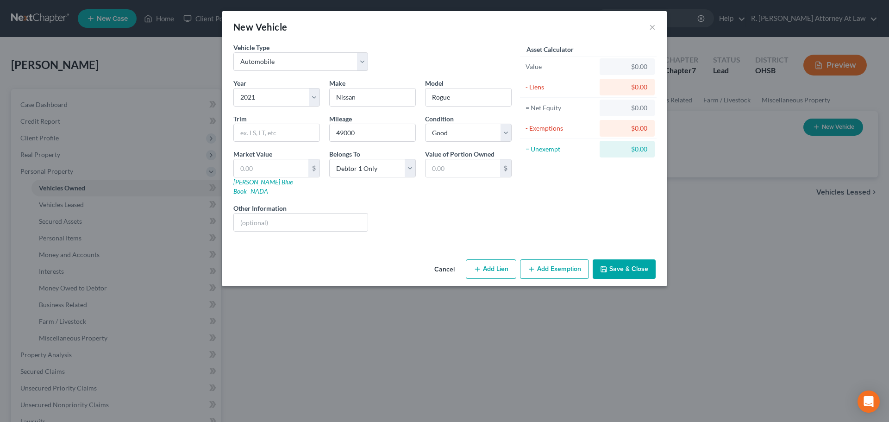
click at [615, 259] on button "Save & Close" at bounding box center [624, 268] width 63 height 19
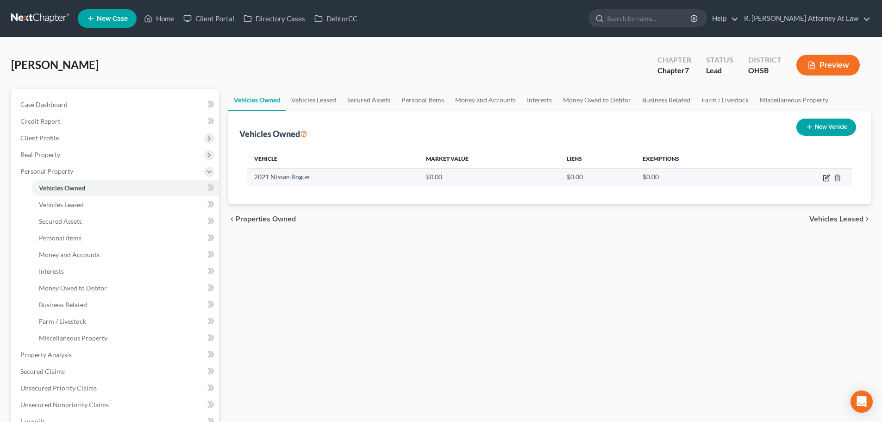
click at [825, 176] on icon "button" at bounding box center [827, 179] width 6 height 6
select select "0"
select select "5"
select select "2"
select select "0"
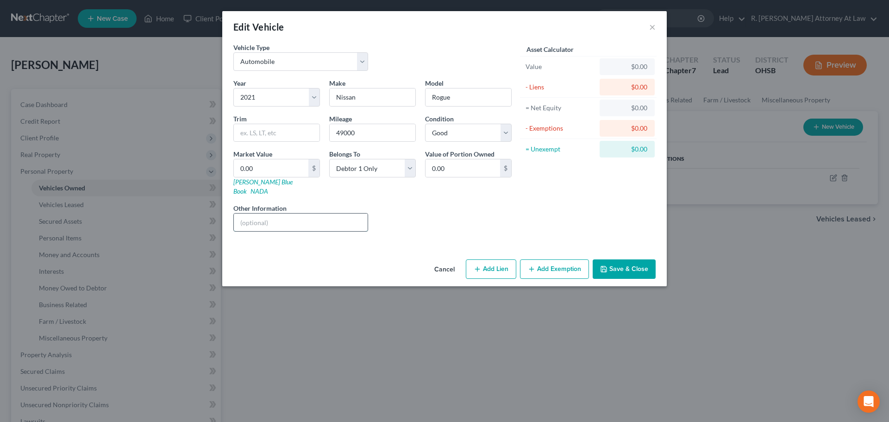
drag, startPoint x: 274, startPoint y: 207, endPoint x: 286, endPoint y: 206, distance: 11.6
click at [274, 214] on input "text" at bounding box center [301, 223] width 134 height 18
type input "3,000 repairs bill from Nissan"
click at [609, 259] on button "Save & Close" at bounding box center [624, 268] width 63 height 19
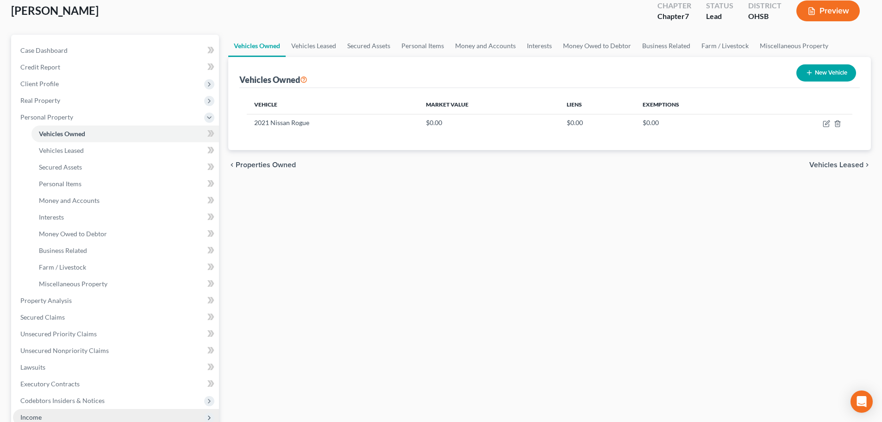
scroll to position [139, 0]
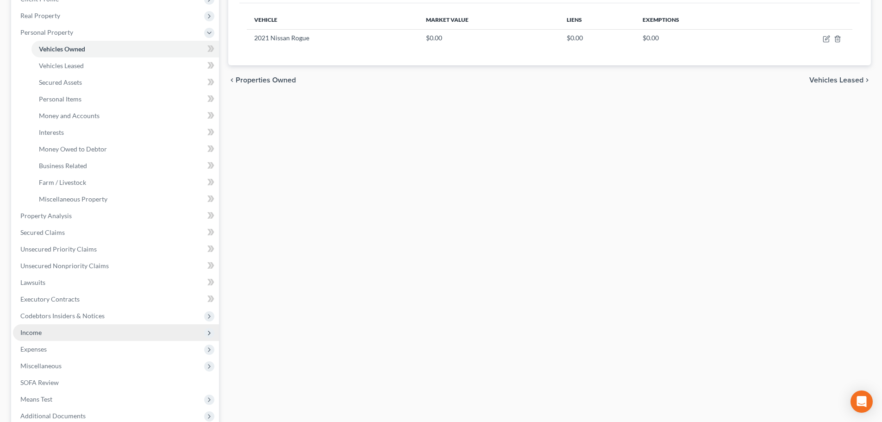
click at [44, 331] on span "Income" at bounding box center [116, 332] width 206 height 17
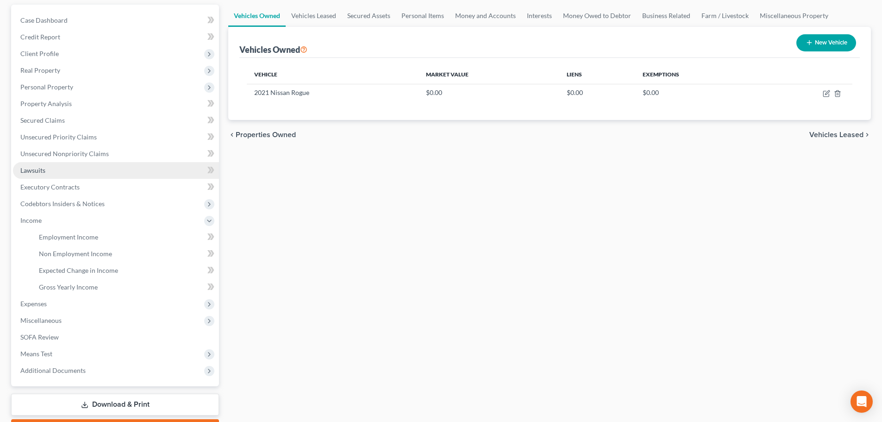
scroll to position [0, 0]
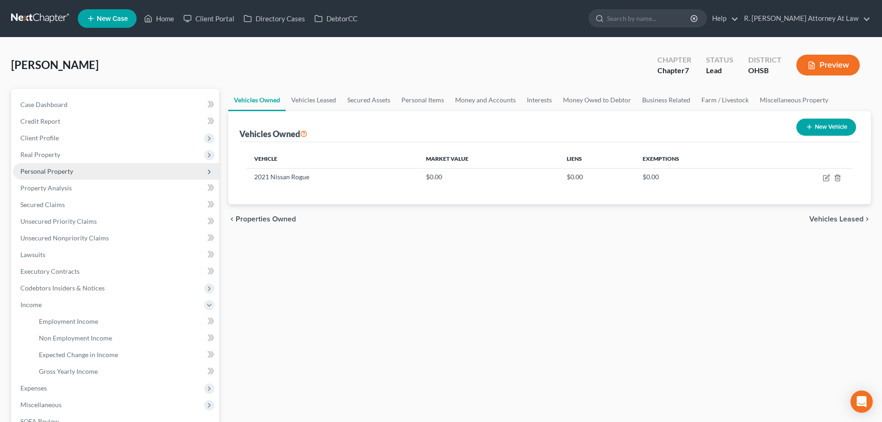
click at [52, 168] on span "Personal Property" at bounding box center [46, 171] width 53 height 8
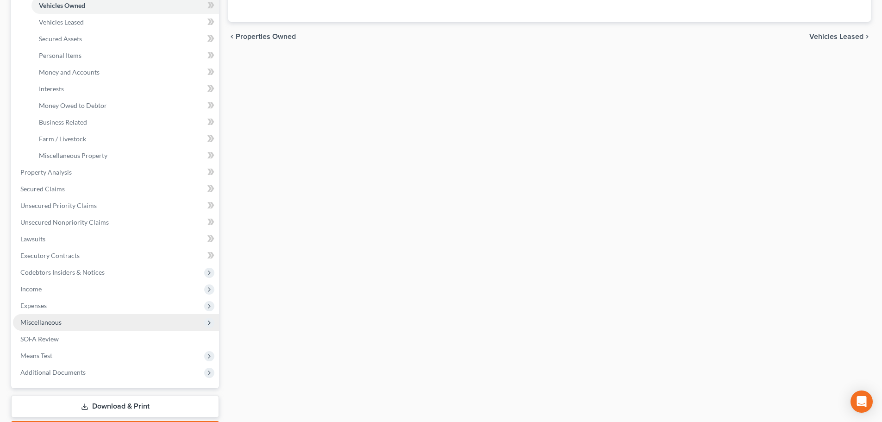
scroll to position [185, 0]
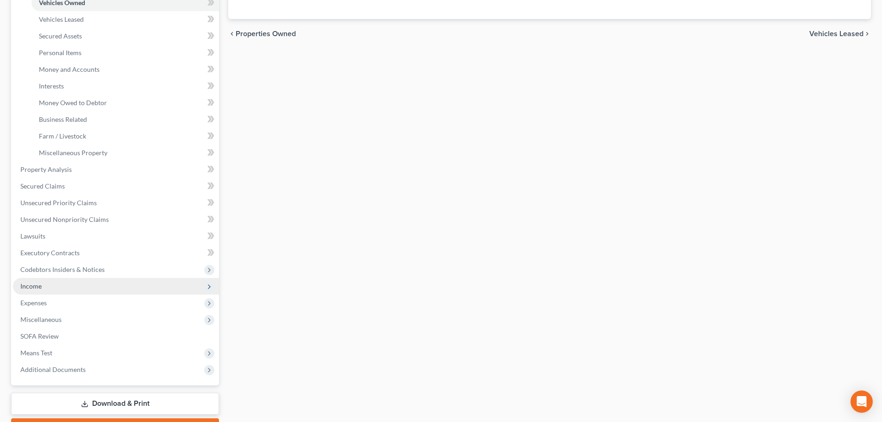
click at [28, 285] on span "Income" at bounding box center [30, 286] width 21 height 8
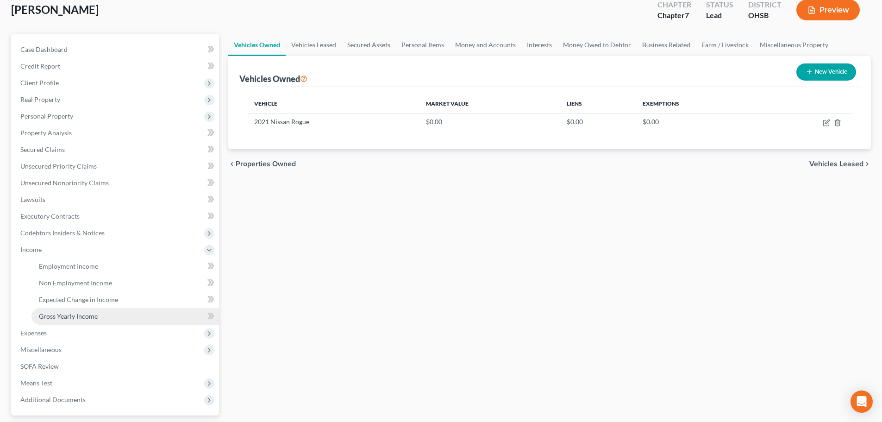
scroll to position [137, 0]
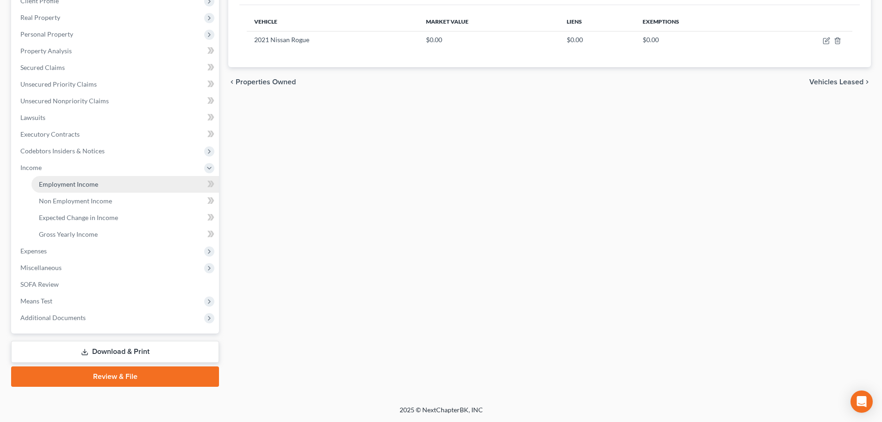
click at [50, 181] on span "Employment Income" at bounding box center [68, 184] width 59 height 8
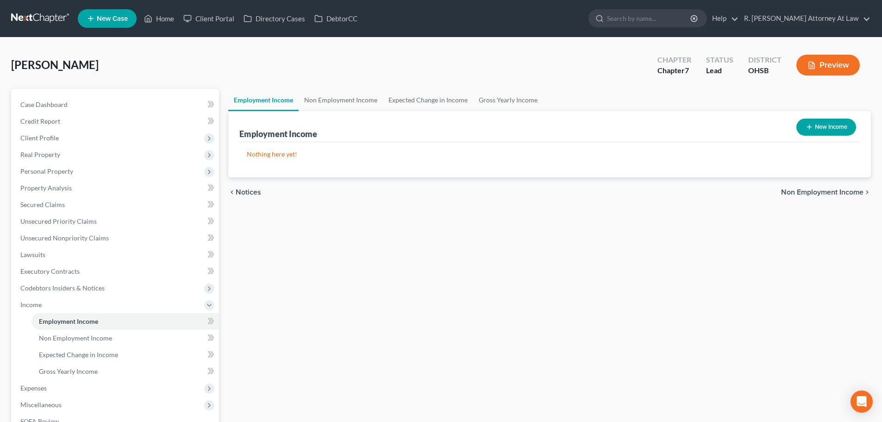
click at [822, 125] on button "New Income" at bounding box center [827, 127] width 60 height 17
select select "0"
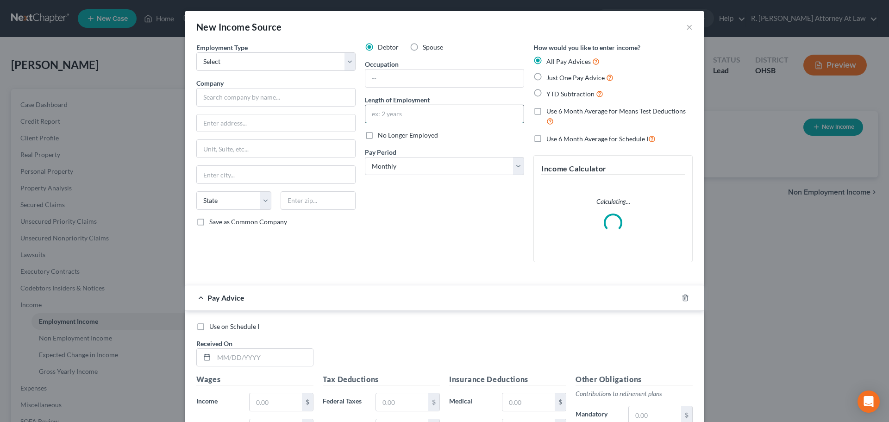
click at [420, 109] on input "text" at bounding box center [445, 114] width 158 height 18
type input "10 years"
click at [395, 78] on input "text" at bounding box center [445, 78] width 158 height 18
type input "Scheduler"
click at [216, 64] on select "Select Full or Part Time Employment Self Employment" at bounding box center [275, 61] width 159 height 19
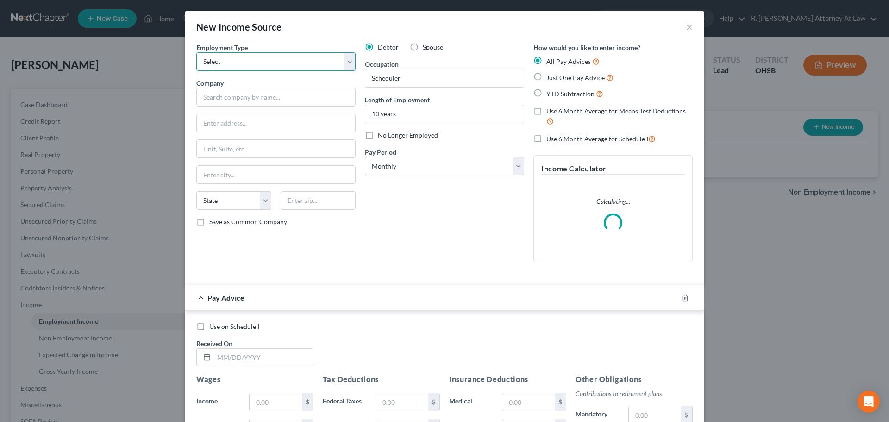
select select "0"
click at [196, 52] on select "Select Full or Part Time Employment Self Employment" at bounding box center [275, 61] width 159 height 19
click at [224, 93] on input "text" at bounding box center [275, 97] width 159 height 19
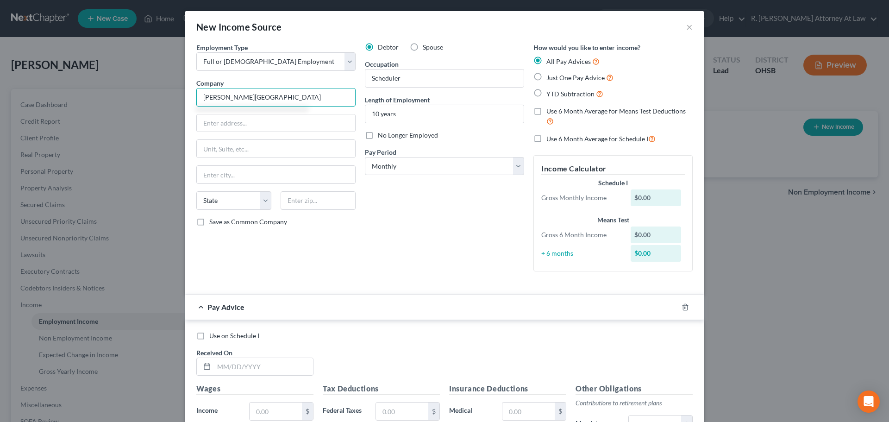
type input "Riley Childrens Hospital"
click at [421, 72] on input "Scheduler" at bounding box center [445, 78] width 158 height 18
type input "Scheduler/ works from home"
drag, startPoint x: 217, startPoint y: 125, endPoint x: 234, endPoint y: 125, distance: 17.1
click at [217, 125] on input "text" at bounding box center [276, 123] width 158 height 18
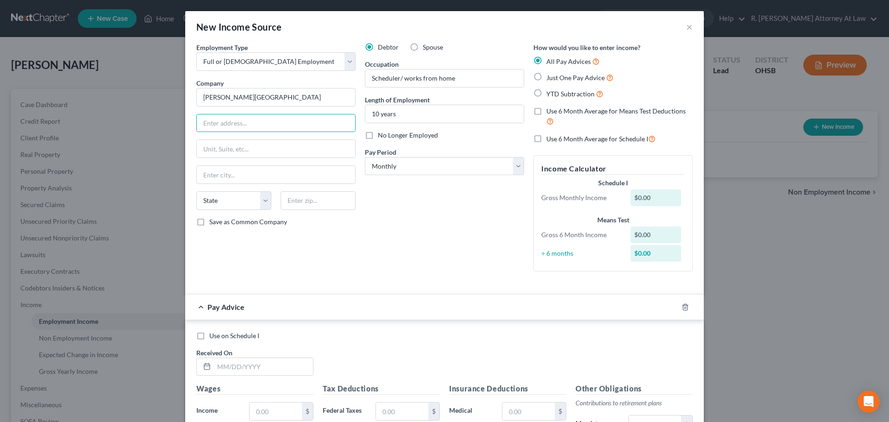
drag, startPoint x: 403, startPoint y: 194, endPoint x: 403, endPoint y: 184, distance: 9.7
click at [403, 194] on div "Debtor Spouse Occupation Scheduler/ works from home Length of Employment 10 yea…" at bounding box center [444, 161] width 169 height 236
click at [206, 123] on input "text" at bounding box center [276, 123] width 158 height 18
type input "705 Riley Hospital Drive"
type input "46202"
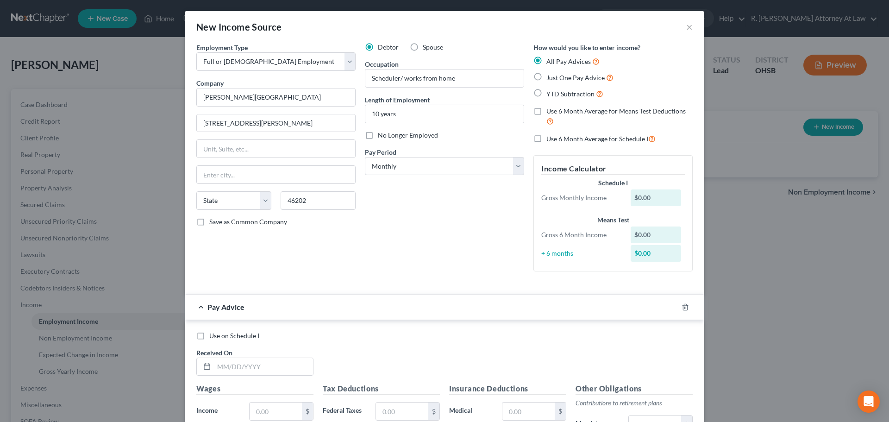
type input "Indianapolis"
select select "15"
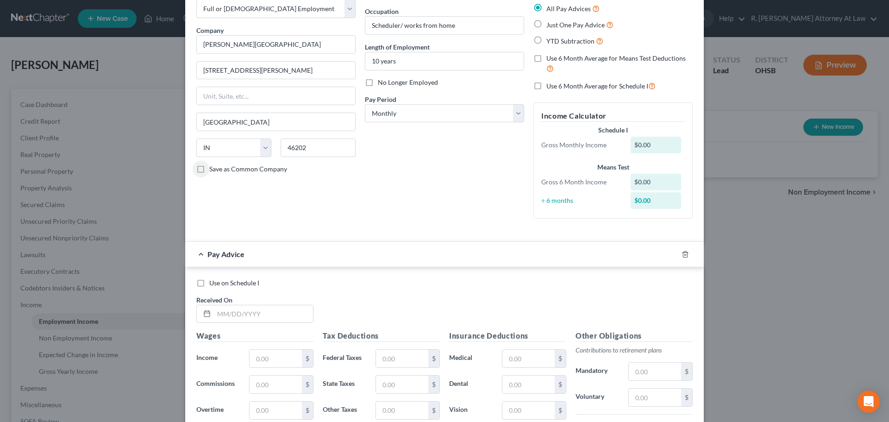
scroll to position [185, 0]
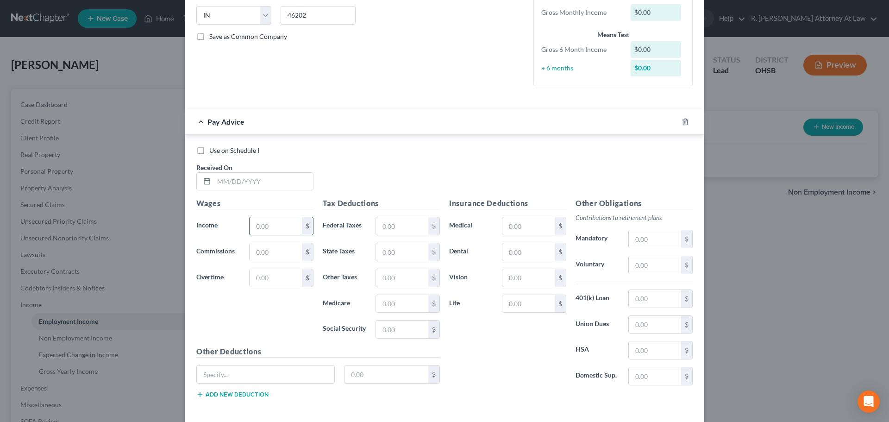
click at [268, 229] on input "text" at bounding box center [276, 226] width 52 height 18
drag, startPoint x: 236, startPoint y: 183, endPoint x: 243, endPoint y: 176, distance: 9.8
click at [236, 183] on input "text" at bounding box center [263, 182] width 99 height 18
type input "09/03/2025"
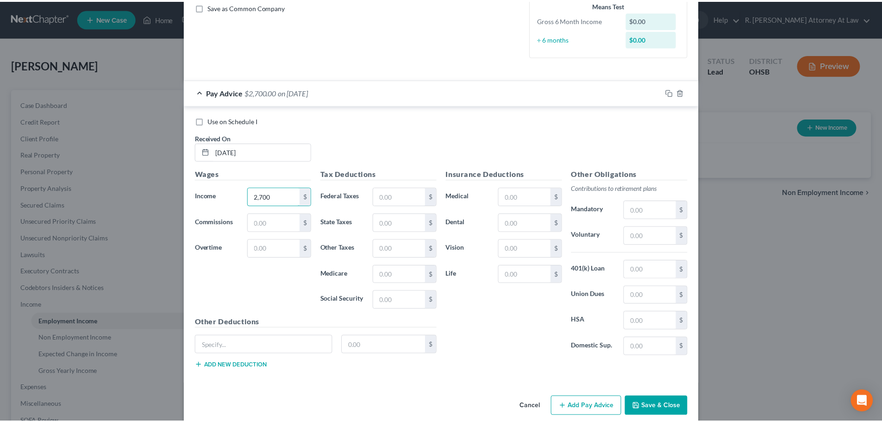
scroll to position [227, 0]
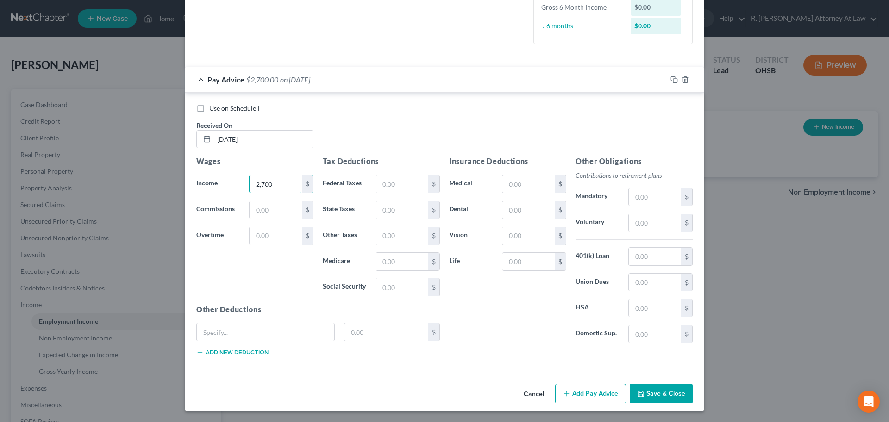
type input "2,700"
click at [647, 392] on button "Save & Close" at bounding box center [661, 393] width 63 height 19
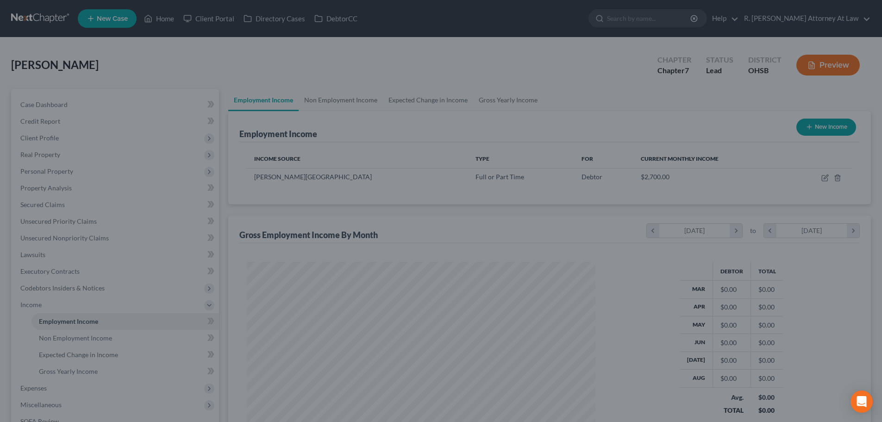
scroll to position [463074, 462883]
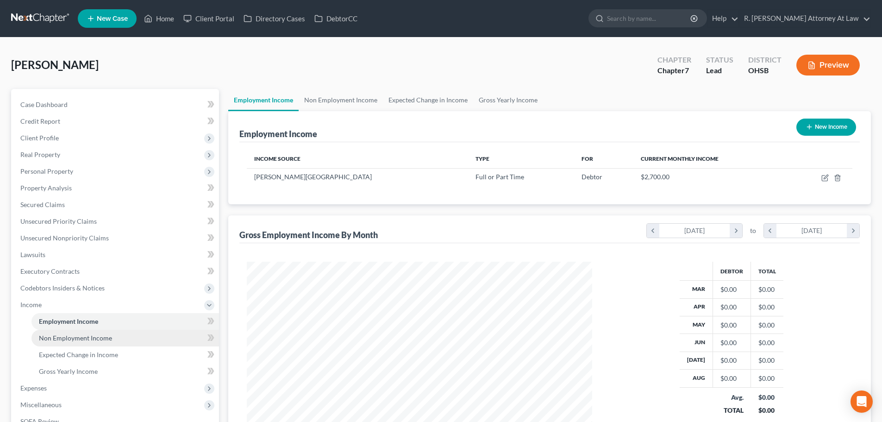
drag, startPoint x: 56, startPoint y: 333, endPoint x: 63, endPoint y: 335, distance: 6.9
click at [56, 333] on link "Non Employment Income" at bounding box center [126, 338] width 188 height 17
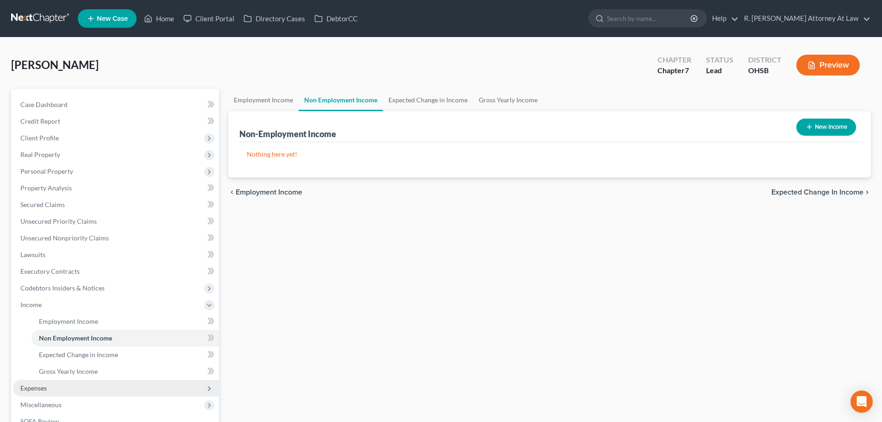
click at [59, 381] on span "Expenses" at bounding box center [116, 388] width 206 height 17
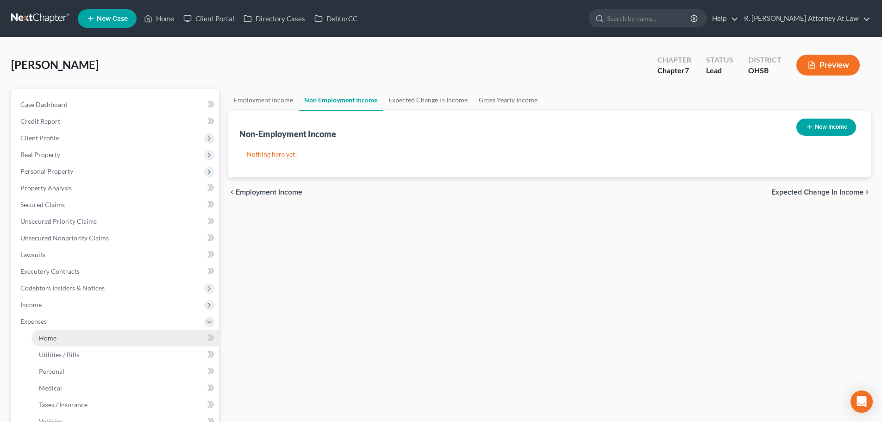
click at [53, 341] on span "Home" at bounding box center [48, 338] width 18 height 8
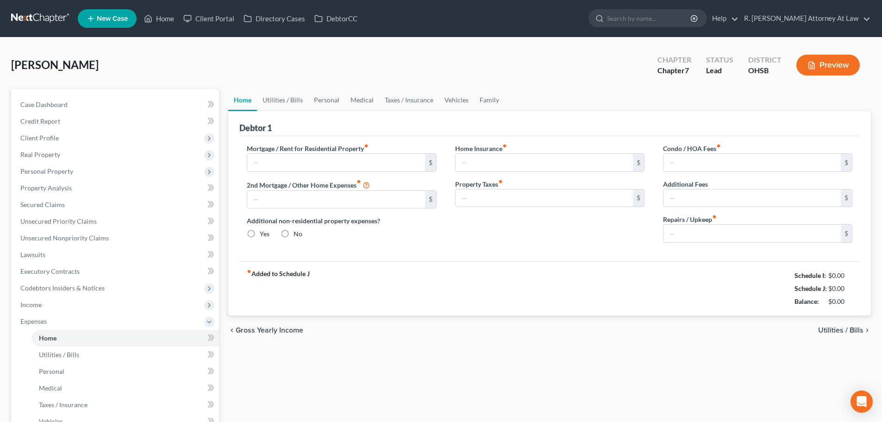
type input "500.00"
type input "0.00"
radio input "true"
type input "0.00"
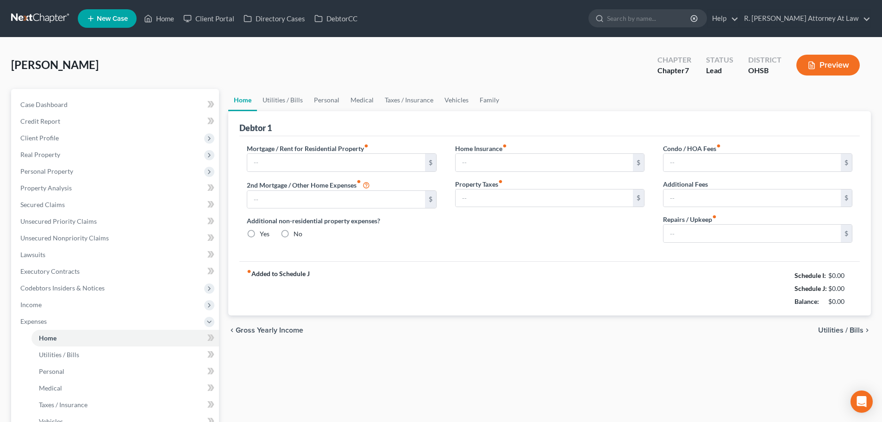
type input "0.00"
click at [283, 101] on link "Utilities / Bills" at bounding box center [282, 100] width 51 height 22
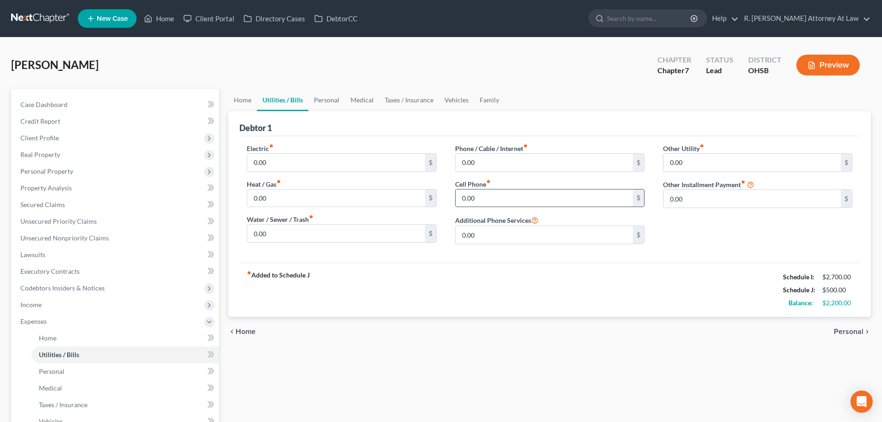
click at [483, 195] on input "0.00" at bounding box center [544, 198] width 177 height 18
click at [304, 158] on input "0.00" at bounding box center [335, 163] width 177 height 18
type input "150"
click at [477, 196] on input "0.00" at bounding box center [544, 198] width 177 height 18
type input "129"
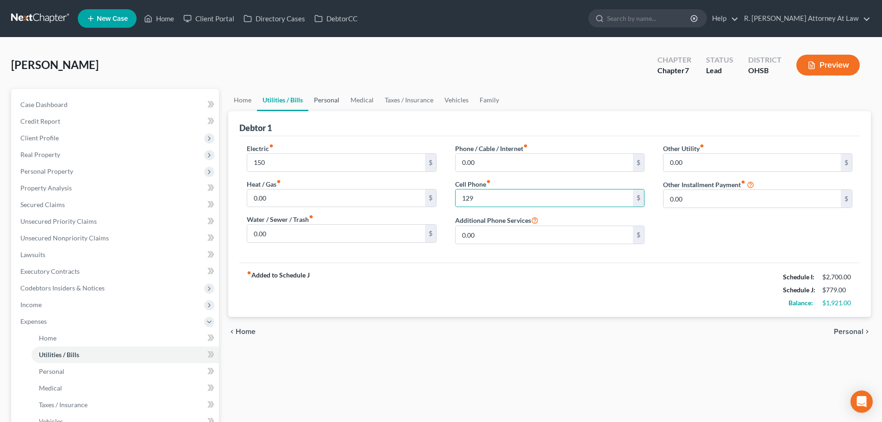
click at [329, 100] on link "Personal" at bounding box center [327, 100] width 37 height 22
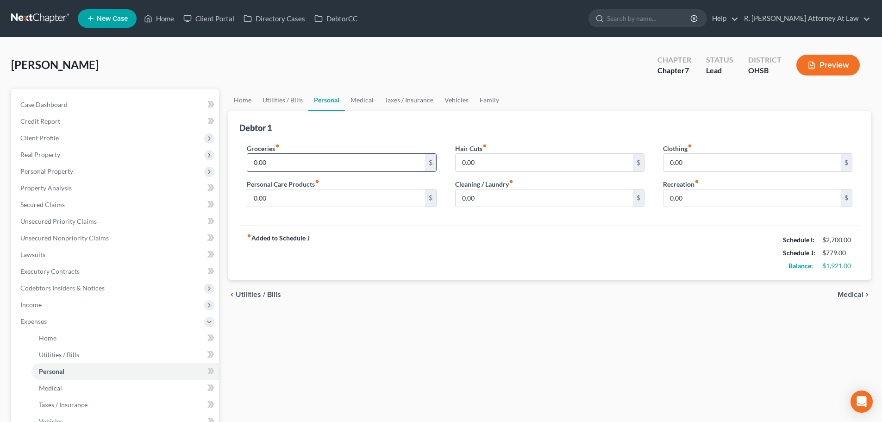
click at [313, 156] on input "0.00" at bounding box center [335, 163] width 177 height 18
type input "600"
click at [484, 164] on input "0.00" at bounding box center [544, 163] width 177 height 18
type input "75"
click at [284, 201] on input "0.00" at bounding box center [335, 198] width 177 height 18
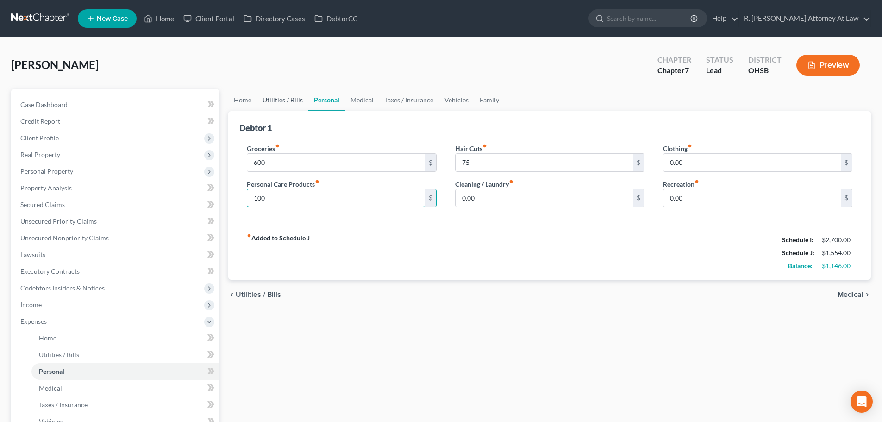
type input "100"
click at [286, 101] on link "Utilities / Bills" at bounding box center [282, 100] width 51 height 22
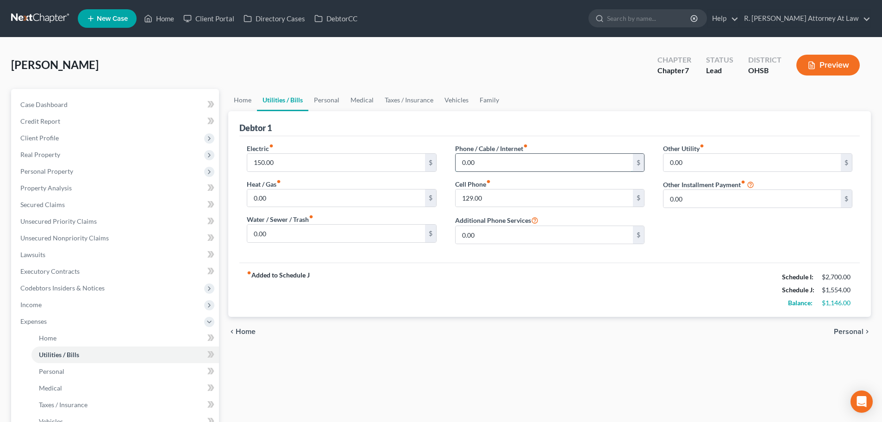
click at [476, 164] on input "0.00" at bounding box center [544, 163] width 177 height 18
type input "120"
click at [410, 100] on link "Taxes / Insurance" at bounding box center [409, 100] width 60 height 22
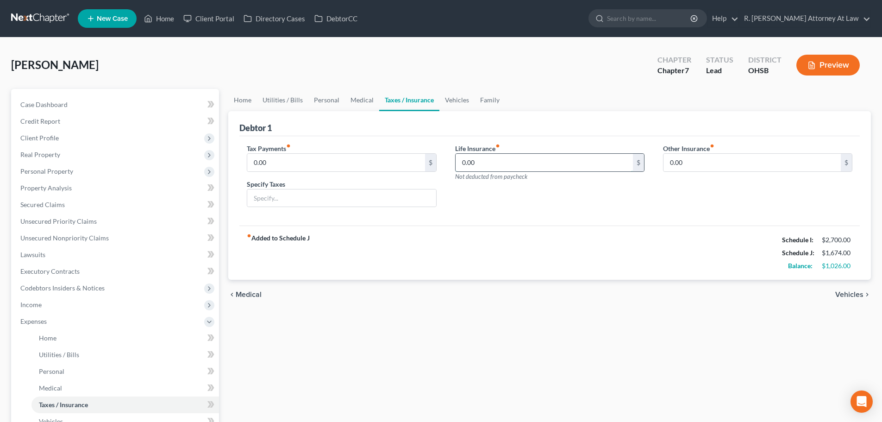
click at [501, 170] on input "0.00" at bounding box center [544, 163] width 177 height 18
drag, startPoint x: 455, startPoint y: 95, endPoint x: 440, endPoint y: 102, distance: 17.2
click at [454, 96] on link "Vehicles" at bounding box center [457, 100] width 35 height 22
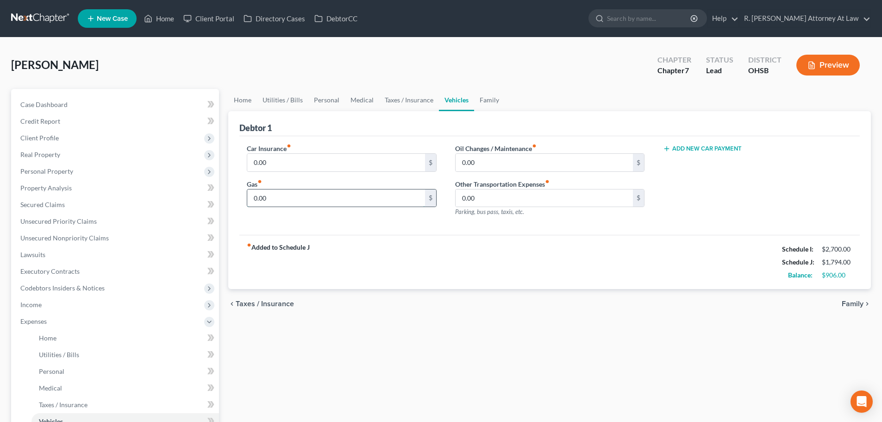
click at [322, 200] on input "0.00" at bounding box center [335, 198] width 177 height 18
click at [476, 165] on input "0.00" at bounding box center [544, 163] width 177 height 18
click at [306, 161] on input "0.00" at bounding box center [335, 163] width 177 height 18
click at [485, 101] on link "Family" at bounding box center [489, 100] width 31 height 22
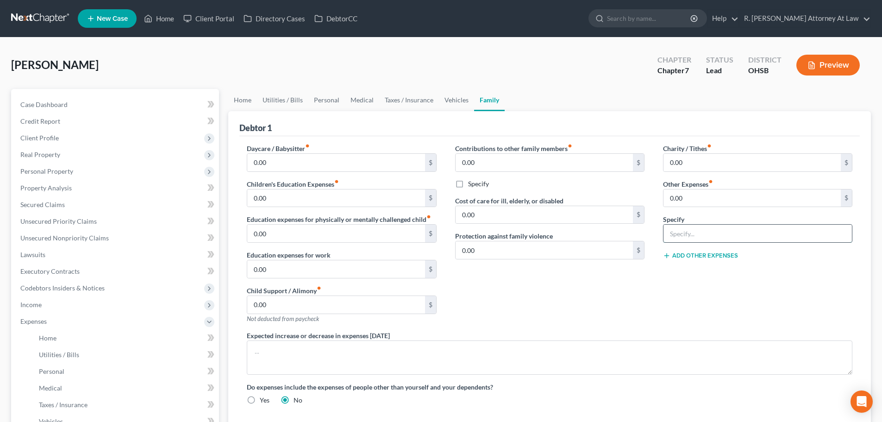
click at [679, 236] on input "text" at bounding box center [758, 234] width 189 height 18
click at [704, 191] on input "0.00" at bounding box center [752, 198] width 177 height 18
click at [450, 99] on link "Vehicles" at bounding box center [456, 100] width 35 height 22
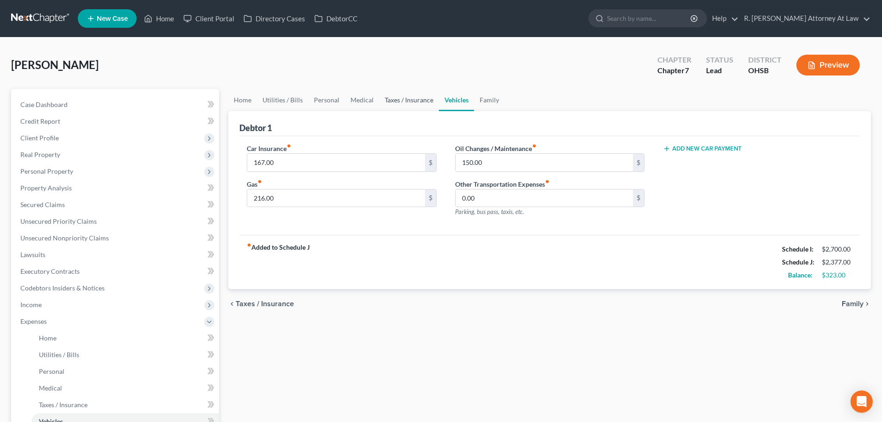
click at [401, 96] on link "Taxes / Insurance" at bounding box center [409, 100] width 60 height 22
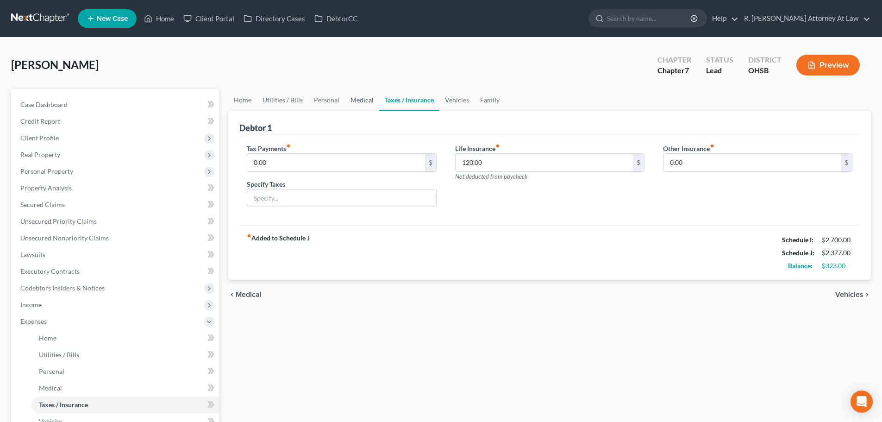
click at [356, 100] on link "Medical" at bounding box center [362, 100] width 34 height 22
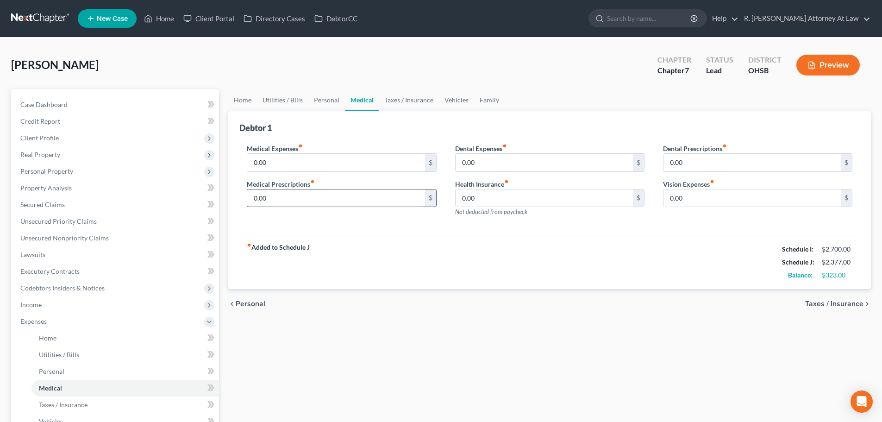
click at [308, 195] on input "0.00" at bounding box center [335, 198] width 177 height 18
click at [328, 97] on link "Personal" at bounding box center [327, 100] width 37 height 22
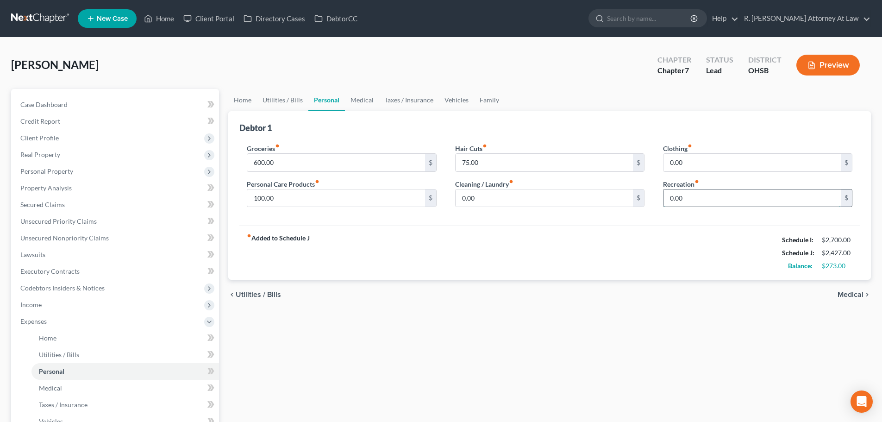
click at [701, 195] on input "0.00" at bounding box center [752, 198] width 177 height 18
click at [692, 168] on input "0.00" at bounding box center [752, 163] width 177 height 18
click at [684, 189] on input "150" at bounding box center [752, 198] width 177 height 18
click at [359, 97] on link "Medical" at bounding box center [362, 100] width 34 height 22
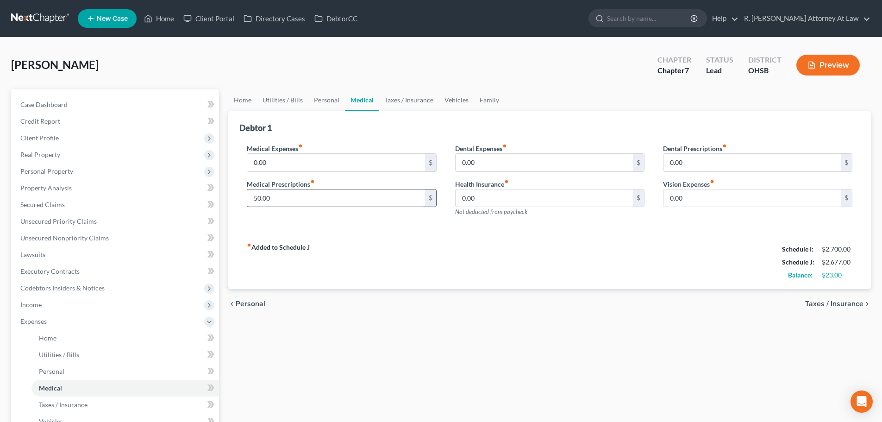
click at [290, 190] on input "50.00" at bounding box center [335, 198] width 177 height 18
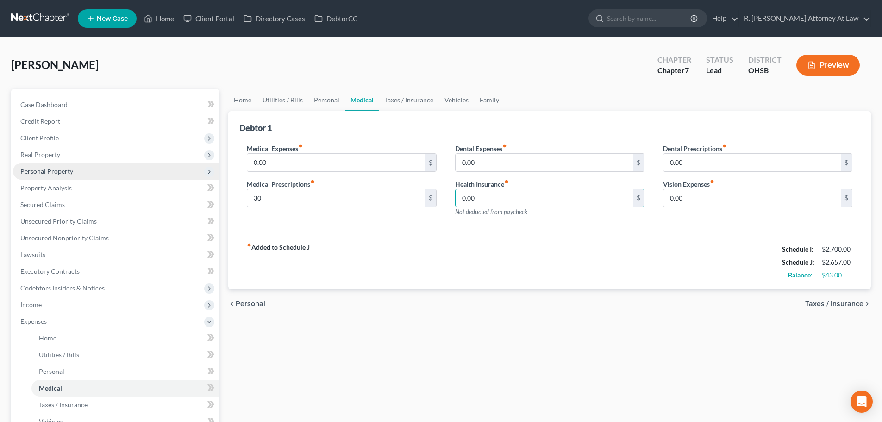
click at [50, 171] on span "Personal Property" at bounding box center [46, 171] width 53 height 8
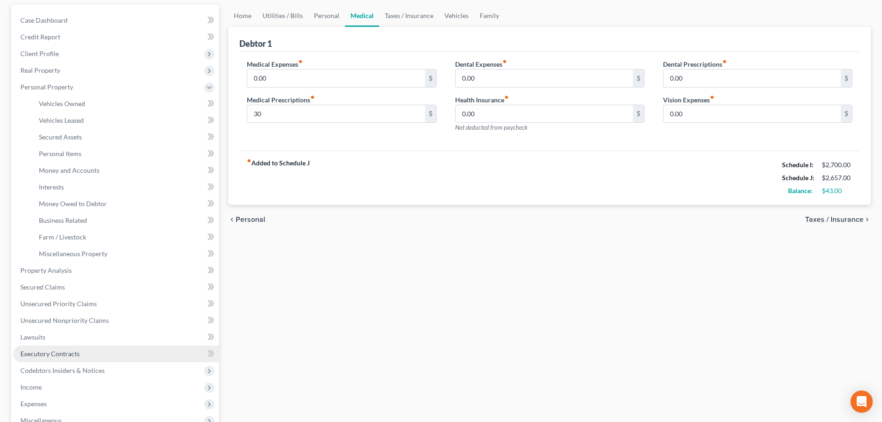
scroll to position [93, 0]
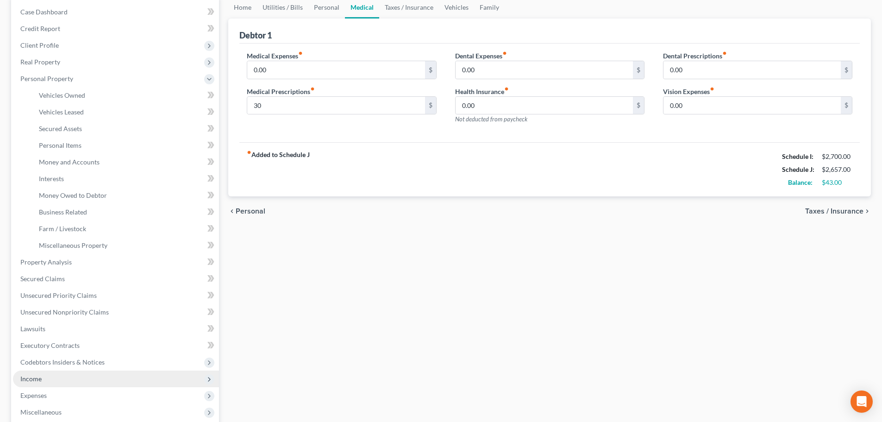
click at [60, 374] on span "Income" at bounding box center [116, 379] width 206 height 17
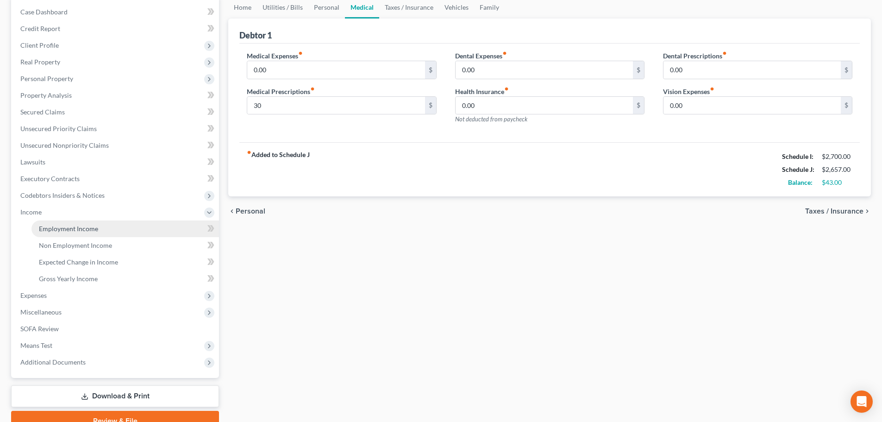
click at [68, 228] on span "Employment Income" at bounding box center [68, 229] width 59 height 8
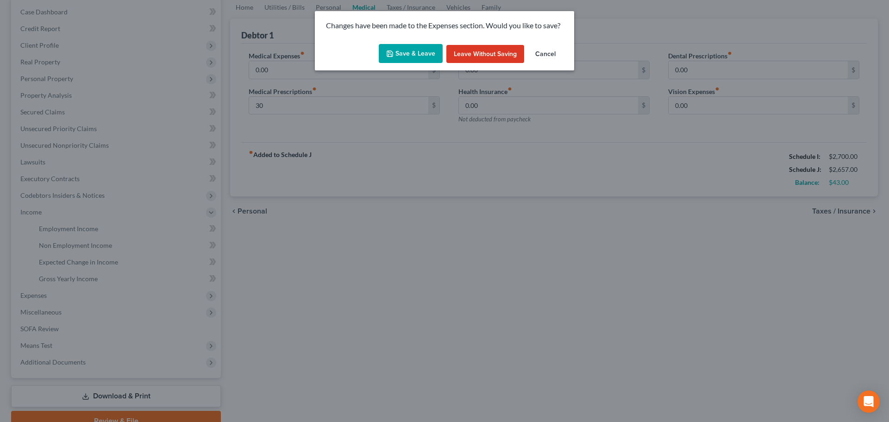
click at [408, 54] on button "Save & Leave" at bounding box center [411, 53] width 64 height 19
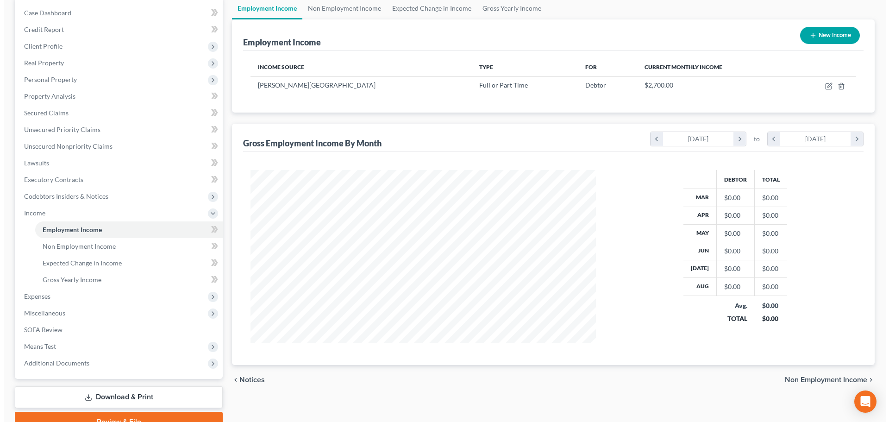
scroll to position [93, 0]
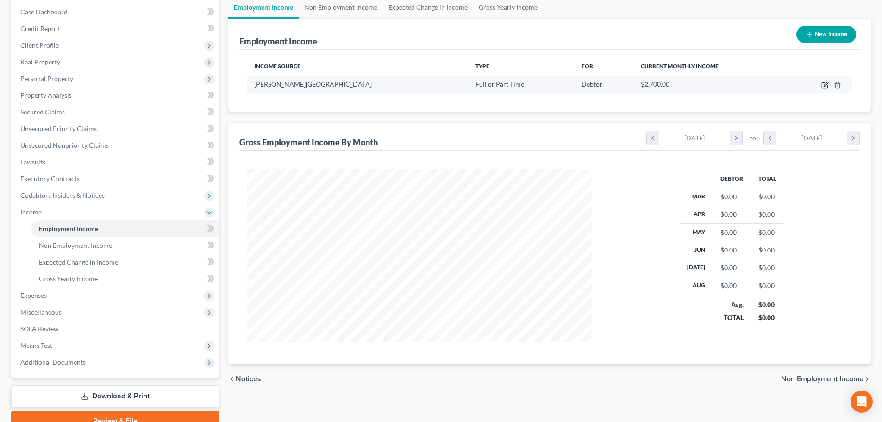
click at [826, 84] on icon "button" at bounding box center [825, 85] width 7 height 7
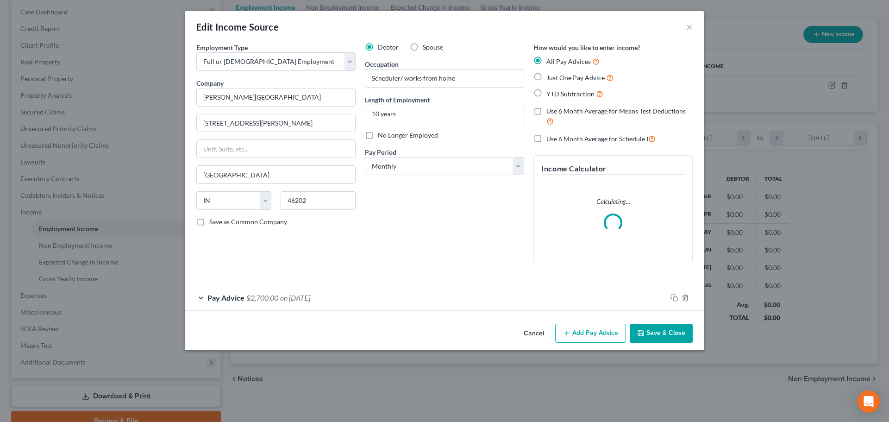
scroll to position [174, 367]
click at [385, 303] on div "Pay Advice $2,700.00 on 09/03/2025" at bounding box center [426, 297] width 482 height 25
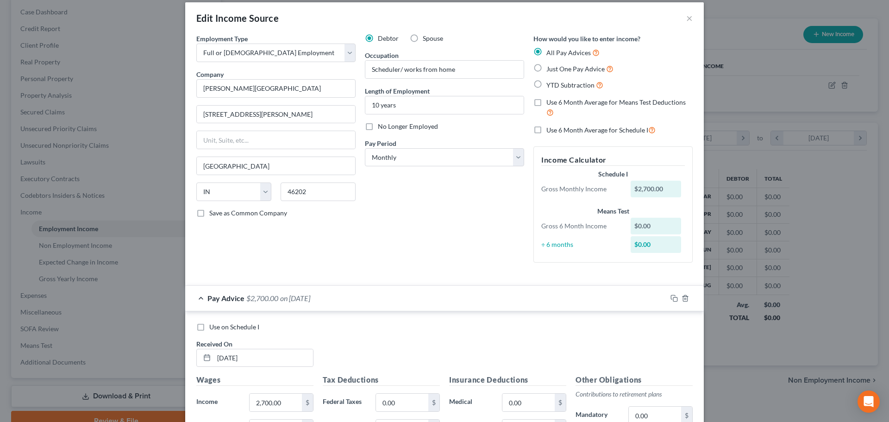
scroll to position [0, 0]
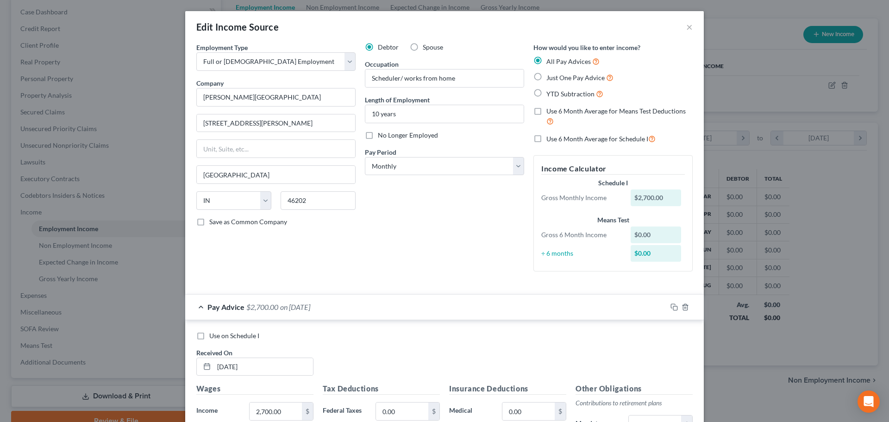
click at [547, 76] on label "Just One Pay Advice" at bounding box center [580, 77] width 67 height 11
click at [550, 76] on input "Just One Pay Advice" at bounding box center [553, 75] width 6 height 6
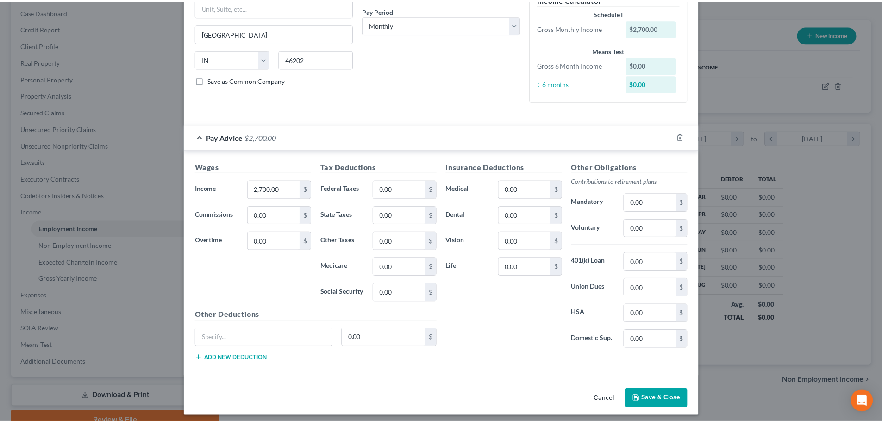
scroll to position [146, 0]
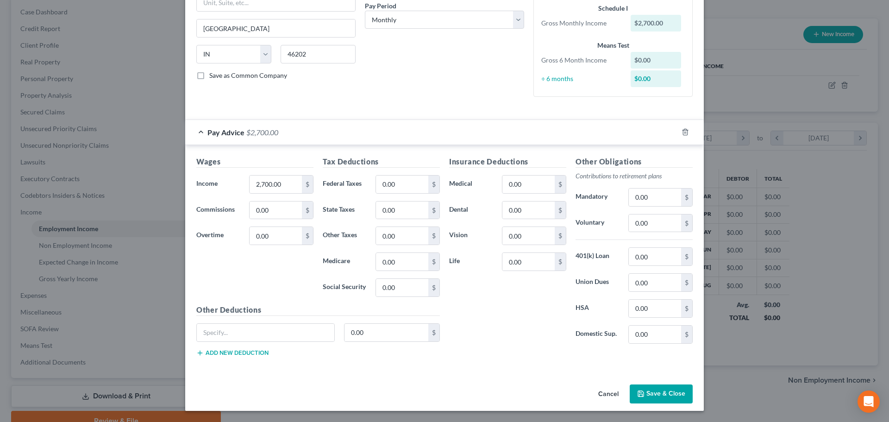
click at [646, 398] on button "Save & Close" at bounding box center [661, 393] width 63 height 19
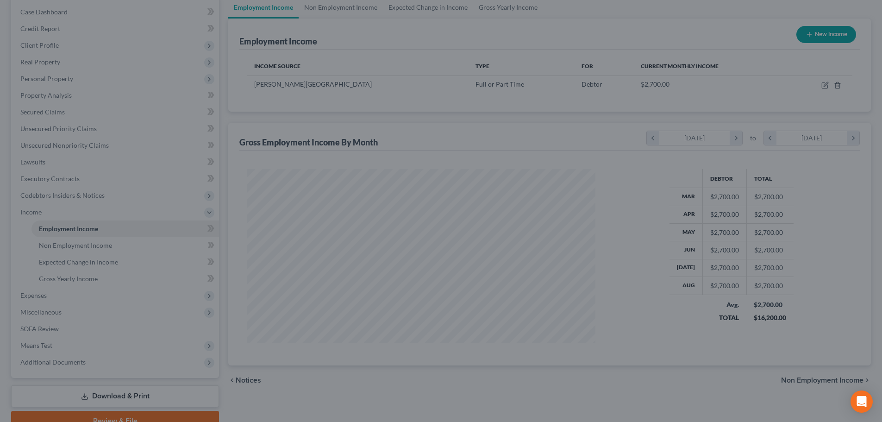
scroll to position [463074, 462883]
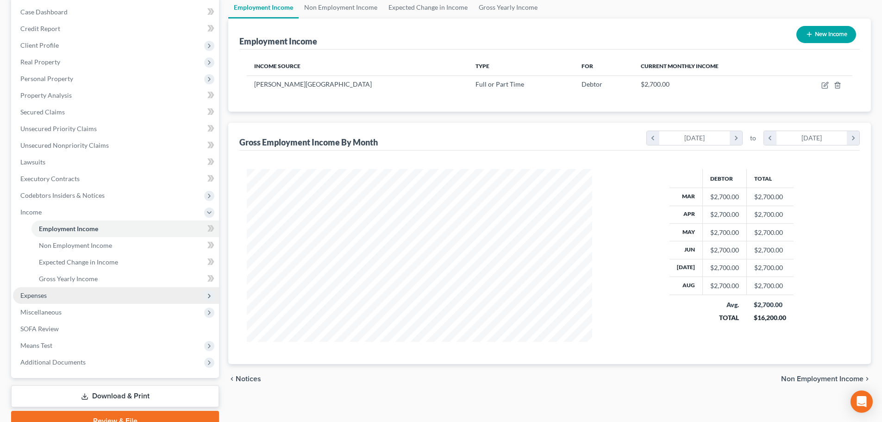
click at [50, 294] on span "Expenses" at bounding box center [116, 295] width 206 height 17
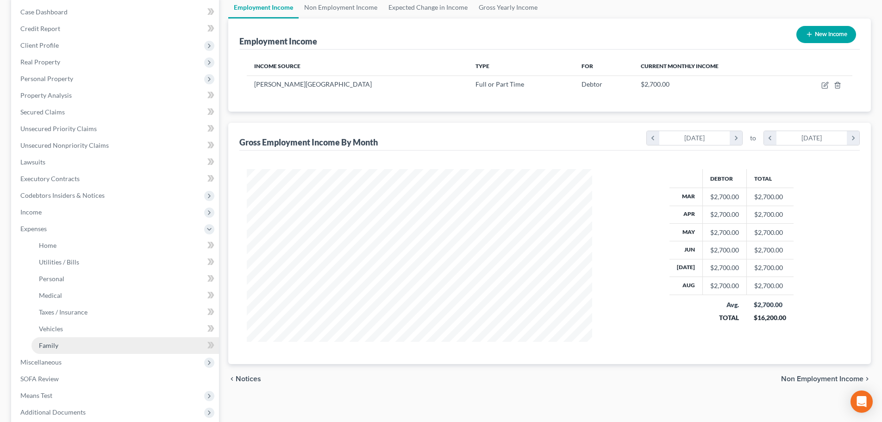
click at [55, 345] on span "Family" at bounding box center [48, 345] width 19 height 8
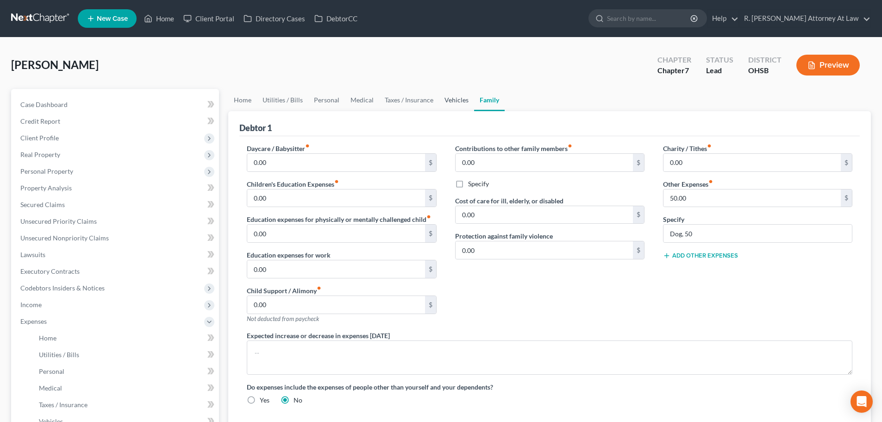
click at [449, 96] on link "Vehicles" at bounding box center [456, 100] width 35 height 22
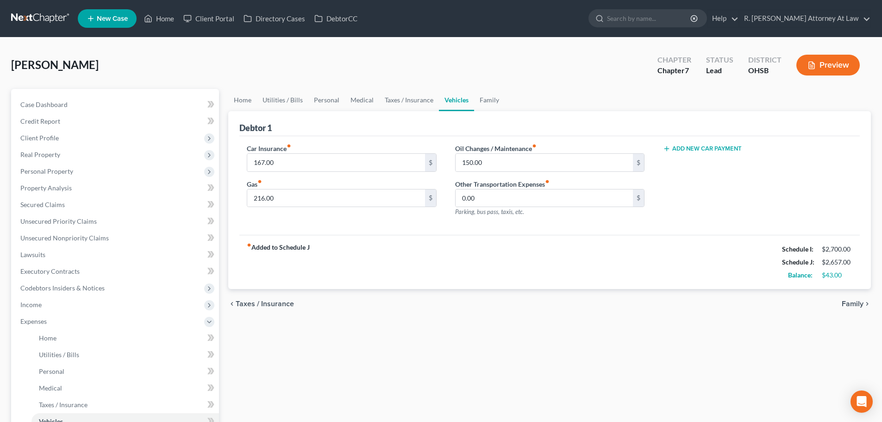
click at [683, 148] on button "Add New Car Payment" at bounding box center [702, 148] width 79 height 7
drag, startPoint x: 677, startPoint y: 162, endPoint x: 670, endPoint y: 161, distance: 7.5
click at [670, 161] on input "text" at bounding box center [744, 163] width 161 height 18
click at [698, 210] on div "Car Payment 1 fiber_manual_record 400 $ Add New Car Payment" at bounding box center [758, 184] width 208 height 81
click at [392, 102] on link "Taxes / Insurance" at bounding box center [409, 100] width 60 height 22
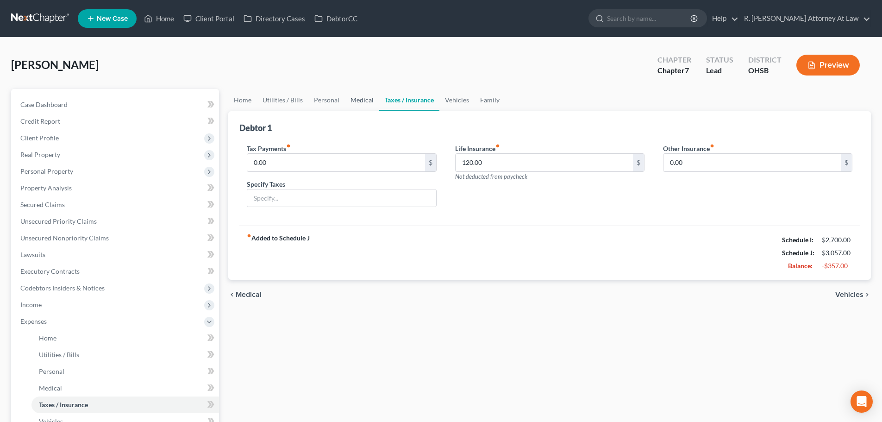
click at [364, 102] on link "Medical" at bounding box center [362, 100] width 34 height 22
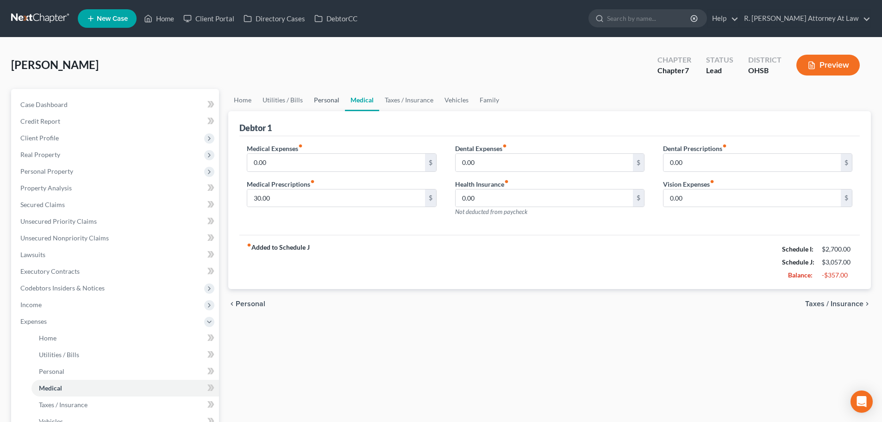
click at [320, 101] on link "Personal" at bounding box center [327, 100] width 37 height 22
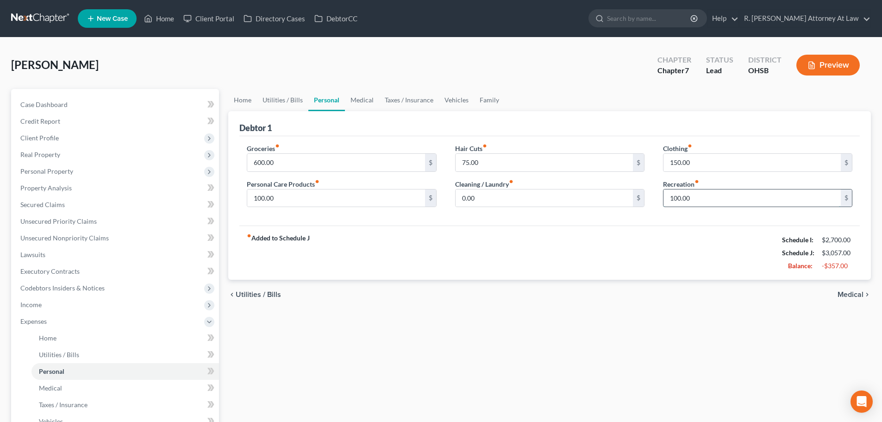
drag, startPoint x: 695, startPoint y: 201, endPoint x: 687, endPoint y: 200, distance: 8.5
click at [695, 201] on input "100.00" at bounding box center [752, 198] width 177 height 18
click at [282, 100] on link "Utilities / Bills" at bounding box center [282, 100] width 51 height 22
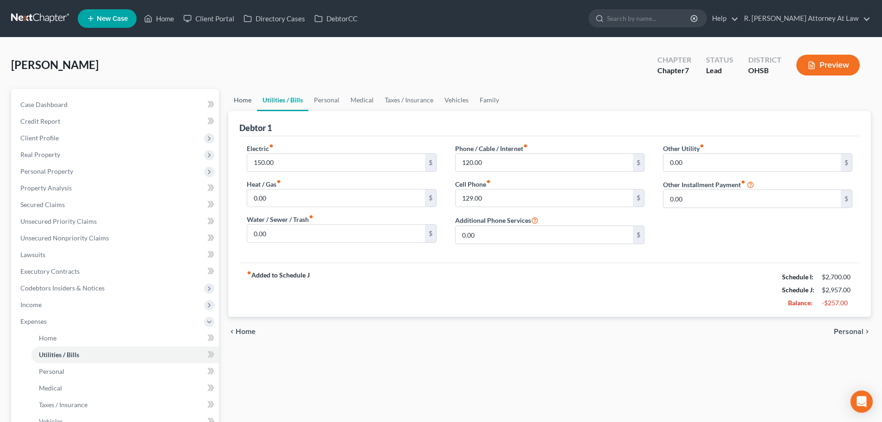
click at [241, 98] on link "Home" at bounding box center [242, 100] width 29 height 22
